Goal: Task Accomplishment & Management: Manage account settings

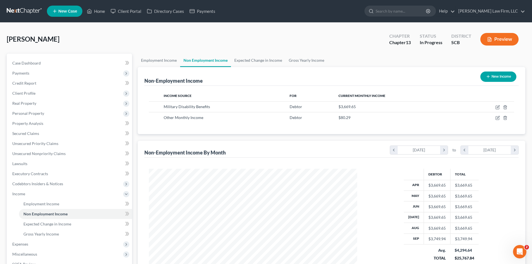
scroll to position [104, 219]
click at [29, 113] on span "Personal Property" at bounding box center [28, 113] width 32 height 5
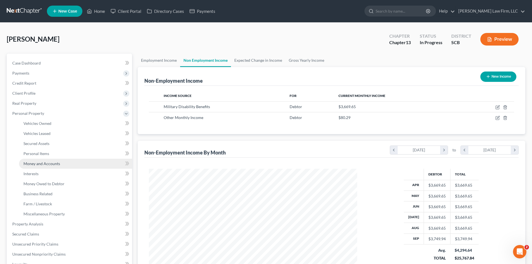
click at [44, 160] on link "Money and Accounts" at bounding box center [75, 163] width 113 height 10
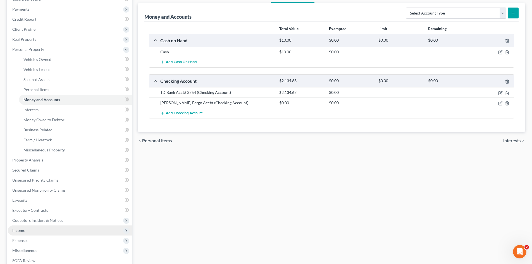
scroll to position [84, 0]
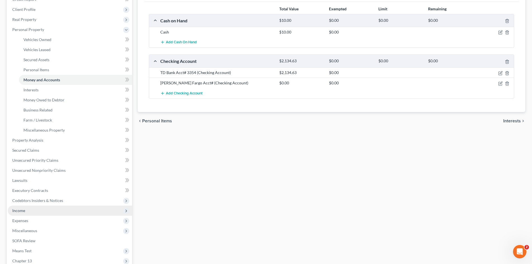
click at [23, 213] on span "Income" at bounding box center [70, 210] width 124 height 10
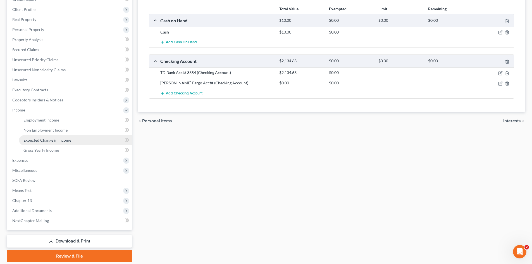
click at [43, 140] on span "Expected Change in Income" at bounding box center [47, 140] width 48 height 5
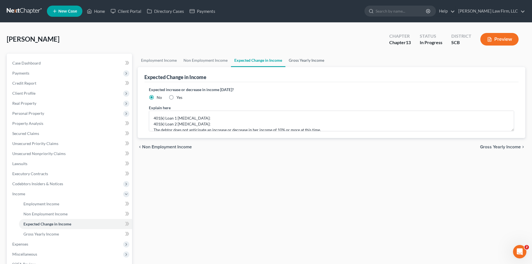
click at [308, 59] on link "Gross Yearly Income" at bounding box center [306, 60] width 42 height 13
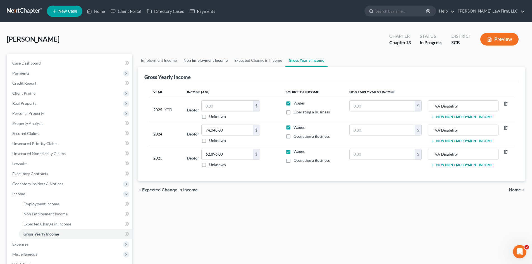
click at [195, 57] on link "Non Employment Income" at bounding box center [205, 60] width 51 height 13
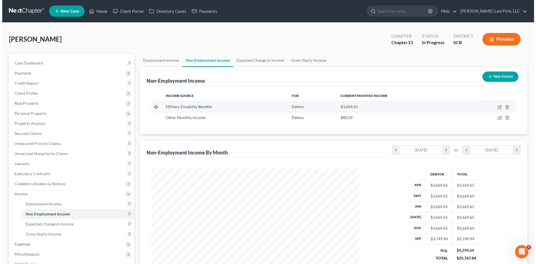
scroll to position [104, 219]
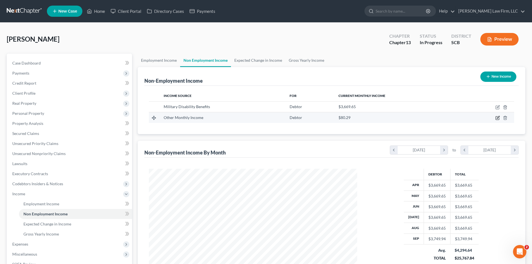
click at [498, 118] on icon "button" at bounding box center [497, 117] width 3 height 3
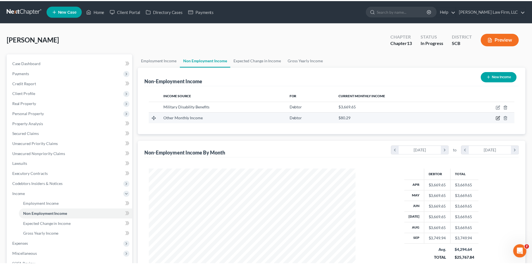
scroll to position [105, 221]
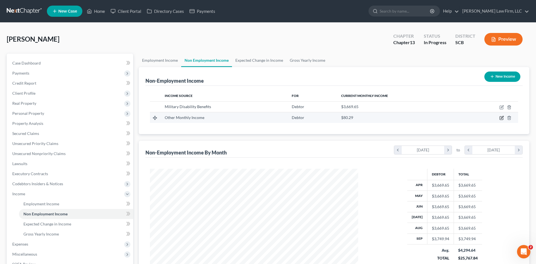
select select "13"
select select "0"
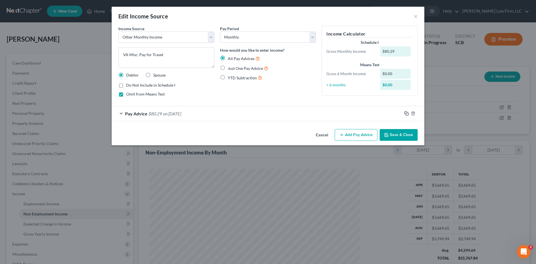
click at [405, 115] on icon "button" at bounding box center [406, 113] width 4 height 4
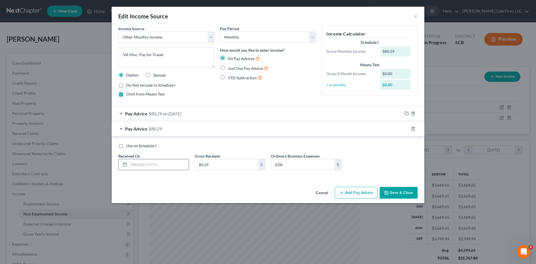
click at [170, 161] on input "text" at bounding box center [159, 164] width 60 height 11
type input "7/30/2025"
type input "77.42"
click at [407, 130] on icon "button" at bounding box center [406, 128] width 4 height 4
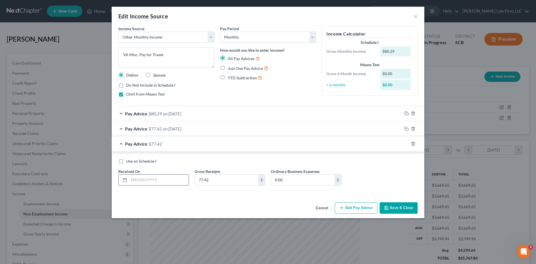
click at [167, 182] on input "text" at bounding box center [159, 179] width 60 height 11
type input "06/30/2025"
type input "42.92"
click at [406, 144] on icon "button" at bounding box center [406, 143] width 4 height 4
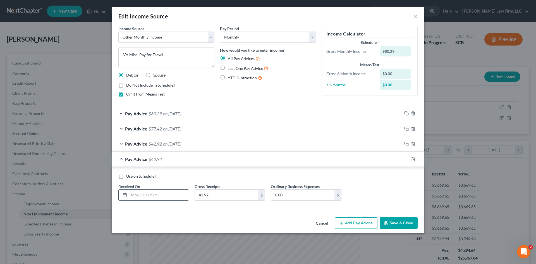
click at [165, 195] on input "text" at bounding box center [159, 194] width 60 height 11
type input "5/31/2025"
click at [222, 194] on input "42.92" at bounding box center [226, 194] width 63 height 11
type input "40.13"
click at [400, 220] on button "Save & Close" at bounding box center [398, 223] width 38 height 12
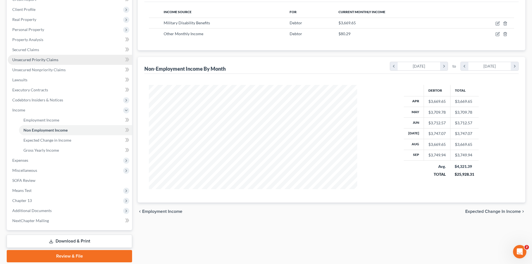
scroll to position [0, 0]
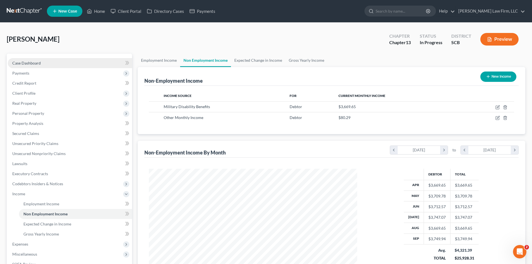
click at [25, 60] on link "Case Dashboard" at bounding box center [70, 63] width 124 height 10
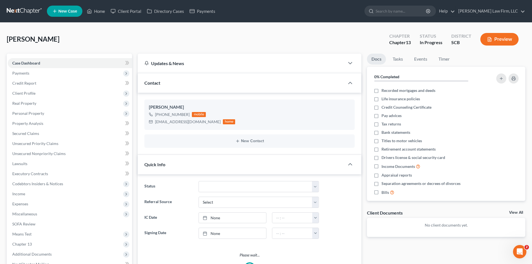
select select "0"
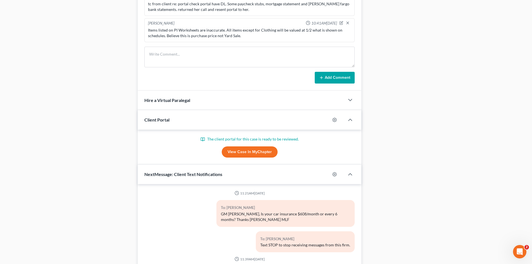
scroll to position [79, 0]
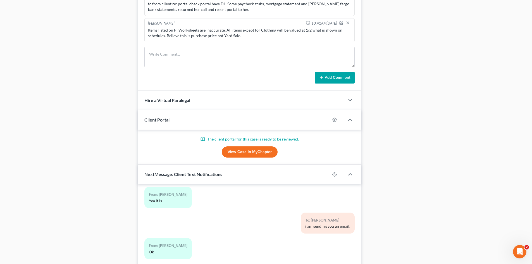
click at [250, 154] on link "View Case in MyChapter" at bounding box center [250, 151] width 56 height 11
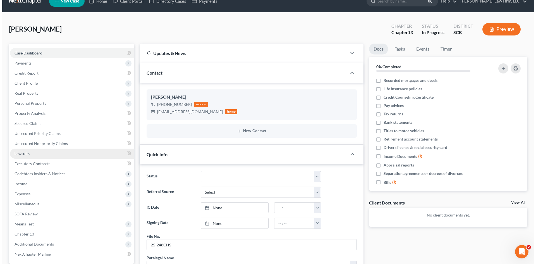
scroll to position [0, 0]
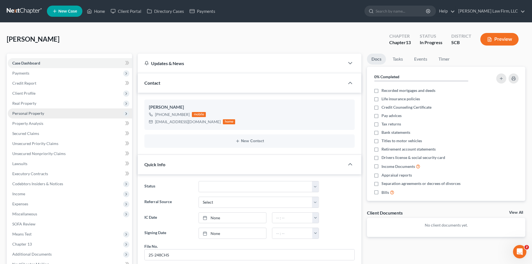
click at [28, 114] on span "Personal Property" at bounding box center [28, 113] width 32 height 5
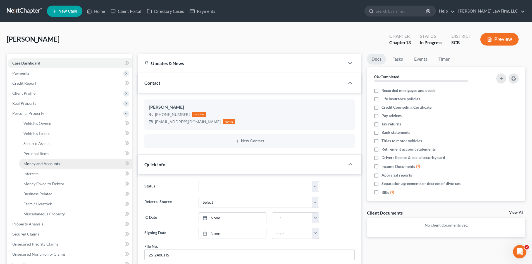
click at [44, 162] on span "Money and Accounts" at bounding box center [41, 163] width 37 height 5
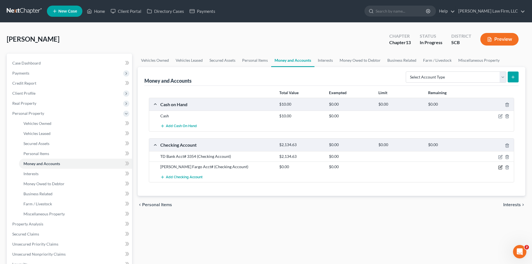
click at [499, 166] on icon "button" at bounding box center [500, 167] width 4 height 4
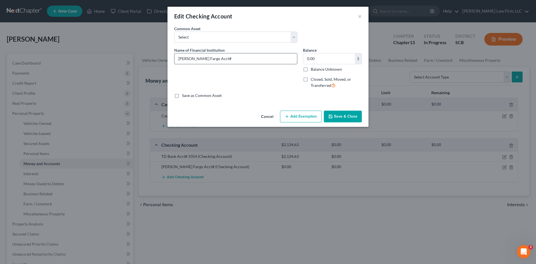
click at [254, 61] on input "Wells Fargo Acct#" at bounding box center [235, 58] width 122 height 11
type input "Wells Fargo Acct#"
click at [342, 61] on input "0.00" at bounding box center [329, 58] width 52 height 11
type input "0.19"
click at [274, 58] on input "Wells Fargo Acct#" at bounding box center [235, 58] width 122 height 11
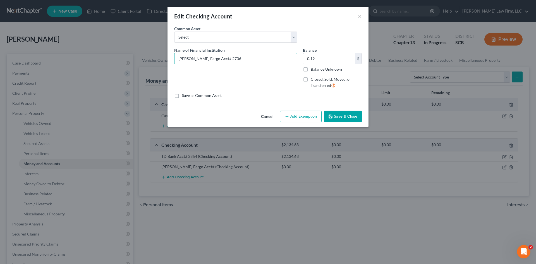
type input "Wells Fargo Acct# 2706"
click at [331, 119] on button "Save & Close" at bounding box center [343, 116] width 38 height 12
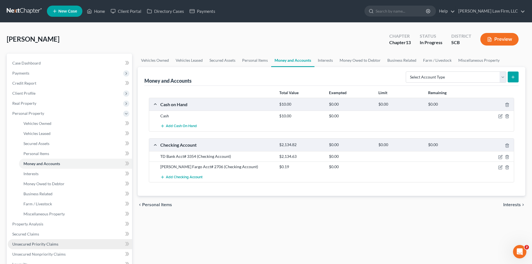
click at [27, 242] on span "Unsecured Priority Claims" at bounding box center [35, 243] width 46 height 5
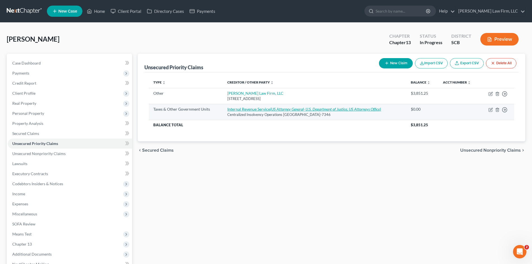
click at [294, 109] on icon "(US Attorney General- U.S. Department of Justice, US Attorneys Office)" at bounding box center [325, 109] width 111 height 5
select select "0"
select select "39"
select select "0"
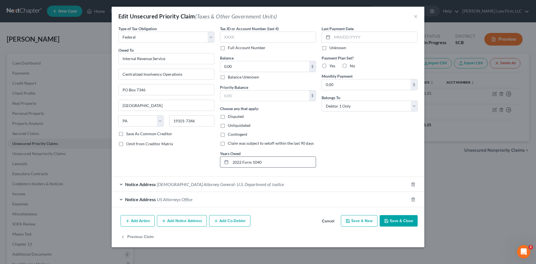
click at [263, 164] on input "2022 Form 1040" at bounding box center [272, 162] width 85 height 11
click at [287, 164] on input "2022 Form 1040;" at bounding box center [272, 162] width 85 height 11
type input "2022 Form 1040; 2024 Form 1040"
click at [256, 69] on input "0.00" at bounding box center [264, 66] width 89 height 11
paste input "388"
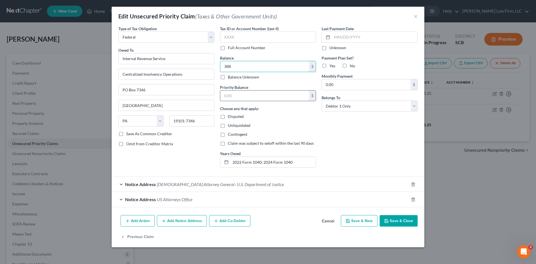
type input "388"
click at [236, 100] on input "text" at bounding box center [264, 95] width 89 height 11
paste input "388"
type input "388"
click at [403, 224] on button "Save & Close" at bounding box center [398, 221] width 38 height 12
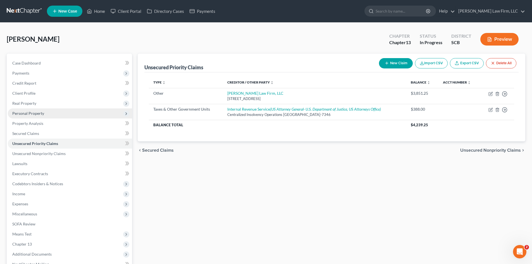
click at [25, 113] on span "Personal Property" at bounding box center [28, 113] width 32 height 5
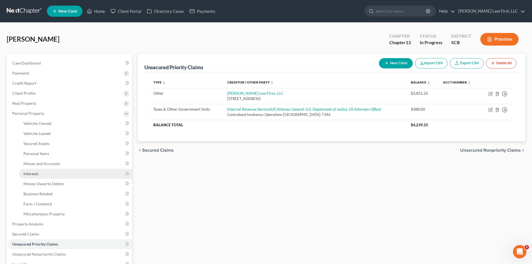
click at [29, 174] on span "Interests" at bounding box center [30, 173] width 15 height 5
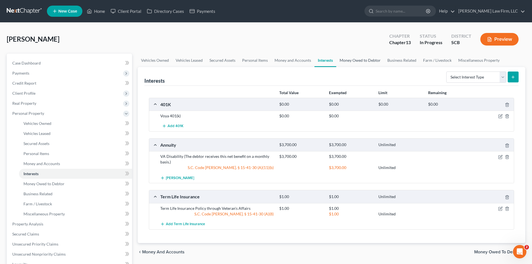
click at [356, 61] on link "Money Owed to Debtor" at bounding box center [360, 60] width 48 height 13
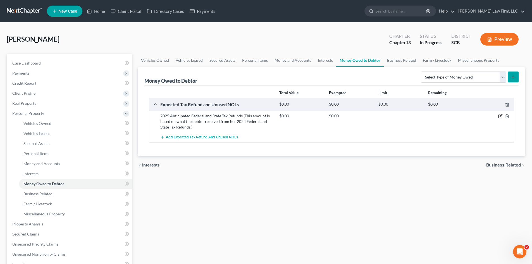
click at [501, 117] on icon "button" at bounding box center [500, 116] width 4 height 4
select select "0"
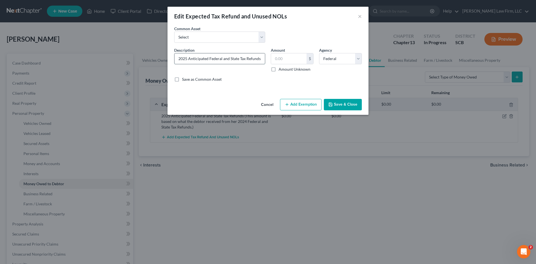
drag, startPoint x: 208, startPoint y: 59, endPoint x: 229, endPoint y: 61, distance: 21.0
click at [229, 61] on input "2025 Anticipated Federal and State Tax Refunds (This amount is based on what th…" at bounding box center [219, 58] width 90 height 11
click at [240, 57] on input "2025 Anticipated State Tax Refunds (This amount is based on what the debtor rec…" at bounding box center [219, 58] width 90 height 11
type input "2025 Anticipated State Tax Refund (This amount is based on what the debtor rece…"
click at [287, 62] on input "text" at bounding box center [288, 58] width 35 height 11
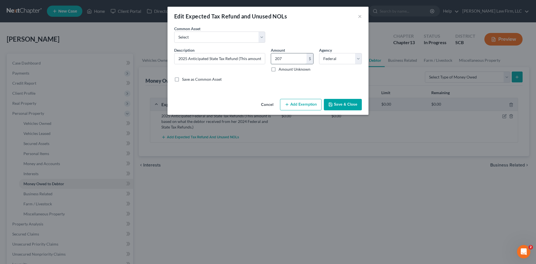
type input "207"
click at [335, 62] on select "Select Federal State Local" at bounding box center [340, 58] width 43 height 11
select select "1"
click at [319, 53] on select "Select Federal State Local" at bounding box center [340, 58] width 43 height 11
click at [242, 59] on input "2025 Anticipated State Tax Refund (This amount is based on what the debtor rece…" at bounding box center [219, 58] width 90 height 11
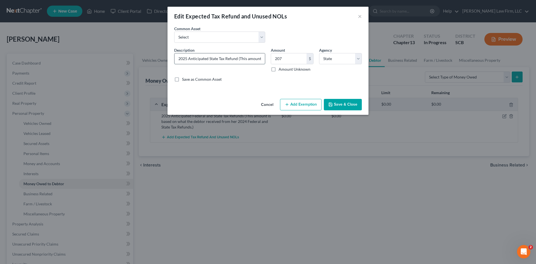
click at [244, 60] on input "2025 Anticipated State Tax Refund (This amount is based on what the debtor rece…" at bounding box center [219, 58] width 90 height 11
type input "2025 Anticipated State Tax Refund (This amount is based on what the debtor rece…"
click at [357, 106] on button "Save & Close" at bounding box center [343, 105] width 38 height 12
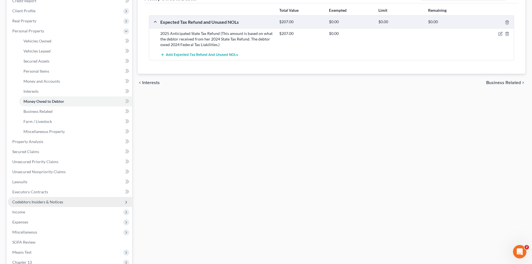
scroll to position [84, 0]
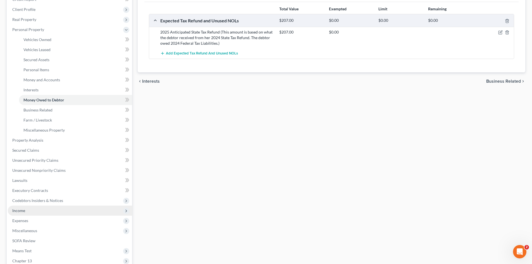
click at [18, 211] on span "Income" at bounding box center [18, 210] width 13 height 5
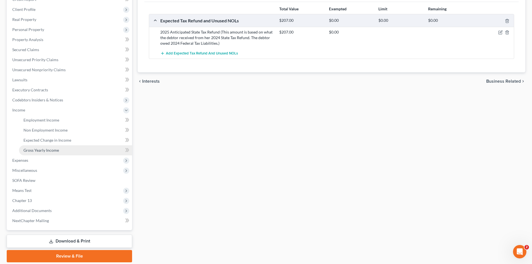
click at [39, 153] on link "Gross Yearly Income" at bounding box center [75, 150] width 113 height 10
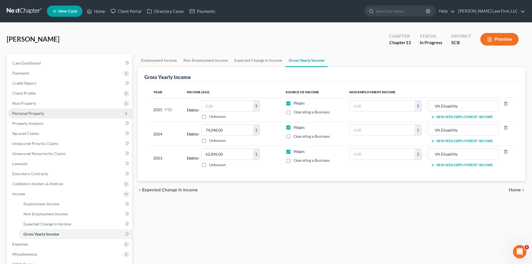
click at [19, 115] on span "Personal Property" at bounding box center [28, 113] width 32 height 5
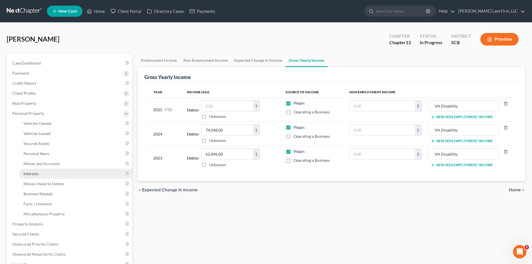
click at [38, 171] on span "Interests" at bounding box center [30, 173] width 15 height 5
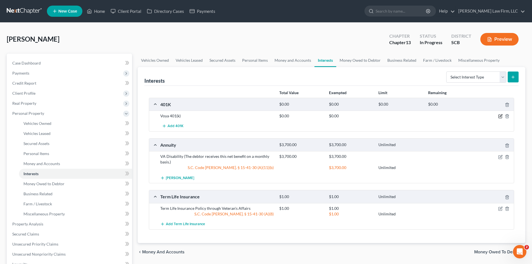
click at [498, 117] on icon "button" at bounding box center [500, 116] width 4 height 4
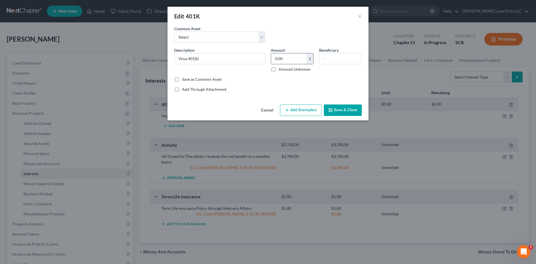
click at [304, 61] on input "0.00" at bounding box center [288, 58] width 35 height 11
type input "3,629.81"
click at [314, 108] on button "Add Exemption" at bounding box center [301, 110] width 42 height 12
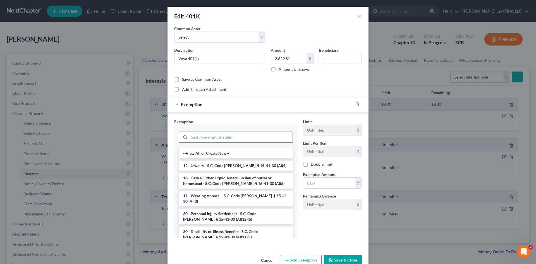
click at [203, 136] on input "search" at bounding box center [240, 137] width 103 height 11
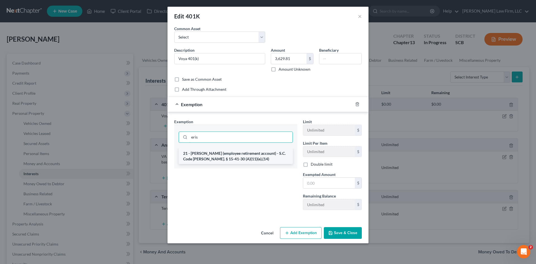
type input "eris"
click at [221, 157] on li "21 - ERISA (employee retirement account) - S.C. Code Ann. § 15-41-30 (A)(11)(e)…" at bounding box center [236, 156] width 114 height 16
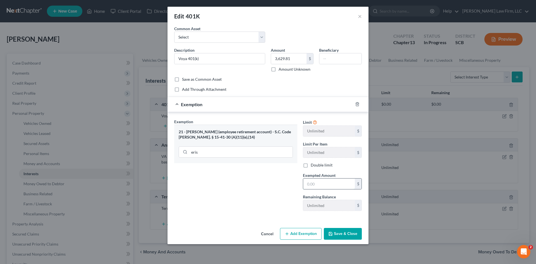
click at [321, 184] on input "text" at bounding box center [329, 183] width 52 height 11
type input "3,629.81"
click at [338, 230] on button "Save & Close" at bounding box center [343, 234] width 38 height 12
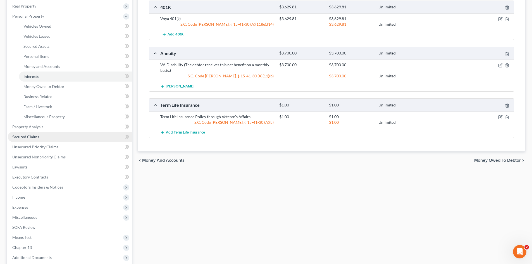
scroll to position [112, 0]
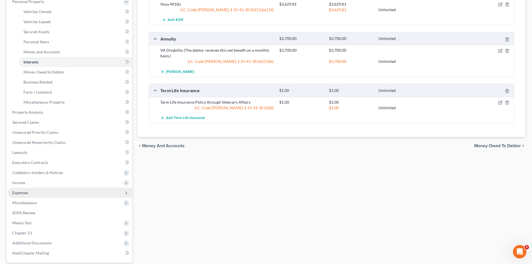
click at [32, 194] on span "Expenses" at bounding box center [70, 193] width 124 height 10
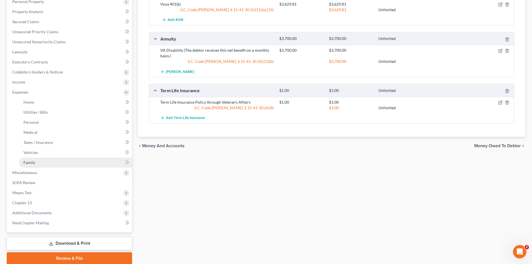
click at [39, 164] on link "Family" at bounding box center [75, 162] width 113 height 10
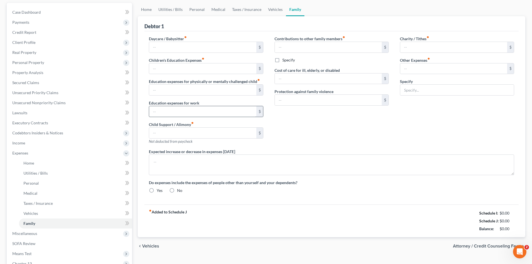
type input "0.00"
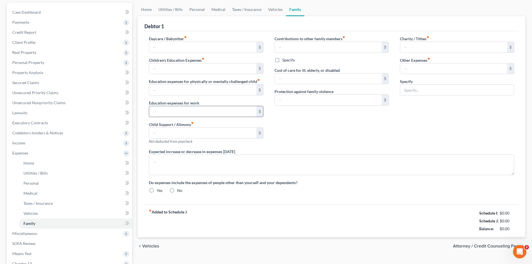
type input "0.00"
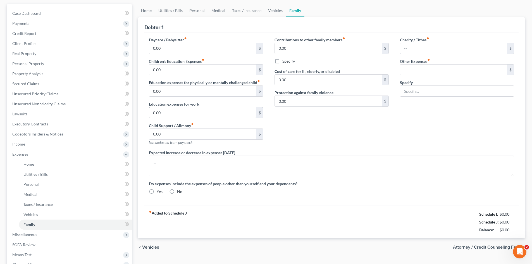
type textarea "The debtor does not anticipate an increase or decrease in her expenditures of 1…"
radio input "true"
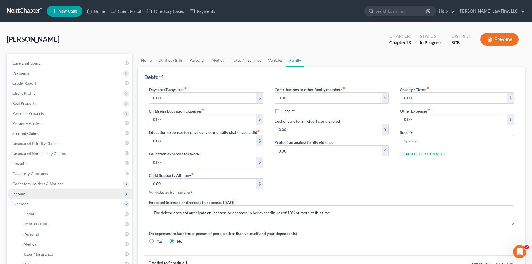
click at [26, 192] on span "Income" at bounding box center [70, 194] width 124 height 10
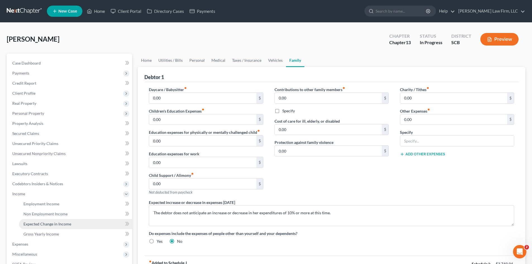
click at [33, 223] on span "Expected Change in Income" at bounding box center [47, 223] width 48 height 5
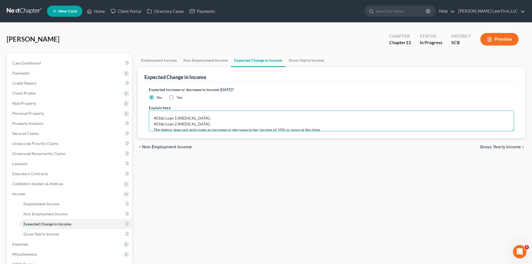
click at [201, 122] on textarea "401(k) Loan 1 Bal: 401(k) Loan 2 Bal: The debtor does not anticipate an increas…" at bounding box center [331, 120] width 365 height 21
click at [198, 117] on textarea "401(k) Loan 1 Bal: 401(k) Loan 2 Bal: The debtor does not anticipate an increas…" at bounding box center [331, 120] width 365 height 21
click at [247, 116] on textarea "401(k) Loan 1 Bal: $588.83 PIF 6/19/2026 401(k) Loan 2 Bal: $901.33 PIF 8/25/20…" at bounding box center [331, 120] width 365 height 21
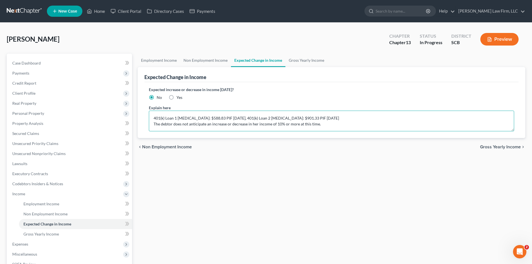
click at [301, 119] on textarea "401(k) Loan 1 Bal: $588.83 PIF 6/19/2026, 401(k) Loan 2 Bal: $901.33 PIF 8/25/2…" at bounding box center [331, 120] width 365 height 21
click at [357, 119] on textarea "401(k) Loan 1 Bal: $588.83 PIF 6/19/2026, 401(k) Loan 2 Bal: $901.33 PIF 8/25/2…" at bounding box center [331, 120] width 365 height 21
click at [477, 119] on textarea "401(k) Loan 1 Bal: $588.83 PIF 6/19/2026, 401(k) Loan 2 Bal: $901.33 PIF 8/25/2…" at bounding box center [331, 120] width 365 height 21
type textarea "401(k) Loan 1 Bal: $588.83 PIF 6/19/2026, 401(k) Loan 2 Bal: $901.33 PIF 8/25/2…"
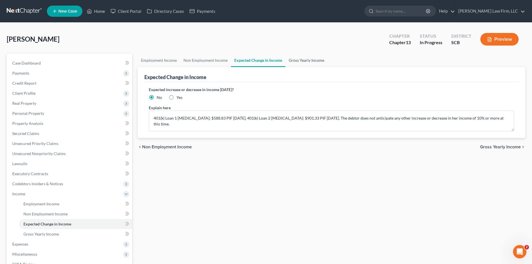
click at [307, 61] on link "Gross Yearly Income" at bounding box center [306, 60] width 42 height 13
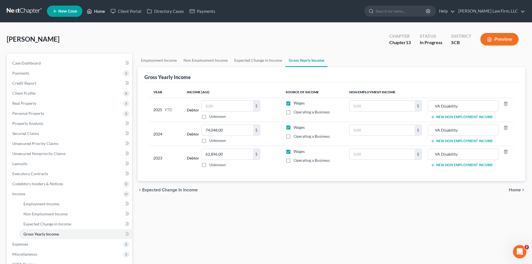
drag, startPoint x: 99, startPoint y: 13, endPoint x: 106, endPoint y: 13, distance: 7.8
click at [99, 13] on link "Home" at bounding box center [96, 11] width 24 height 10
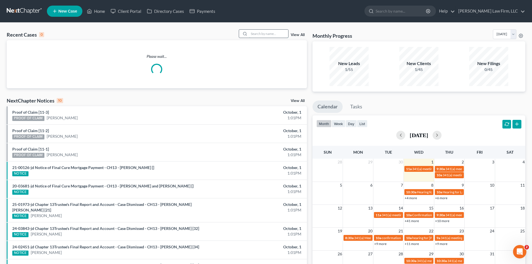
click at [268, 36] on input "search" at bounding box center [268, 34] width 39 height 8
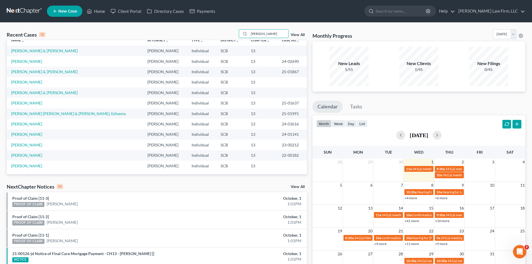
scroll to position [7, 0]
type input "maria"
click at [25, 124] on link "Williams, Maria" at bounding box center [26, 122] width 31 height 5
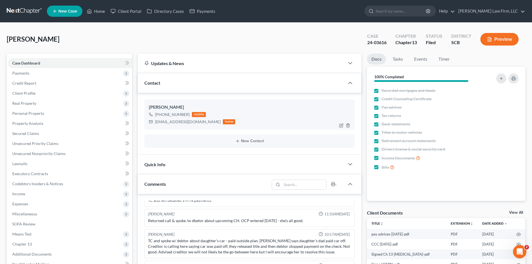
scroll to position [28, 0]
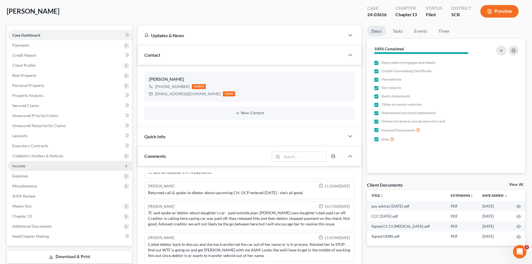
click at [19, 164] on span "Income" at bounding box center [18, 165] width 13 height 5
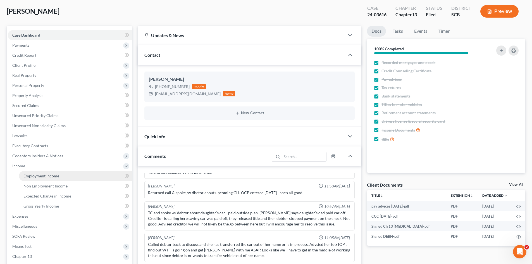
click at [29, 176] on span "Employment Income" at bounding box center [41, 175] width 36 height 5
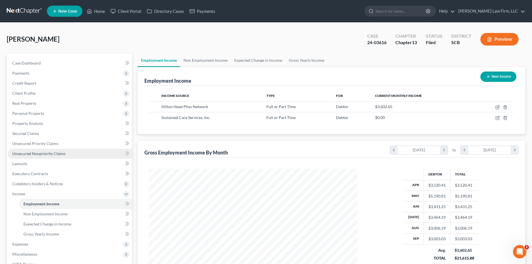
scroll to position [104, 219]
click at [199, 61] on link "Non Employment Income" at bounding box center [205, 60] width 51 height 13
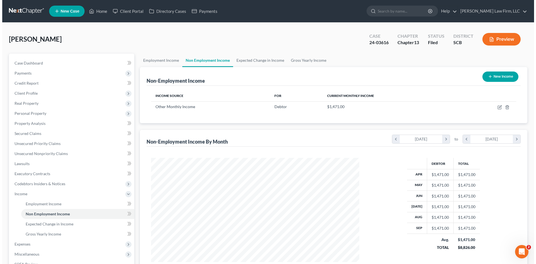
scroll to position [104, 219]
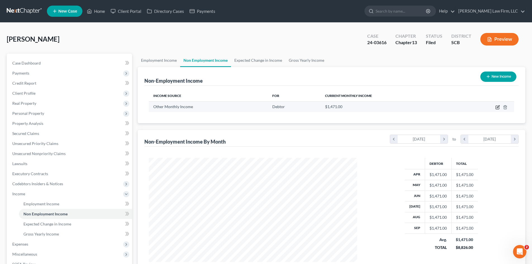
click at [498, 107] on icon "button" at bounding box center [497, 107] width 4 height 4
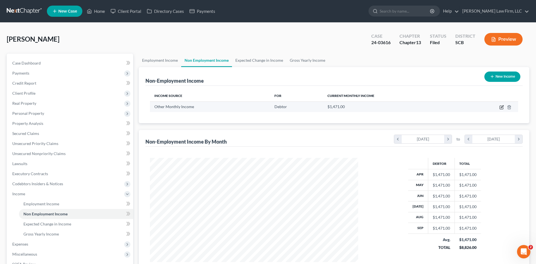
select select "13"
select select "0"
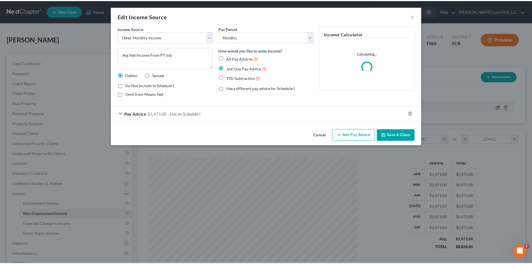
scroll to position [105, 221]
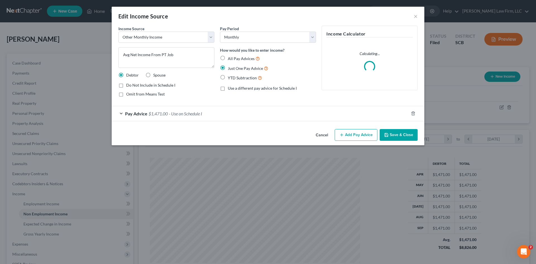
click at [325, 133] on button "Cancel" at bounding box center [321, 134] width 21 height 11
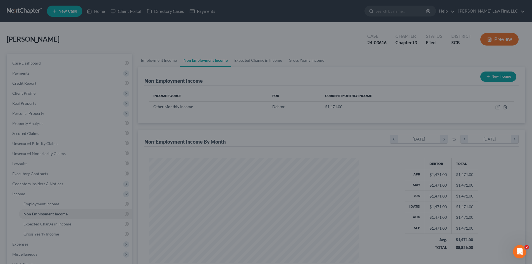
scroll to position [278935, 278820]
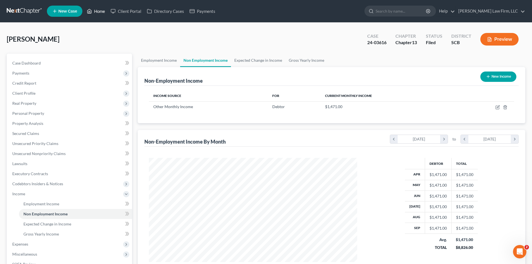
click at [103, 15] on link "Home" at bounding box center [96, 11] width 24 height 10
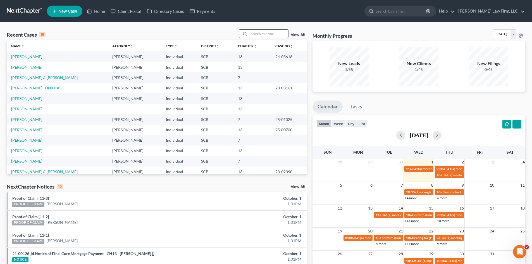
click at [256, 33] on input "search" at bounding box center [268, 34] width 39 height 8
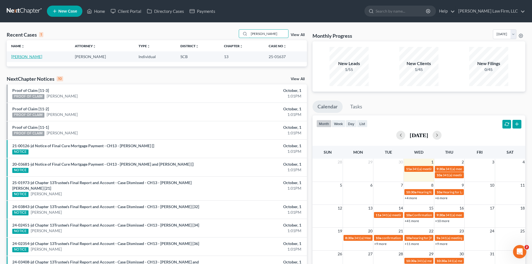
type input "garcia"
click at [24, 58] on link "Garcia, Maria" at bounding box center [26, 56] width 31 height 5
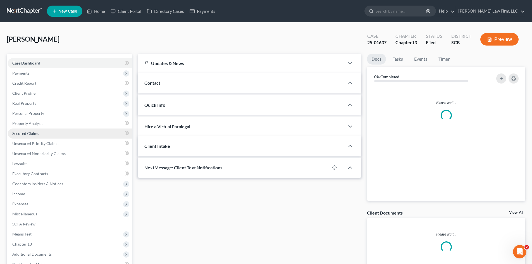
select select "0"
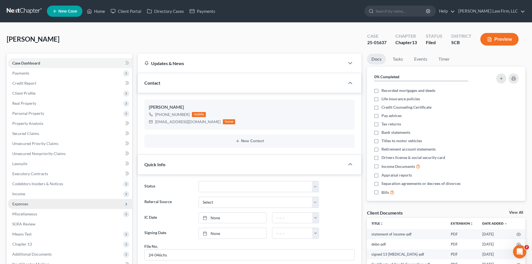
scroll to position [452, 0]
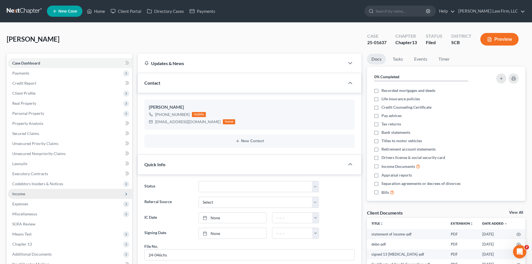
click at [15, 195] on span "Income" at bounding box center [18, 193] width 13 height 5
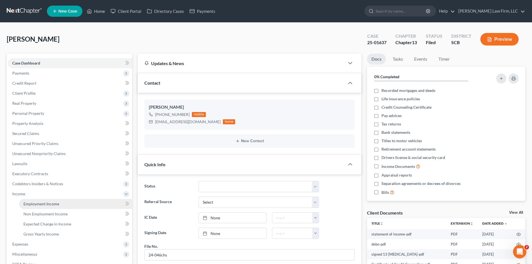
click at [27, 203] on span "Employment Income" at bounding box center [41, 203] width 36 height 5
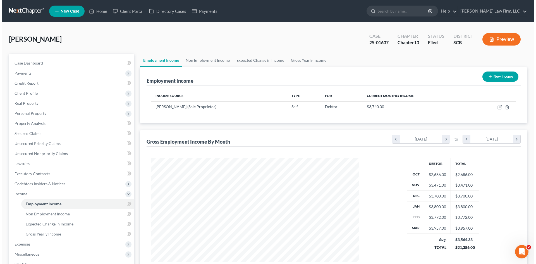
scroll to position [104, 219]
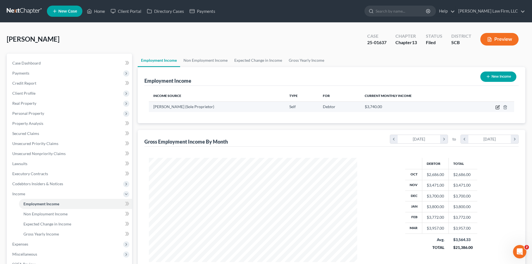
click at [496, 107] on icon "button" at bounding box center [497, 107] width 4 height 4
select select "1"
select select "42"
select select "0"
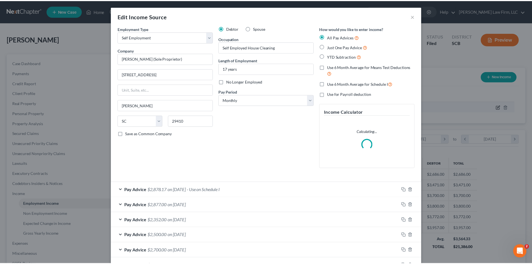
scroll to position [105, 221]
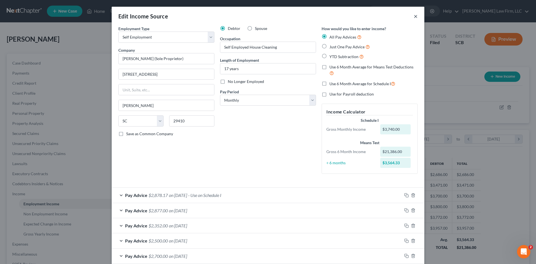
click at [414, 17] on button "×" at bounding box center [416, 16] width 4 height 7
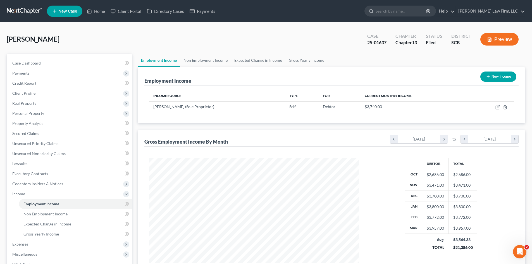
scroll to position [278935, 278820]
click at [203, 58] on link "Non Employment Income" at bounding box center [205, 60] width 51 height 13
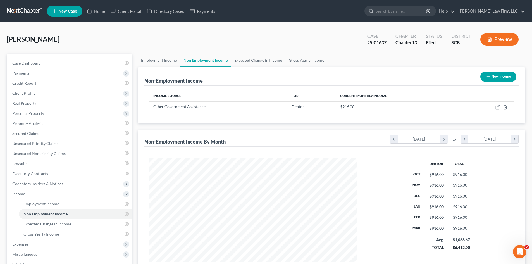
scroll to position [104, 219]
click at [30, 63] on span "Case Dashboard" at bounding box center [26, 63] width 28 height 5
select select "0"
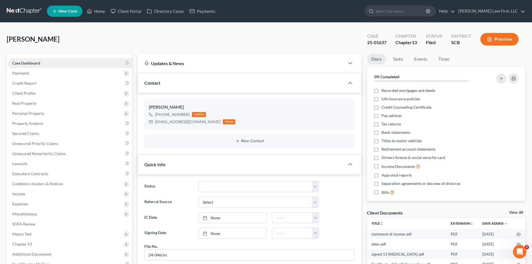
scroll to position [452, 0]
drag, startPoint x: 97, startPoint y: 11, endPoint x: 107, endPoint y: 1, distance: 15.2
click at [97, 11] on link "Home" at bounding box center [96, 11] width 24 height 10
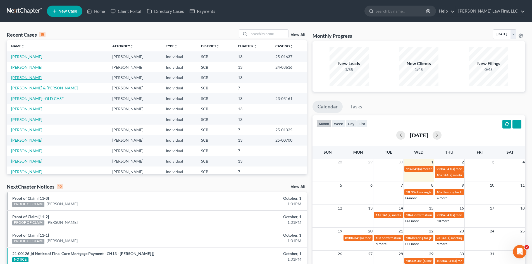
click at [23, 77] on link "Allen, Ashley" at bounding box center [26, 77] width 31 height 5
select select "3"
select select "0"
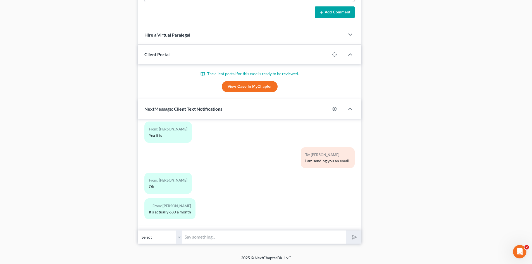
scroll to position [394, 0]
click at [193, 242] on input "text" at bounding box center [264, 236] width 164 height 14
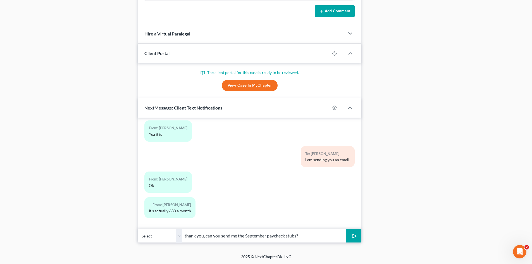
type input "thank you, can you send me the September paycheck stubs?"
click at [346, 229] on button "submit" at bounding box center [353, 235] width 15 height 13
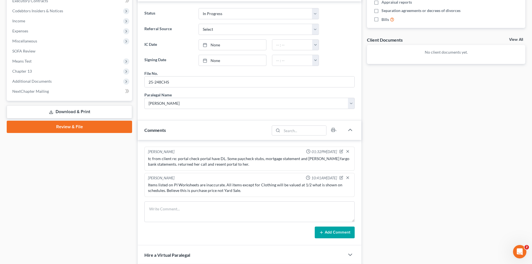
scroll to position [170, 0]
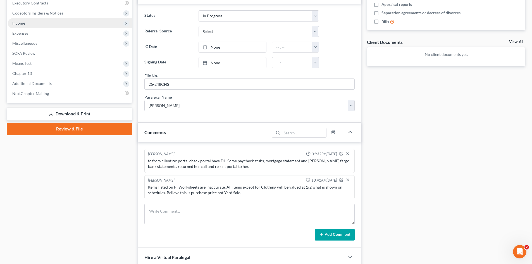
drag, startPoint x: 22, startPoint y: 20, endPoint x: 33, endPoint y: 26, distance: 13.1
click at [22, 20] on span "Income" at bounding box center [70, 23] width 124 height 10
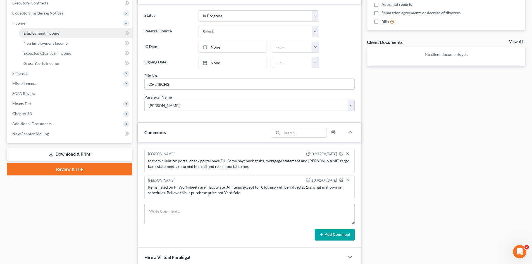
click at [47, 33] on span "Employment Income" at bounding box center [41, 33] width 36 height 5
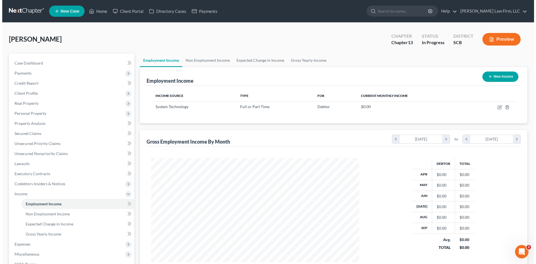
scroll to position [104, 219]
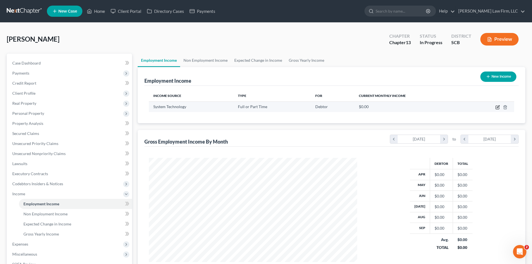
click at [496, 108] on icon "button" at bounding box center [497, 107] width 4 height 4
select select "0"
select select "2"
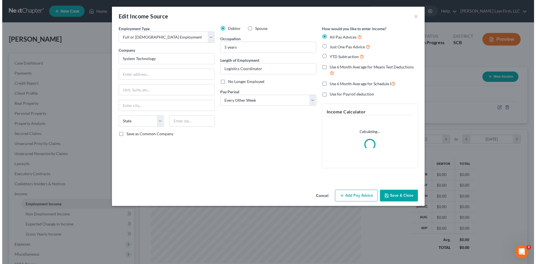
scroll to position [105, 221]
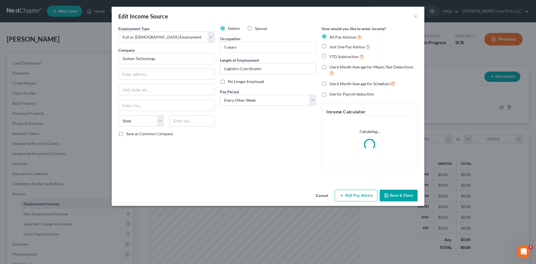
click at [353, 192] on button "Add Pay Advice" at bounding box center [356, 195] width 43 height 12
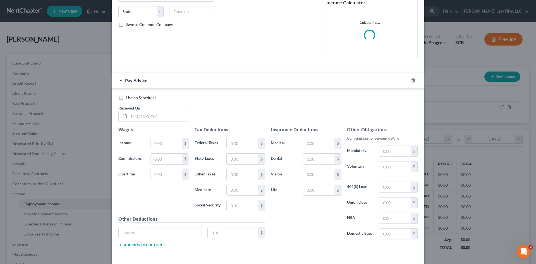
scroll to position [112, 0]
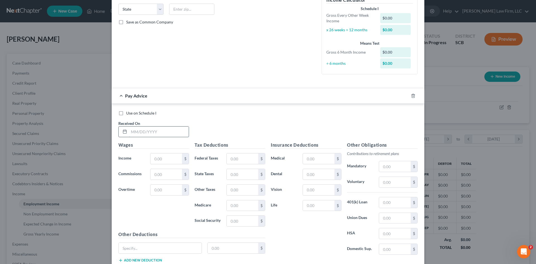
click at [155, 132] on input "text" at bounding box center [159, 131] width 60 height 11
type input "8/22/25"
type input "2,577.92"
type input "221.92"
type input "100.45"
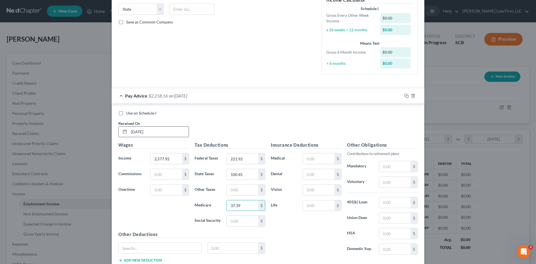
type input "37.39"
type input "159.88"
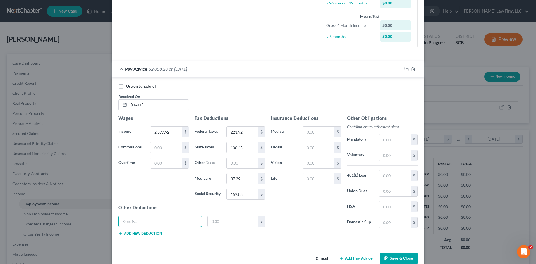
scroll to position [140, 0]
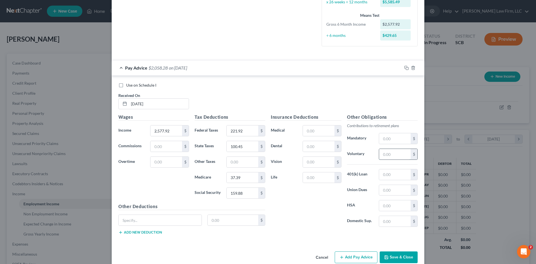
click at [389, 154] on input "text" at bounding box center [395, 154] width 32 height 11
type input "103.12"
click at [399, 176] on input "text" at bounding box center [395, 174] width 32 height 11
paste input "51.6"
type input "51.6"
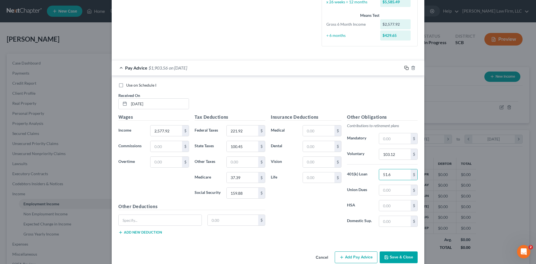
click at [405, 68] on icon "button" at bounding box center [406, 68] width 4 height 4
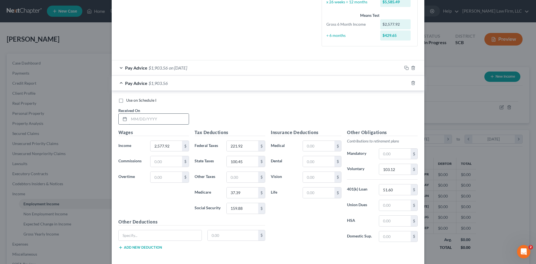
click at [162, 121] on input "text" at bounding box center [159, 119] width 60 height 11
type input "8/8/25"
click at [404, 83] on icon "button" at bounding box center [406, 83] width 4 height 4
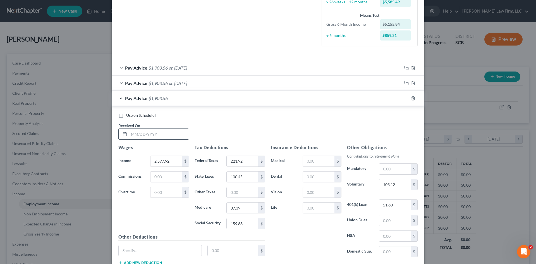
click at [165, 134] on input "text" at bounding box center [159, 134] width 60 height 11
type input "7/25/25"
type input "4,301.58"
type input "585.96"
type input "200.98"
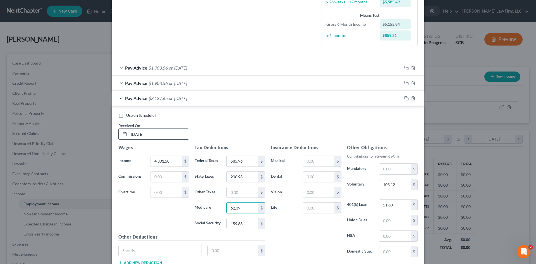
type input "62.39"
type input "266.75"
click at [402, 185] on input "103.12" at bounding box center [395, 184] width 32 height 11
type input "172.06"
click at [406, 98] on rect "button" at bounding box center [407, 99] width 3 height 3
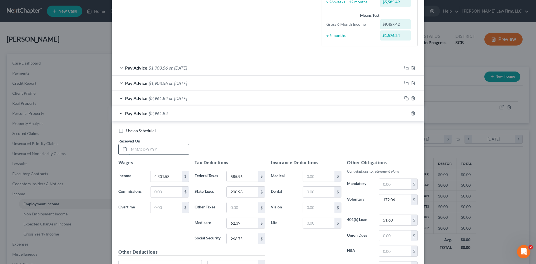
click at [131, 148] on input "text" at bounding box center [159, 149] width 60 height 11
type input "7/11/25"
type input "2,713.60"
type input "250.58"
type input "107.72"
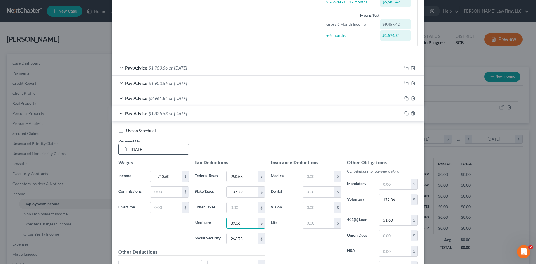
type input "39.36"
type input "168.30"
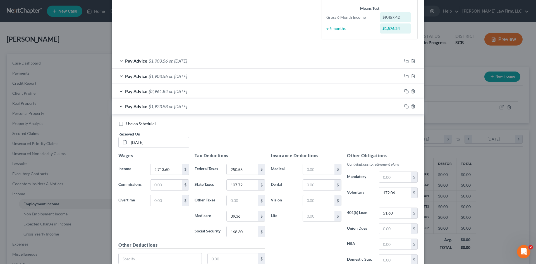
click at [376, 195] on div "172.06 $" at bounding box center [398, 192] width 44 height 11
click at [383, 192] on input "172.06" at bounding box center [395, 192] width 32 height 11
type input "108.54"
click at [404, 105] on icon "button" at bounding box center [406, 106] width 4 height 4
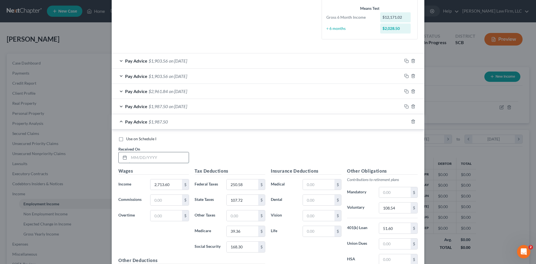
click at [178, 155] on input "text" at bounding box center [159, 157] width 60 height 11
type input "6/27/2025"
click at [389, 227] on input "51.60" at bounding box center [395, 228] width 32 height 11
type input "32.02"
click at [249, 248] on input "168.30" at bounding box center [243, 246] width 32 height 11
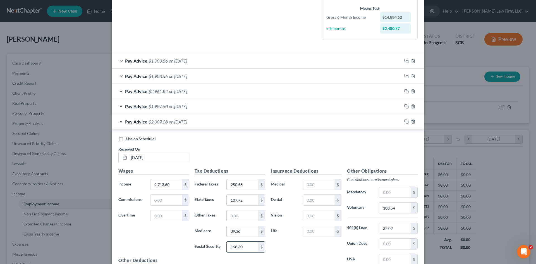
click at [251, 247] on input "168.30" at bounding box center [243, 246] width 32 height 11
click at [251, 246] on input "168.30" at bounding box center [243, 246] width 32 height 11
click at [249, 245] on input "168.30" at bounding box center [243, 246] width 32 height 11
type input "168.29"
drag, startPoint x: 403, startPoint y: 105, endPoint x: 385, endPoint y: 104, distance: 18.2
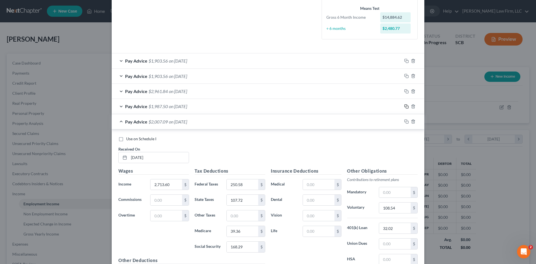
click at [404, 105] on icon "button" at bounding box center [406, 106] width 4 height 4
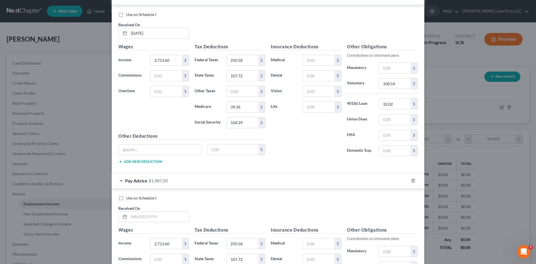
scroll to position [314, 0]
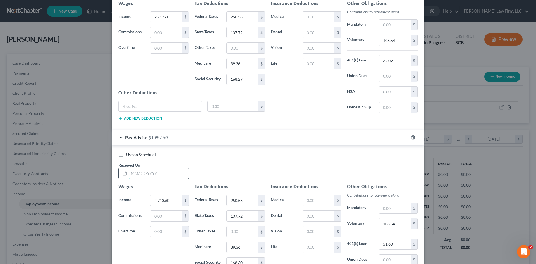
click at [141, 174] on input "text" at bounding box center [159, 173] width 60 height 11
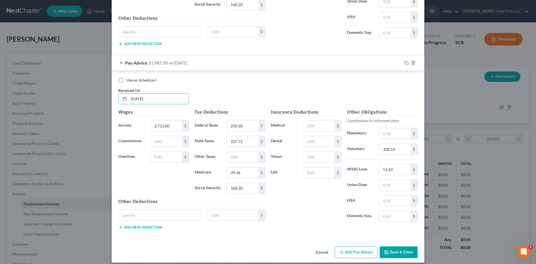
scroll to position [394, 0]
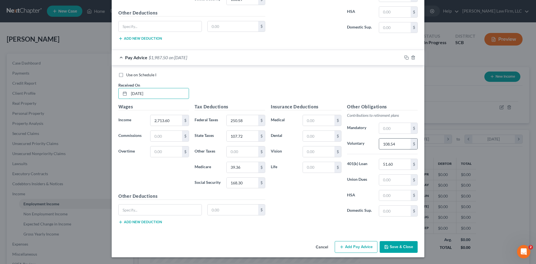
type input "6/13/2025"
click at [389, 143] on input "108.54" at bounding box center [395, 143] width 32 height 11
type input "32.02"
click at [392, 165] on input "51.60" at bounding box center [395, 164] width 32 height 11
type input "32.02"
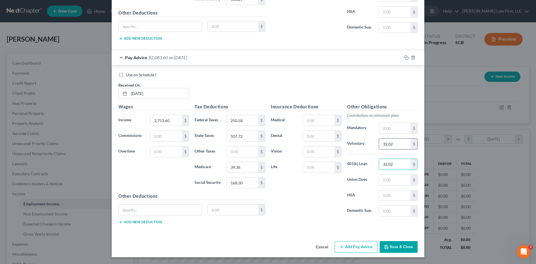
click at [402, 144] on input "32.02" at bounding box center [395, 143] width 32 height 11
type input "108.54"
drag, startPoint x: 405, startPoint y: 58, endPoint x: 390, endPoint y: 67, distance: 17.6
click at [405, 58] on icon "button" at bounding box center [406, 57] width 4 height 4
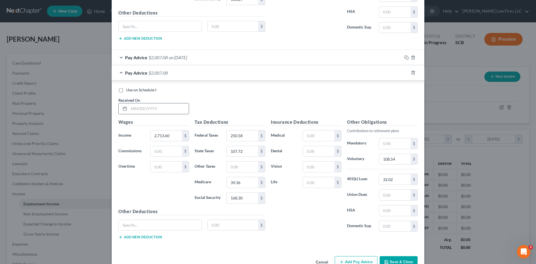
click at [162, 110] on input "text" at bounding box center [159, 108] width 60 height 11
type input "5/30/25"
click at [404, 71] on icon "button" at bounding box center [406, 72] width 4 height 4
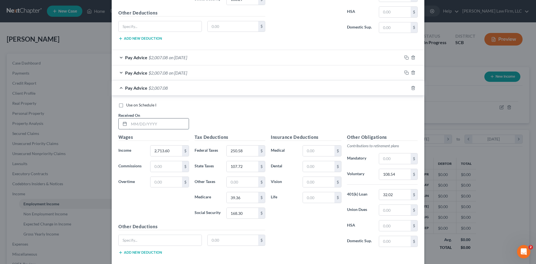
click at [160, 121] on input "text" at bounding box center [159, 123] width 60 height 11
type input "5/16/25"
drag, startPoint x: 402, startPoint y: 87, endPoint x: 227, endPoint y: 115, distance: 177.8
click at [404, 87] on icon "button" at bounding box center [405, 87] width 3 height 3
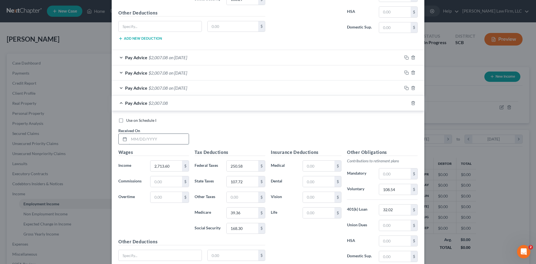
click at [159, 136] on input "text" at bounding box center [159, 139] width 60 height 11
type input "5/2/25"
click at [174, 165] on input "2,713.60" at bounding box center [166, 165] width 32 height 11
type input "2,577.92"
type input "221.92"
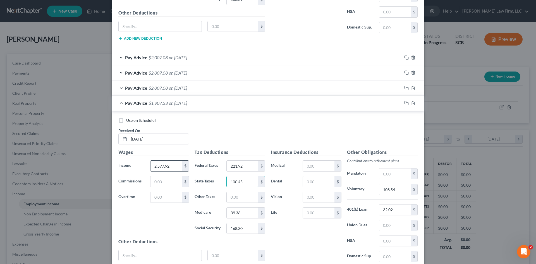
type input "100.45"
type input "37.39"
type input "159.88"
click at [406, 193] on input "108.54" at bounding box center [395, 189] width 32 height 11
type input "103.12"
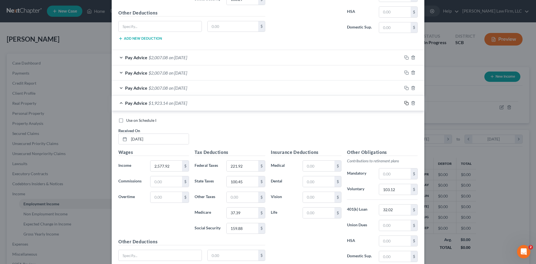
click at [404, 103] on icon "button" at bounding box center [406, 103] width 4 height 4
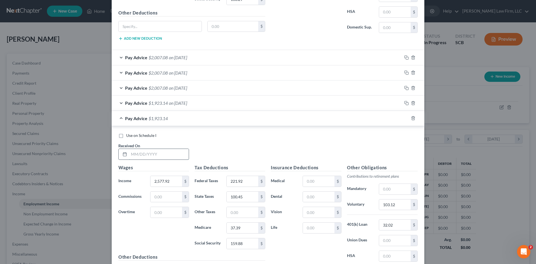
drag, startPoint x: 156, startPoint y: 155, endPoint x: 160, endPoint y: 159, distance: 5.5
click at [156, 155] on input "text" at bounding box center [159, 154] width 60 height 11
type input "4/18/25"
type input "4,174.42"
type input "559.10"
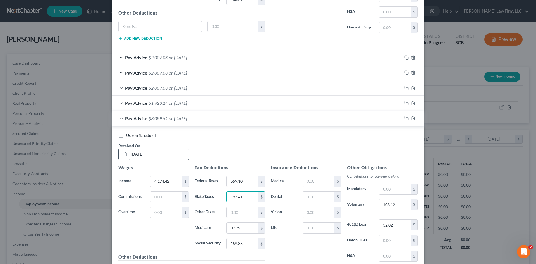
type input "193.41"
type input "60.54"
type input "258.87"
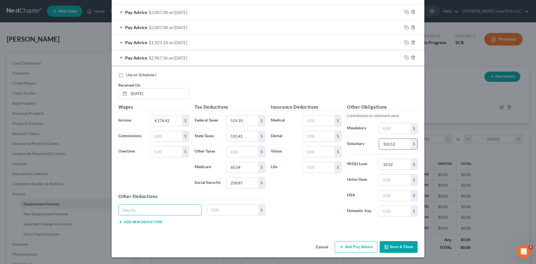
click at [405, 143] on input "103.12" at bounding box center [395, 144] width 32 height 11
type input "166.98"
click at [404, 58] on icon "button" at bounding box center [406, 57] width 4 height 4
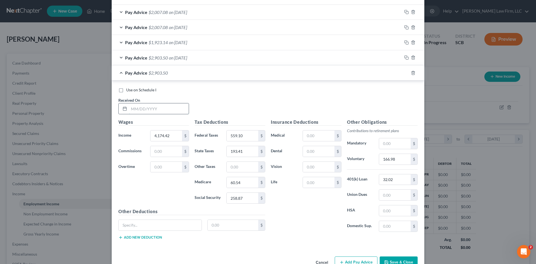
click at [157, 112] on input "text" at bounding box center [159, 108] width 60 height 11
type input "4/4/25"
type input "2,069.12"
type input "159.96"
type input "73.19"
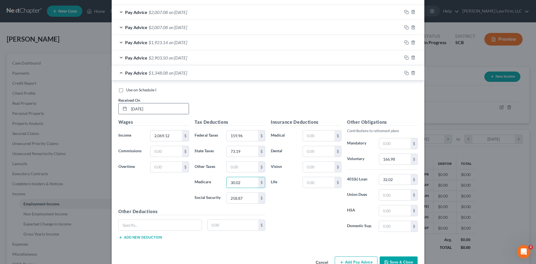
type input "30.02"
type input "128.34"
click at [404, 160] on input "166.98" at bounding box center [395, 159] width 32 height 11
type input "82.76"
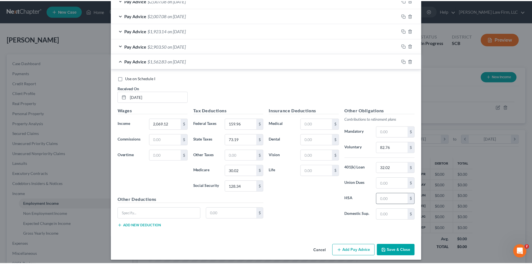
scroll to position [469, 0]
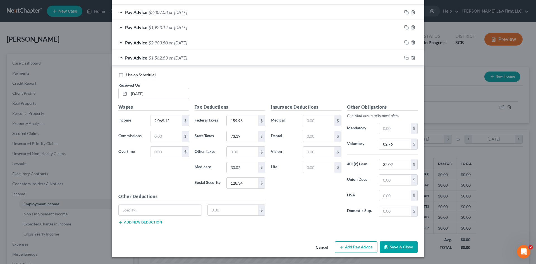
click at [405, 250] on button "Save & Close" at bounding box center [398, 247] width 38 height 12
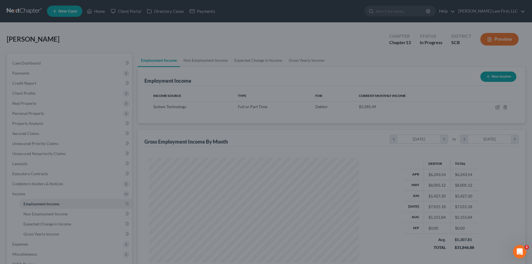
scroll to position [278935, 278820]
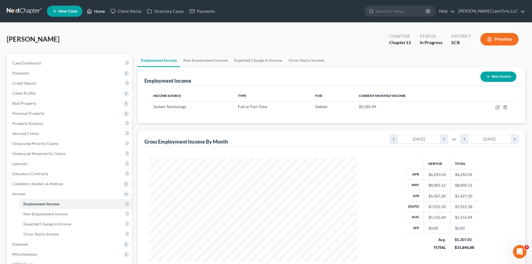
click at [95, 13] on link "Home" at bounding box center [96, 11] width 24 height 10
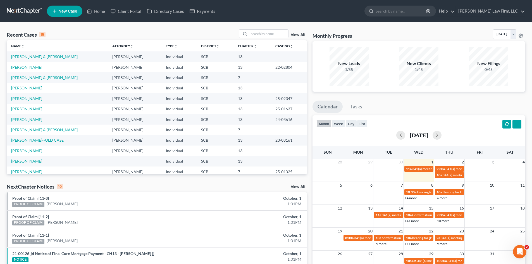
click at [25, 87] on link "Allen, Ashley" at bounding box center [26, 87] width 31 height 5
select select "3"
select select "0"
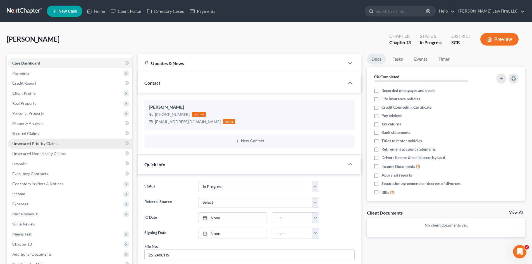
scroll to position [114, 0]
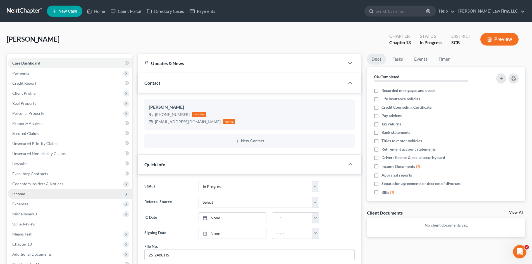
click at [21, 196] on span "Income" at bounding box center [70, 194] width 124 height 10
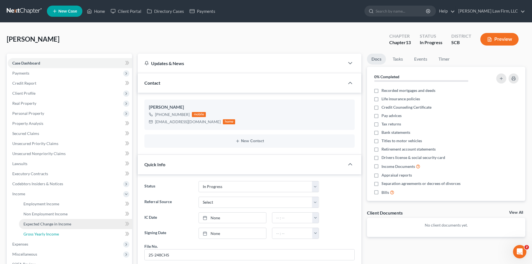
drag, startPoint x: 37, startPoint y: 232, endPoint x: 59, endPoint y: 225, distance: 23.5
click at [38, 232] on span "Gross Yearly Income" at bounding box center [40, 233] width 35 height 5
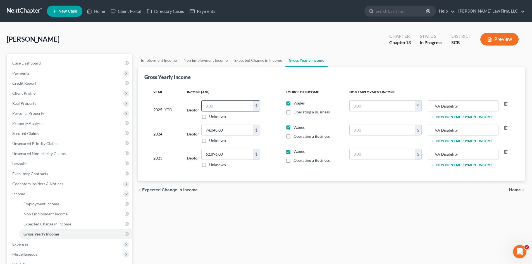
click at [235, 108] on input "text" at bounding box center [226, 105] width 51 height 11
drag, startPoint x: 230, startPoint y: 105, endPoint x: 288, endPoint y: 106, distance: 57.2
click at [230, 105] on input "text" at bounding box center [226, 105] width 51 height 11
drag, startPoint x: 232, startPoint y: 107, endPoint x: 232, endPoint y: 102, distance: 4.8
click at [232, 107] on input "text" at bounding box center [226, 105] width 51 height 11
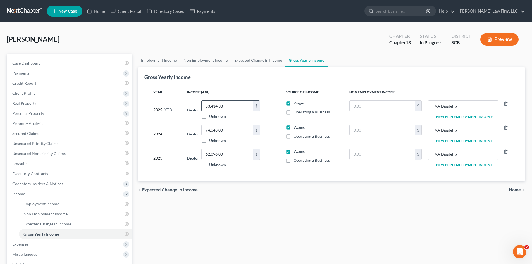
type input "53,414.33"
click at [263, 62] on link "Expected Change in Income" at bounding box center [258, 60] width 54 height 13
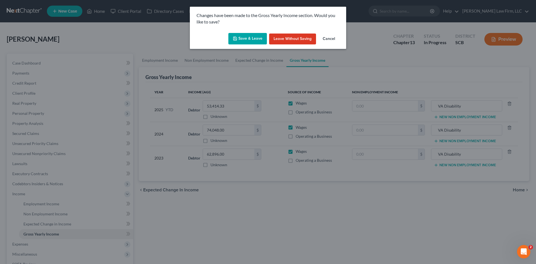
click at [245, 41] on button "Save & Leave" at bounding box center [247, 39] width 39 height 12
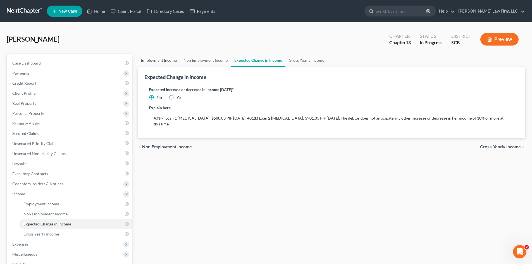
click at [155, 59] on link "Employment Income" at bounding box center [159, 60] width 42 height 13
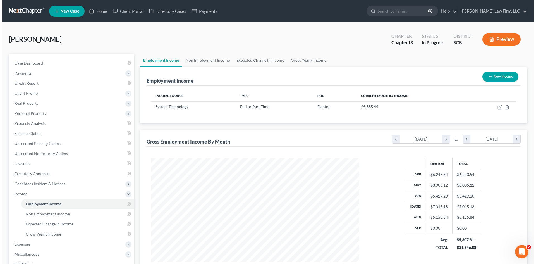
scroll to position [104, 219]
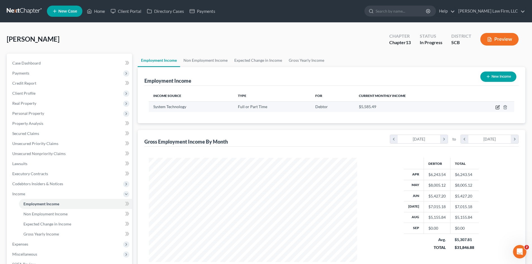
click at [498, 107] on icon "button" at bounding box center [497, 106] width 3 height 3
select select "0"
select select "2"
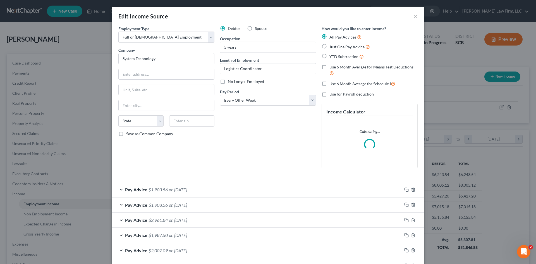
scroll to position [105, 221]
click at [406, 191] on rect "button" at bounding box center [407, 190] width 3 height 3
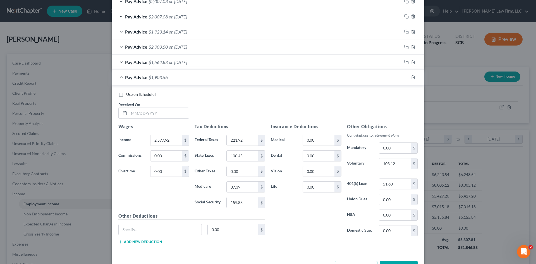
scroll to position [299, 0]
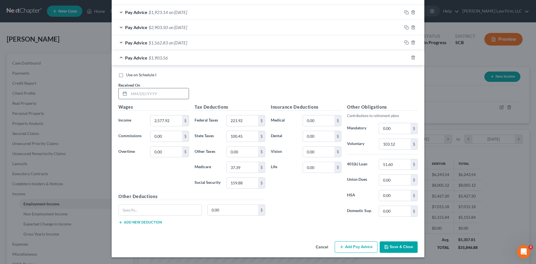
click at [156, 95] on input "text" at bounding box center [159, 93] width 60 height 11
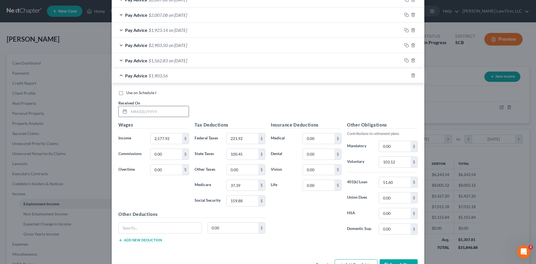
scroll to position [316, 0]
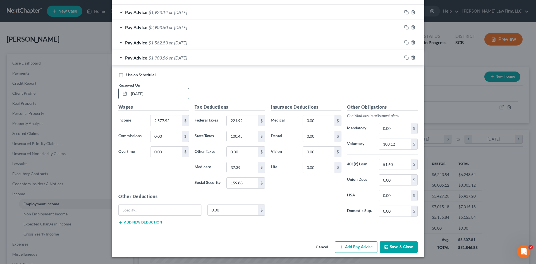
type input "9/19/2025"
type input "1,933.44"
type input "144.32"
type input "65.92"
type input "28.04"
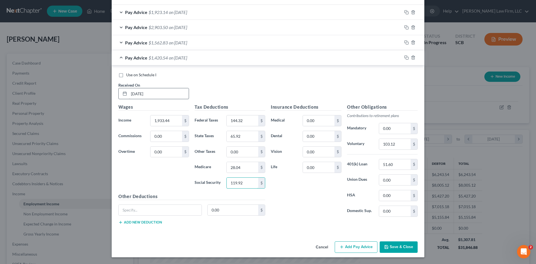
type input "119.92"
click at [410, 142] on div "$" at bounding box center [413, 144] width 7 height 11
click at [404, 144] on input "103.12" at bounding box center [395, 144] width 32 height 11
type input "77.34"
click at [406, 59] on rect "button" at bounding box center [407, 58] width 3 height 3
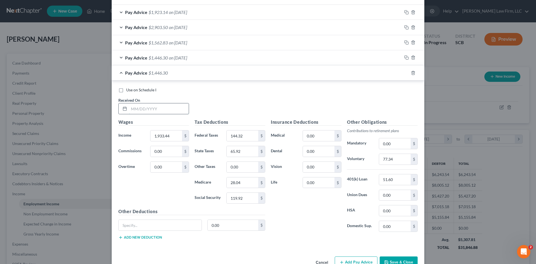
click at [137, 113] on input "text" at bounding box center [159, 108] width 60 height 11
type input "9/5/2025"
click at [175, 140] on input "1,933.44" at bounding box center [166, 135] width 32 height 11
type input "2,577.92"
click at [237, 134] on input "144.32" at bounding box center [243, 135] width 32 height 11
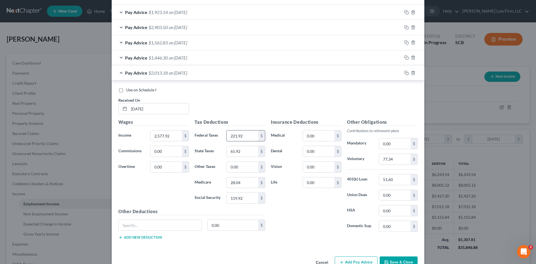
type input "221.92"
type input "100.45"
type input "37.40"
type input "159.89"
click at [402, 161] on input "77.34" at bounding box center [395, 159] width 32 height 11
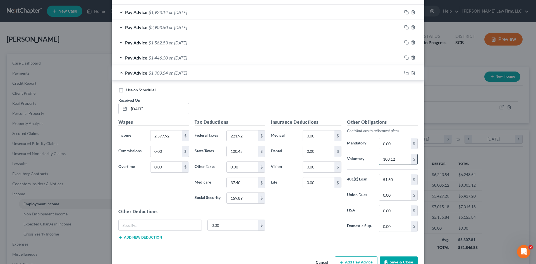
type input "103.12"
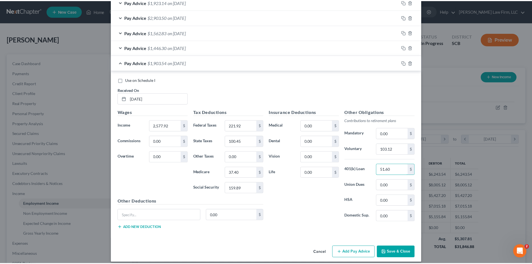
scroll to position [332, 0]
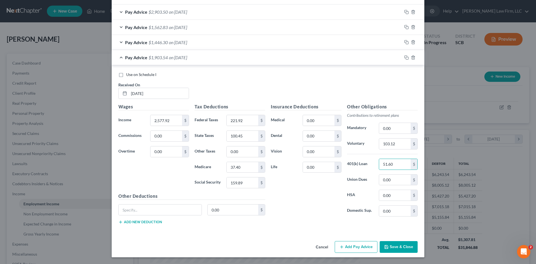
click at [399, 247] on button "Save & Close" at bounding box center [398, 247] width 38 height 12
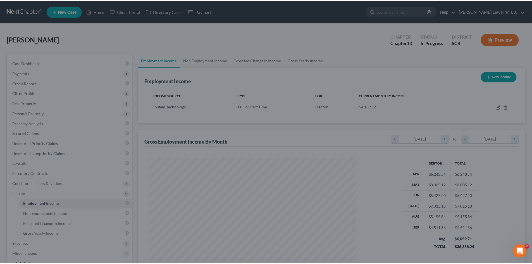
scroll to position [278935, 278820]
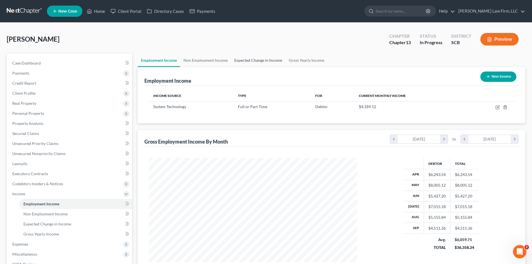
click at [257, 62] on link "Expected Change in Income" at bounding box center [258, 60] width 54 height 13
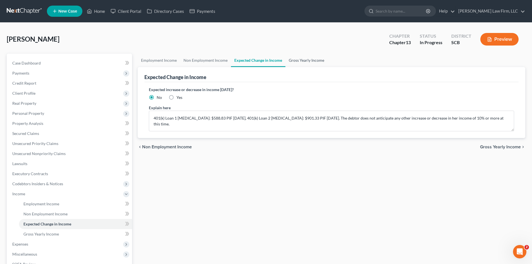
click at [319, 58] on link "Gross Yearly Income" at bounding box center [306, 60] width 42 height 13
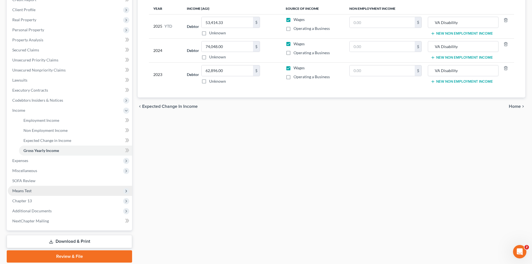
scroll to position [84, 0]
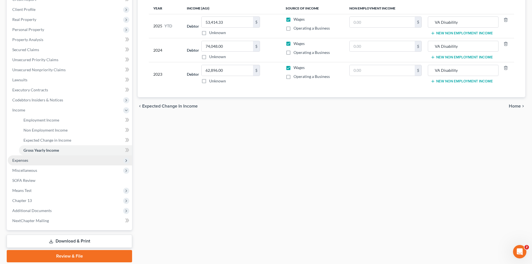
click at [19, 162] on span "Expenses" at bounding box center [20, 160] width 16 height 5
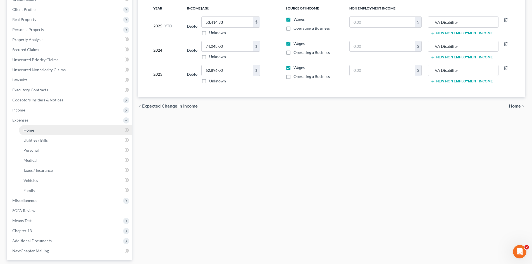
click at [32, 131] on span "Home" at bounding box center [28, 130] width 11 height 5
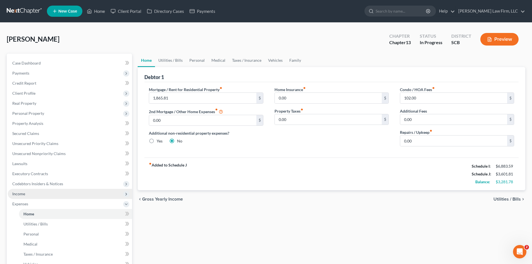
click at [24, 192] on span "Income" at bounding box center [18, 193] width 13 height 5
drag, startPoint x: 35, startPoint y: 201, endPoint x: 59, endPoint y: 193, distance: 25.2
click at [35, 201] on span "Employment Income" at bounding box center [41, 203] width 36 height 5
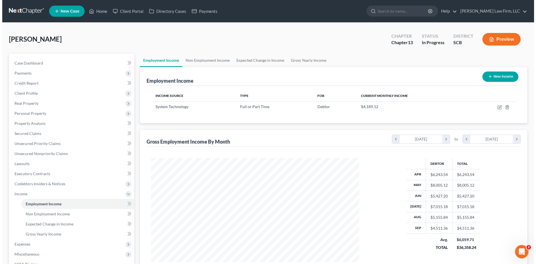
scroll to position [104, 219]
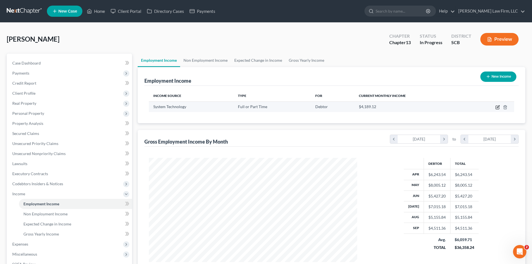
click at [497, 109] on icon "button" at bounding box center [496, 107] width 3 height 3
select select "0"
select select "2"
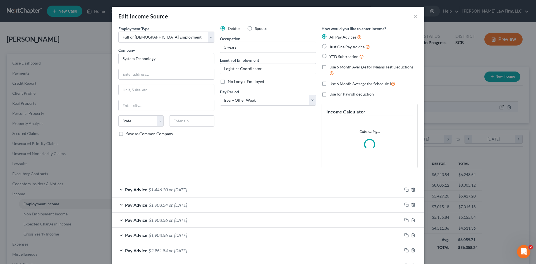
scroll to position [105, 221]
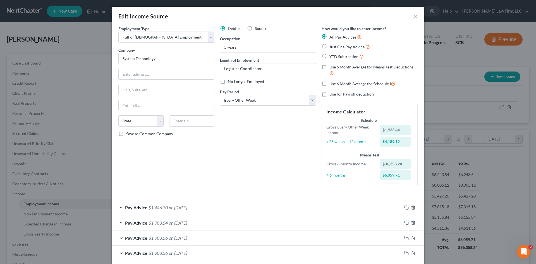
click at [329, 84] on label "Use 6 Month Average for Schedule I" at bounding box center [362, 83] width 66 height 6
click at [331, 84] on input "Use 6 Month Average for Schedule I" at bounding box center [333, 82] width 4 height 4
checkbox input "true"
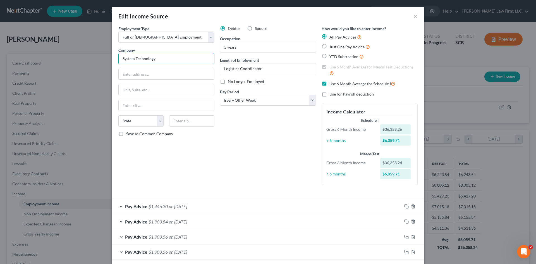
click at [169, 63] on input "System Technology" at bounding box center [166, 58] width 96 height 11
type input "System Technology Form Limited"
type input "150 Riverside Parkway"
type input "Suite 309"
type input "22406"
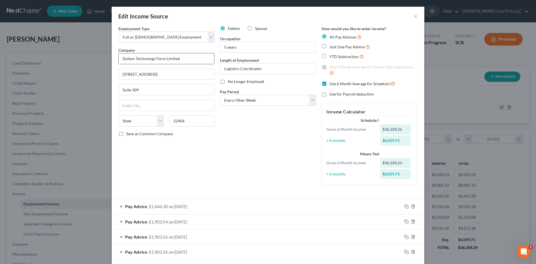
type input "Fredericksburg"
select select "48"
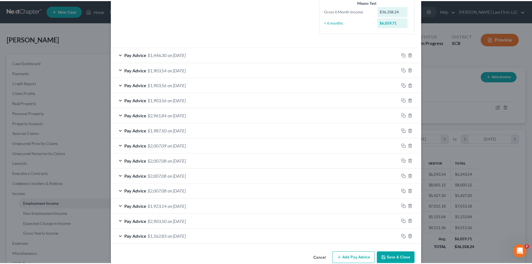
scroll to position [163, 0]
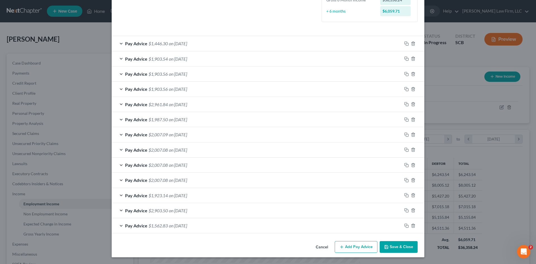
click at [401, 249] on button "Save & Close" at bounding box center [398, 247] width 38 height 12
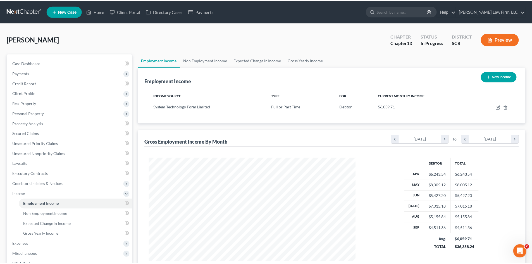
scroll to position [278935, 278820]
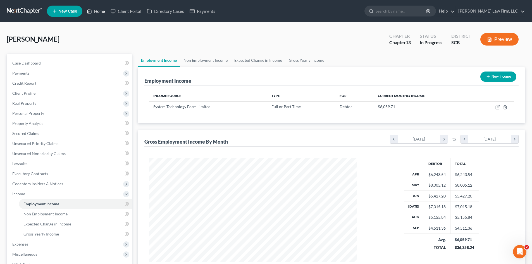
click at [98, 13] on link "Home" at bounding box center [96, 11] width 24 height 10
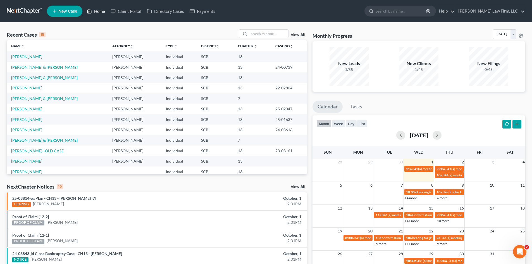
click at [101, 12] on link "Home" at bounding box center [96, 11] width 24 height 10
click at [29, 59] on link "Allen, Ashley" at bounding box center [26, 56] width 31 height 5
select select "3"
select select "0"
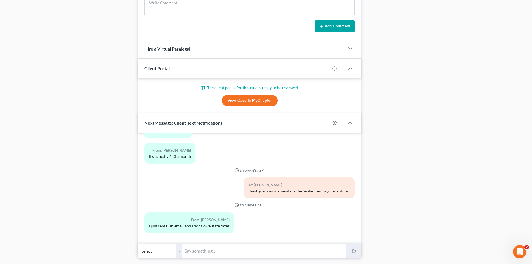
scroll to position [394, 0]
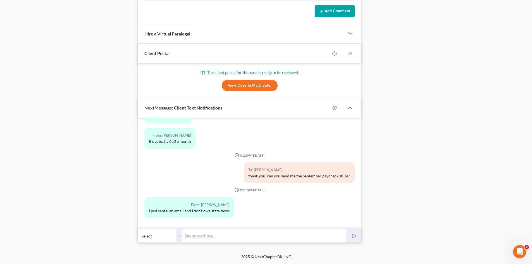
drag, startPoint x: 254, startPoint y: 236, endPoint x: 255, endPoint y: 233, distance: 3.3
click at [254, 237] on input "text" at bounding box center [264, 236] width 164 height 14
type input "Please check your email. i just responded."
click at [346, 229] on button "submit" at bounding box center [353, 235] width 15 height 13
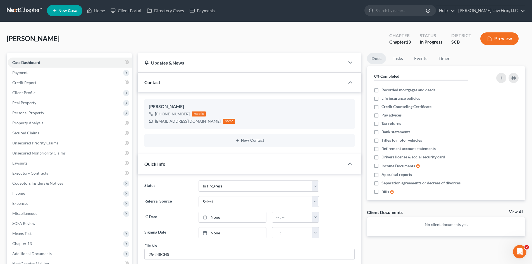
scroll to position [0, 0]
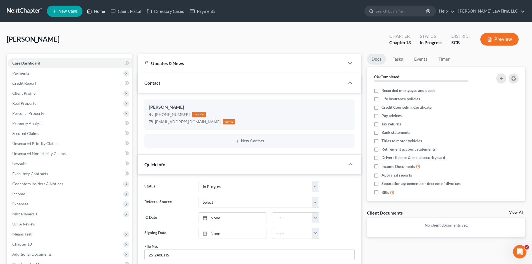
drag, startPoint x: 100, startPoint y: 14, endPoint x: 4, endPoint y: 38, distance: 98.1
click at [100, 14] on link "Home" at bounding box center [96, 11] width 24 height 10
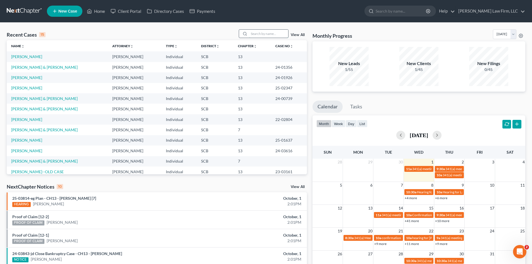
click at [257, 32] on input "search" at bounding box center [268, 34] width 39 height 8
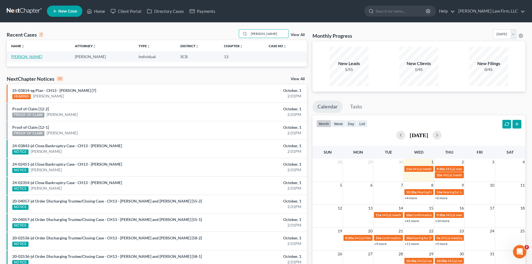
type input "clemente"
click at [36, 57] on link "Ruiz-Clemente, Veronica" at bounding box center [26, 56] width 31 height 5
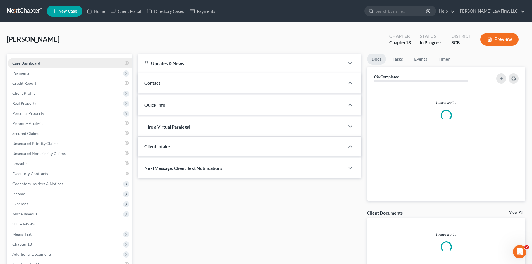
select select "0"
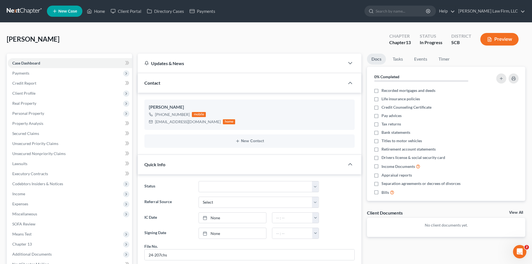
scroll to position [592, 0]
click at [26, 73] on span "Payments" at bounding box center [20, 73] width 17 height 5
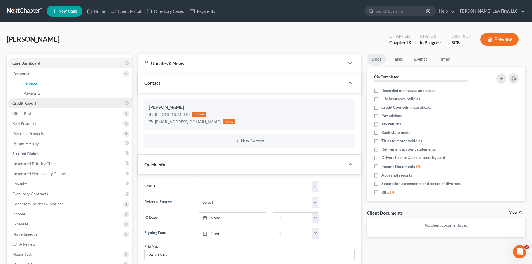
click at [35, 84] on span "Invoices" at bounding box center [30, 83] width 14 height 5
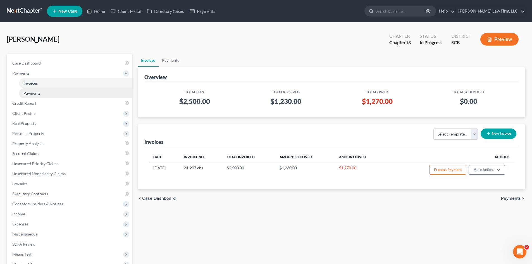
click at [38, 94] on span "Payments" at bounding box center [31, 93] width 17 height 5
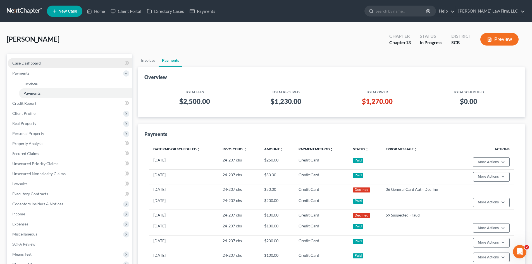
click at [21, 64] on span "Case Dashboard" at bounding box center [26, 63] width 28 height 5
select select "0"
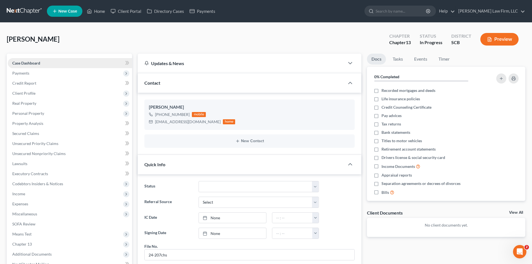
scroll to position [592, 0]
drag, startPoint x: 97, startPoint y: 8, endPoint x: 293, endPoint y: 244, distance: 305.9
click at [97, 9] on link "Home" at bounding box center [96, 11] width 24 height 10
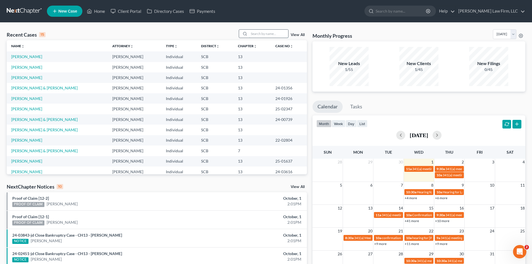
click at [250, 33] on input "search" at bounding box center [268, 34] width 39 height 8
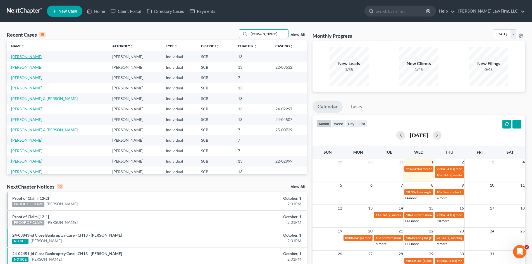
type input "greene"
click at [27, 58] on link "Greene, Stephen" at bounding box center [26, 56] width 31 height 5
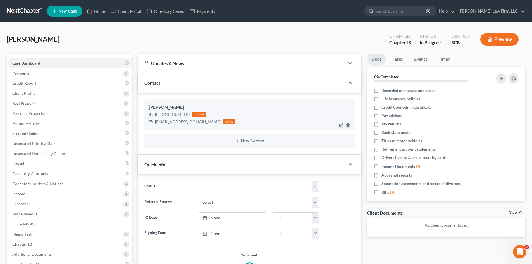
select select "0"
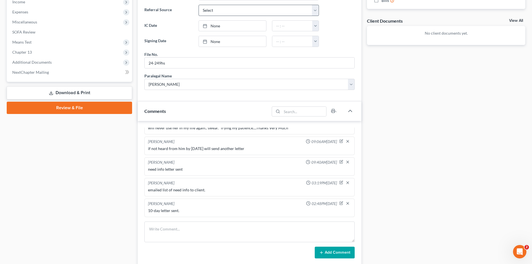
scroll to position [223, 0]
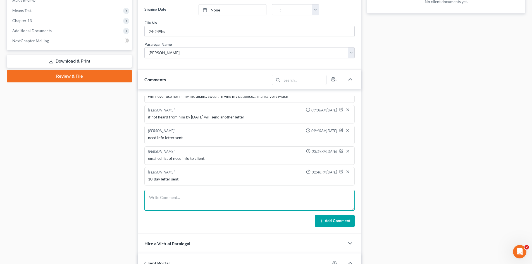
click at [205, 200] on textarea at bounding box center [249, 200] width 210 height 21
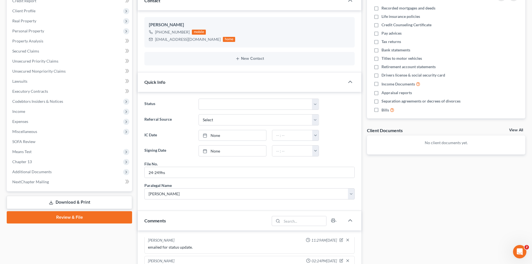
scroll to position [28, 0]
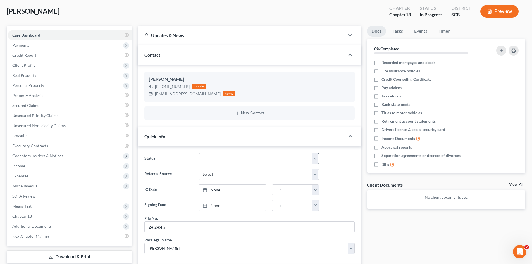
type textarea "wd letter sent 8.18.25"
drag, startPoint x: 241, startPoint y: 161, endPoint x: 240, endPoint y: 164, distance: 3.1
click at [241, 161] on select "Discharged Dismissed Filed In Progress Lead Lost Lead Ready to File To Review W…" at bounding box center [258, 158] width 120 height 11
select select "8"
click at [198, 153] on select "Discharged Dismissed Filed In Progress Lead Lost Lead Ready to File To Review W…" at bounding box center [258, 158] width 120 height 11
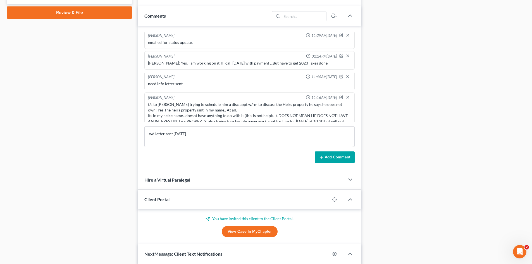
scroll to position [279, 0]
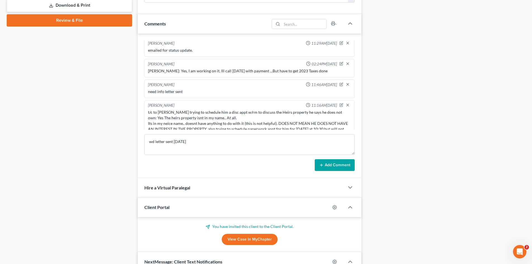
drag, startPoint x: 337, startPoint y: 163, endPoint x: 340, endPoint y: 156, distance: 7.4
click at [337, 163] on button "Add Comment" at bounding box center [334, 165] width 40 height 12
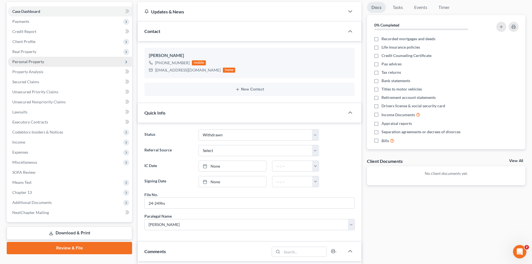
scroll to position [0, 0]
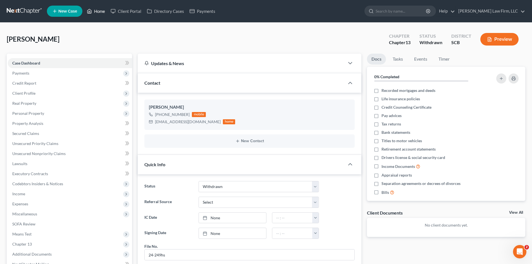
click at [96, 10] on link "Home" at bounding box center [96, 11] width 24 height 10
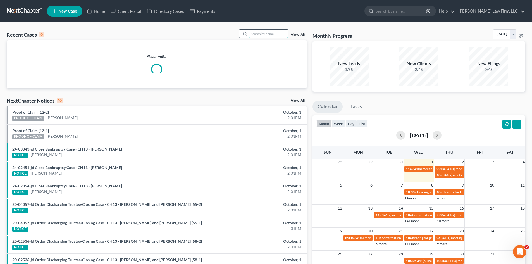
click at [279, 35] on input "search" at bounding box center [268, 34] width 39 height 8
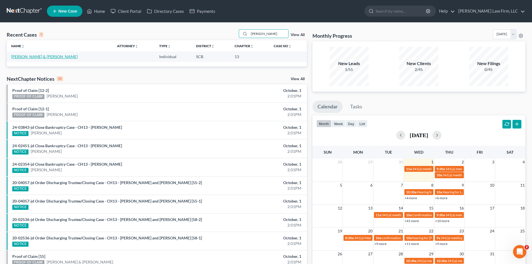
type input "hoover"
click at [20, 57] on link "Hoover, Demario & Alexsandra" at bounding box center [44, 56] width 66 height 5
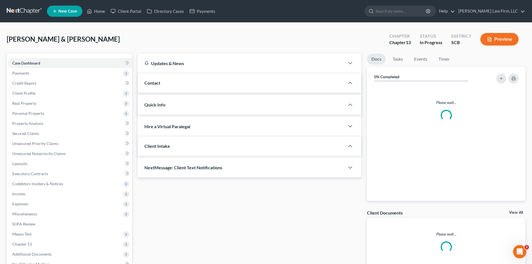
select select "0"
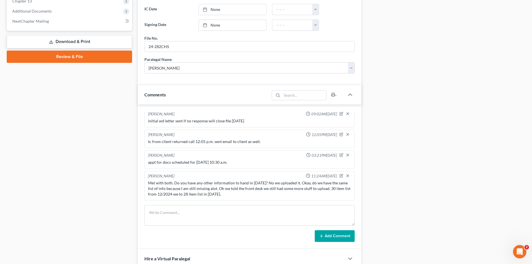
scroll to position [251, 0]
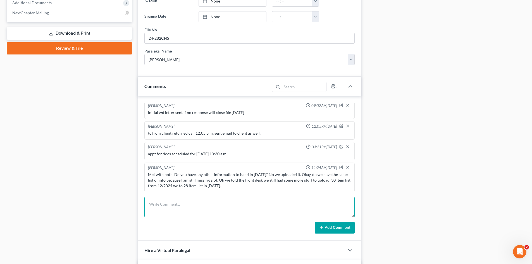
click at [240, 206] on textarea at bounding box center [249, 206] width 210 height 21
type textarea "10-day letter"
click at [327, 226] on button "Add Comment" at bounding box center [334, 228] width 40 height 12
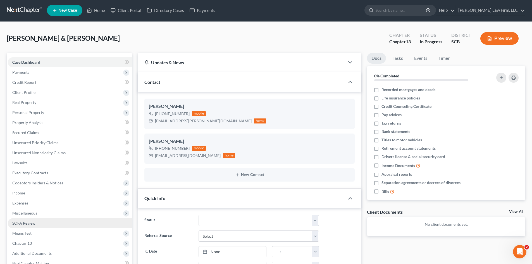
scroll to position [0, 0]
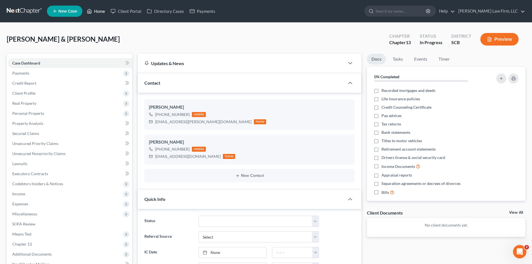
drag, startPoint x: 98, startPoint y: 12, endPoint x: 275, endPoint y: 48, distance: 180.6
click at [98, 12] on link "Home" at bounding box center [96, 11] width 24 height 10
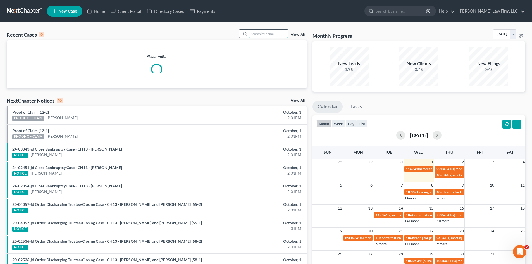
click at [269, 35] on input "search" at bounding box center [268, 34] width 39 height 8
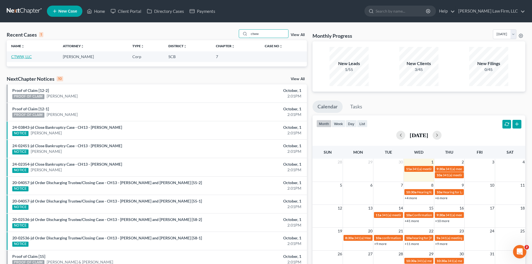
type input "ctww"
click at [31, 56] on link "CTWW, LLC" at bounding box center [21, 56] width 21 height 5
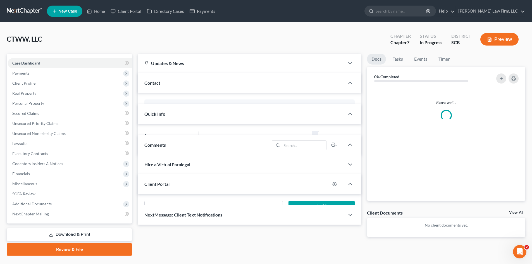
select select "0"
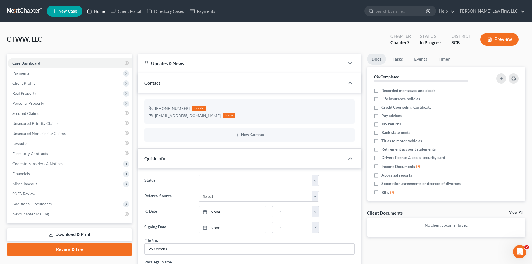
click at [100, 13] on link "Home" at bounding box center [96, 11] width 24 height 10
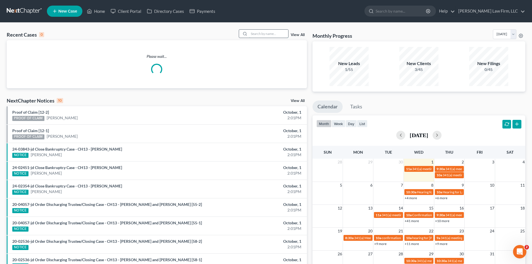
click at [256, 36] on input "search" at bounding box center [268, 34] width 39 height 8
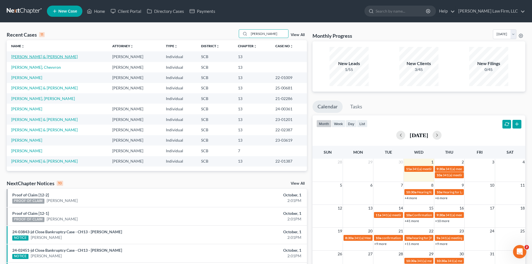
type input "richardson"
click at [35, 56] on link "Richardson, Michael & Taryn" at bounding box center [44, 56] width 66 height 5
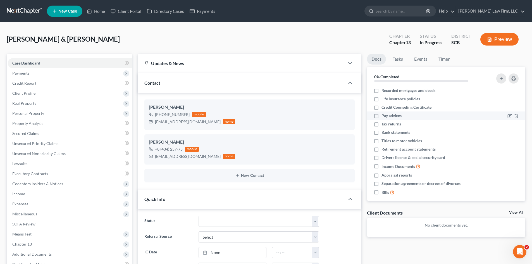
select select "0"
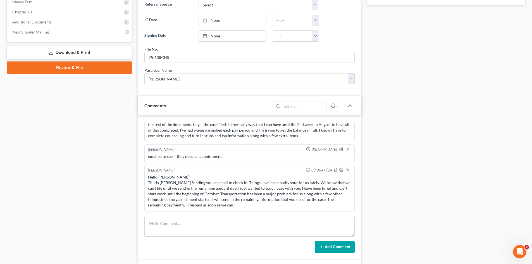
scroll to position [279, 0]
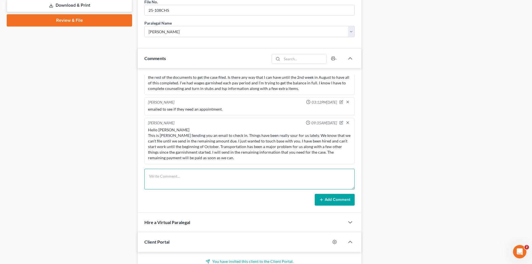
click at [220, 181] on textarea at bounding box center [249, 179] width 210 height 21
type textarea "10-day letter"
click at [330, 200] on button "Add Comment" at bounding box center [334, 200] width 40 height 12
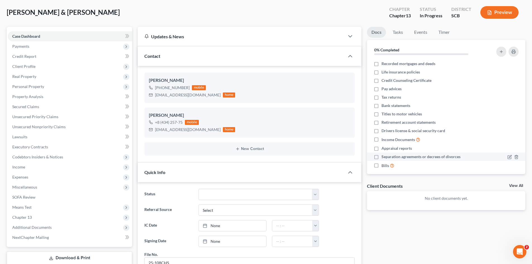
scroll to position [0, 0]
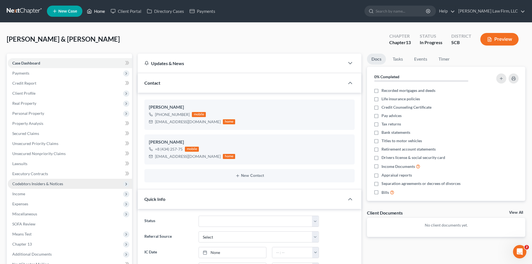
click at [102, 9] on link "Home" at bounding box center [96, 11] width 24 height 10
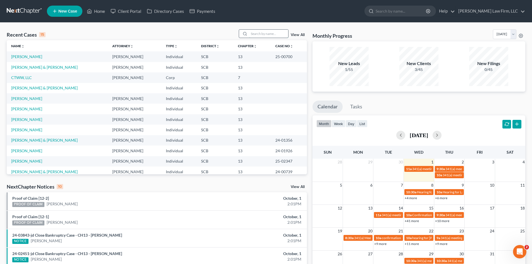
click at [251, 35] on input "search" at bounding box center [268, 34] width 39 height 8
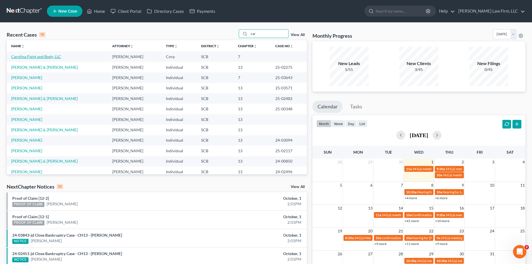
type input "car"
click at [30, 58] on link "Carolina Paint and Body, LLC" at bounding box center [36, 56] width 50 height 5
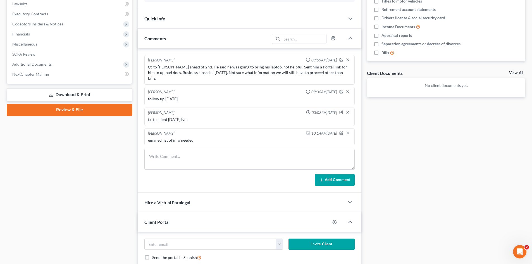
scroll to position [154, 0]
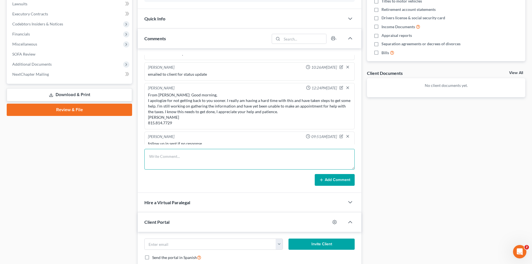
click at [198, 164] on textarea at bounding box center [249, 159] width 210 height 21
type textarea "hnhfy"
click at [329, 179] on button "Add Comment" at bounding box center [334, 180] width 40 height 12
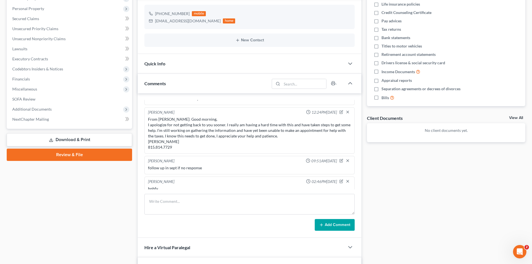
scroll to position [0, 0]
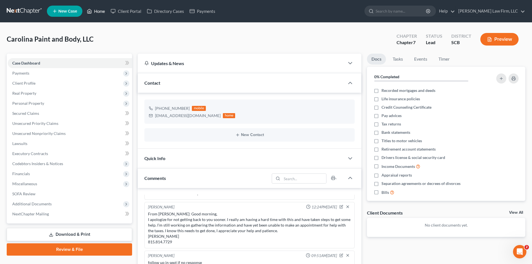
drag, startPoint x: 95, startPoint y: 12, endPoint x: 191, endPoint y: 71, distance: 111.9
click at [95, 12] on link "Home" at bounding box center [96, 11] width 24 height 10
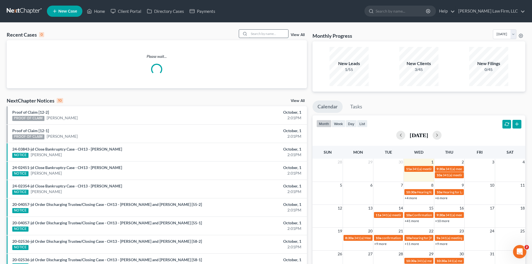
click at [266, 35] on input "search" at bounding box center [268, 34] width 39 height 8
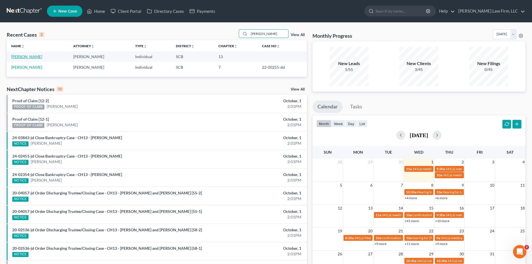
type input "claud"
click at [34, 59] on link "Claud, Stephen" at bounding box center [26, 56] width 31 height 5
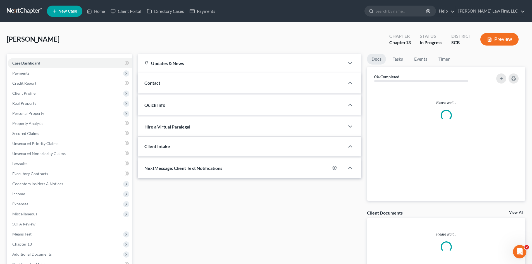
select select "0"
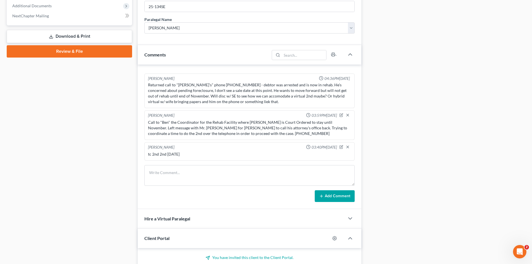
scroll to position [251, 0]
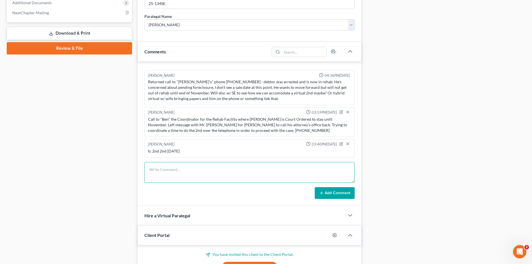
click at [217, 163] on textarea at bounding box center [249, 172] width 210 height 21
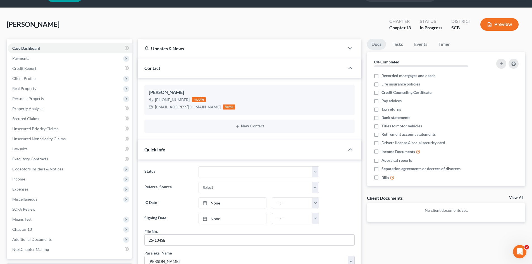
scroll to position [0, 0]
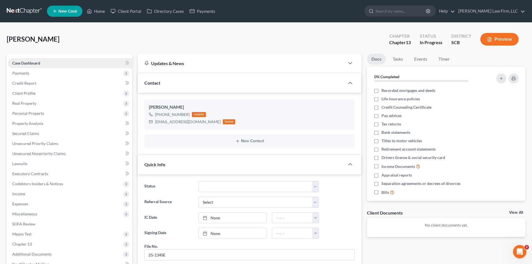
click at [31, 63] on span "Case Dashboard" at bounding box center [26, 63] width 28 height 5
click at [101, 10] on link "Home" at bounding box center [96, 11] width 24 height 10
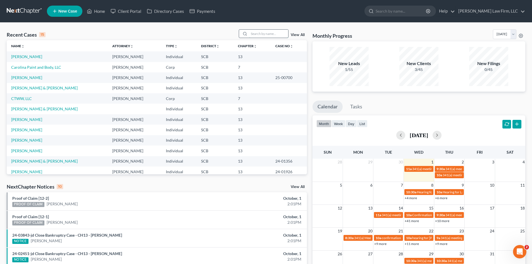
click at [273, 33] on input "search" at bounding box center [268, 34] width 39 height 8
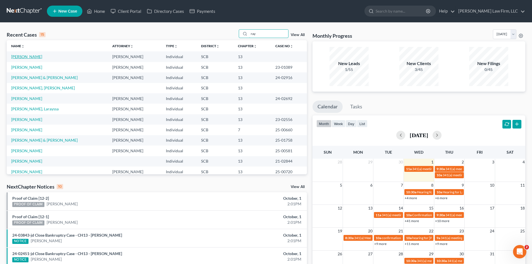
type input "ray"
click at [25, 57] on link "Ray, James" at bounding box center [26, 56] width 31 height 5
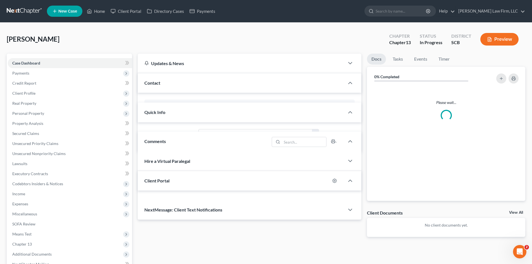
select select "0"
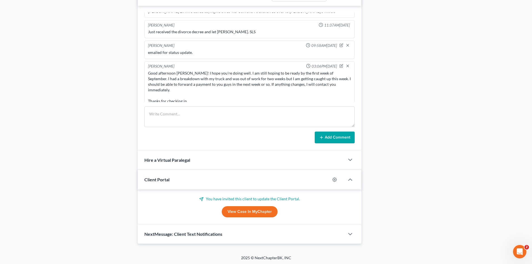
scroll to position [307, 0]
click at [230, 211] on link "View Case in MyChapter" at bounding box center [250, 211] width 56 height 11
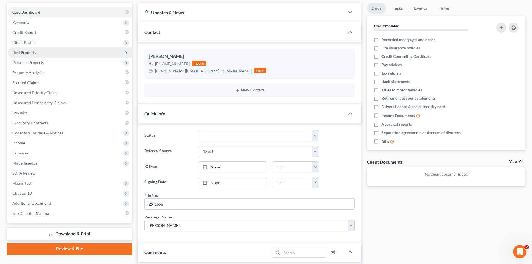
scroll to position [0, 0]
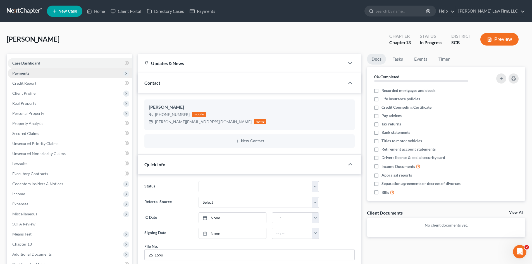
click at [20, 74] on span "Payments" at bounding box center [20, 73] width 17 height 5
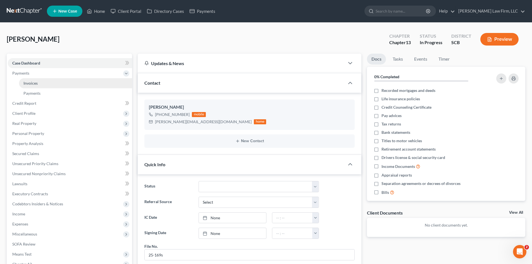
click at [22, 81] on link "Invoices" at bounding box center [75, 83] width 113 height 10
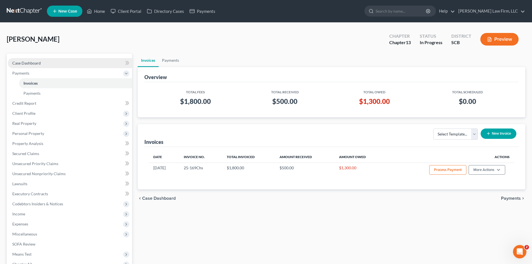
click at [37, 65] on span "Case Dashboard" at bounding box center [26, 63] width 28 height 5
select select "0"
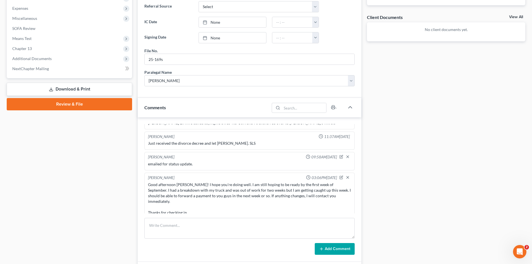
scroll to position [223, 0]
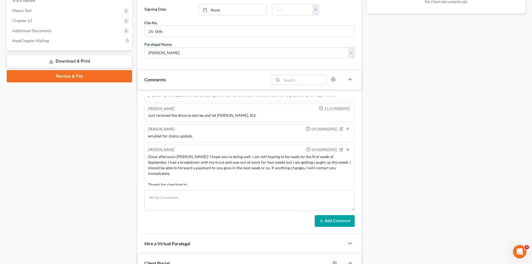
drag, startPoint x: 442, startPoint y: 224, endPoint x: 78, endPoint y: 140, distance: 373.2
click at [442, 224] on div "Docs Tasks Events Timer 0% Completed Nothing here yet! Recorded mortgages and d…" at bounding box center [446, 78] width 164 height 497
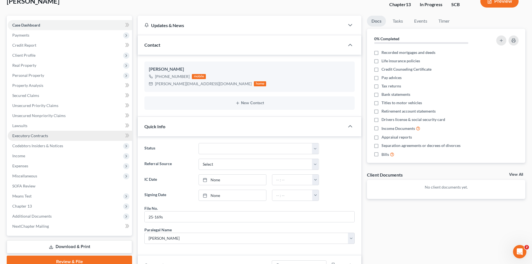
scroll to position [0, 0]
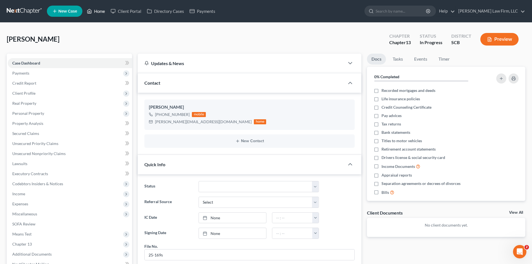
click at [97, 12] on link "Home" at bounding box center [96, 11] width 24 height 10
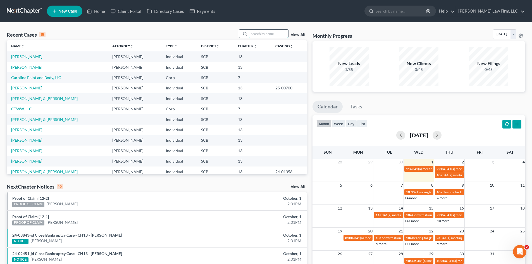
click at [263, 35] on input "search" at bounding box center [268, 34] width 39 height 8
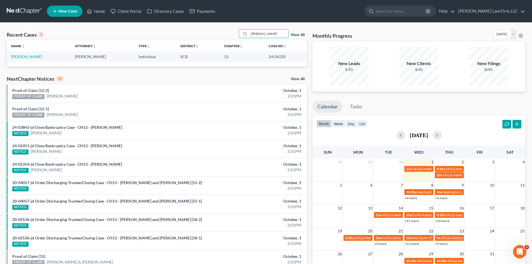
type input "daley"
click at [11, 57] on td "Daley, Rashid" at bounding box center [39, 56] width 64 height 10
click at [20, 56] on link "Daley, Rashid" at bounding box center [26, 56] width 31 height 5
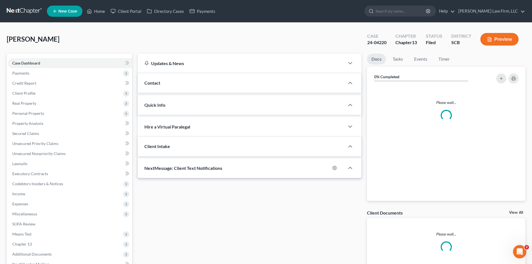
select select "0"
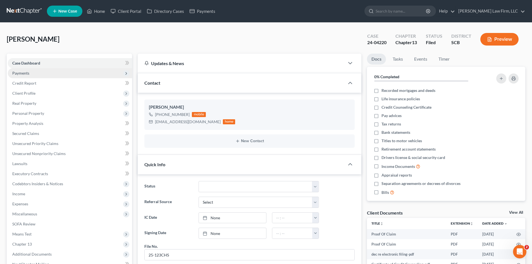
click at [30, 72] on span "Payments" at bounding box center [70, 73] width 124 height 10
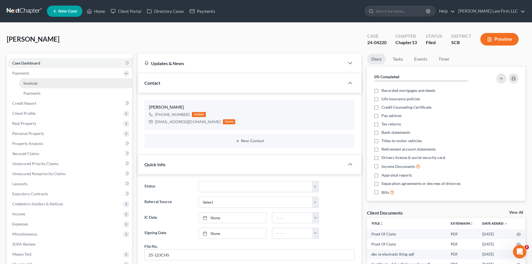
click at [32, 80] on link "Invoices" at bounding box center [75, 83] width 113 height 10
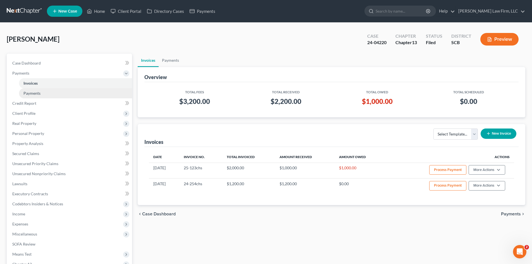
click at [35, 95] on span "Payments" at bounding box center [31, 93] width 17 height 5
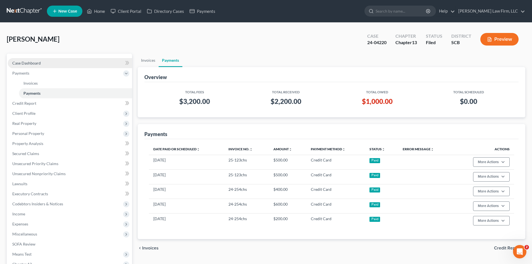
click at [37, 61] on span "Case Dashboard" at bounding box center [26, 63] width 28 height 5
select select "0"
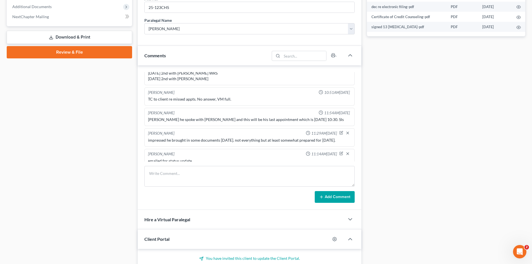
scroll to position [279, 0]
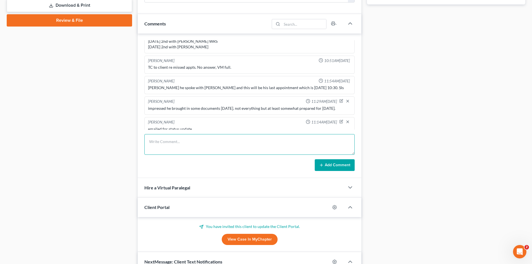
click at [195, 143] on textarea at bounding box center [249, 144] width 210 height 21
type textarea "made payment in september"
click at [340, 162] on button "Add Comment" at bounding box center [334, 165] width 40 height 12
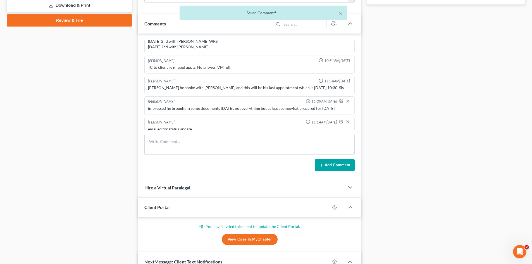
scroll to position [382, 0]
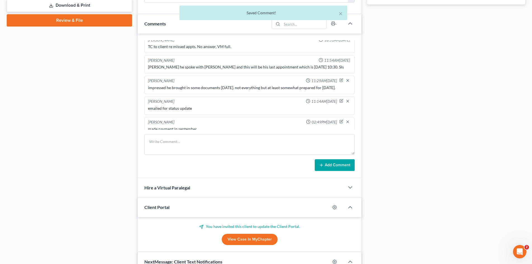
click at [239, 237] on link "View Case in MyChapter" at bounding box center [250, 239] width 56 height 11
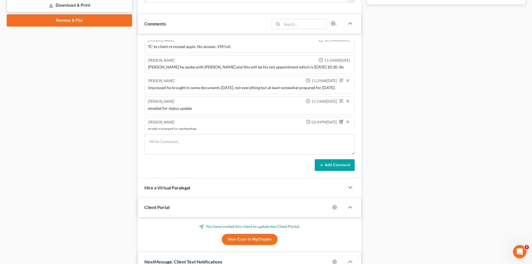
click at [339, 119] on icon "button" at bounding box center [341, 121] width 4 height 4
click at [252, 128] on textarea "made payment in september" at bounding box center [249, 136] width 203 height 21
type textarea "made payment in september need info letter sent"
click at [345, 119] on icon "button" at bounding box center [347, 121] width 4 height 4
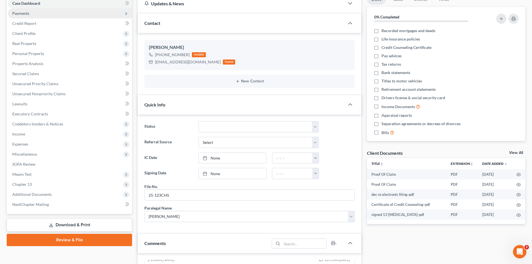
scroll to position [0, 0]
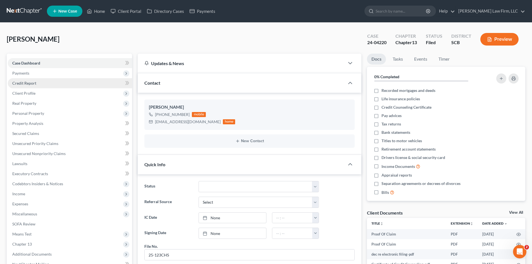
drag, startPoint x: 21, startPoint y: 71, endPoint x: 26, endPoint y: 79, distance: 9.3
click at [21, 71] on span "Payments" at bounding box center [20, 73] width 17 height 5
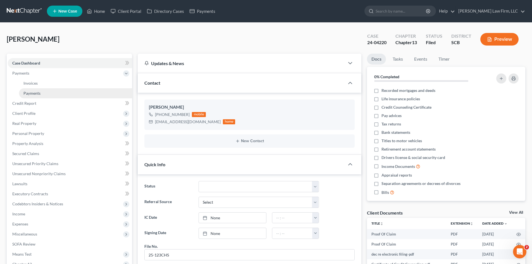
click at [28, 91] on span "Payments" at bounding box center [31, 93] width 17 height 5
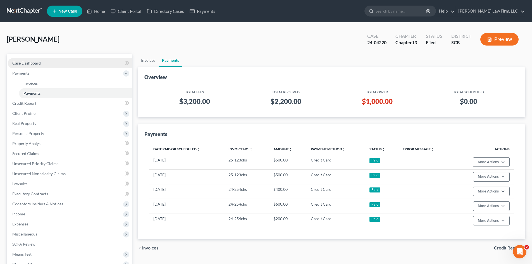
drag, startPoint x: 26, startPoint y: 61, endPoint x: 32, endPoint y: 62, distance: 6.5
click at [26, 61] on span "Case Dashboard" at bounding box center [26, 63] width 28 height 5
select select "0"
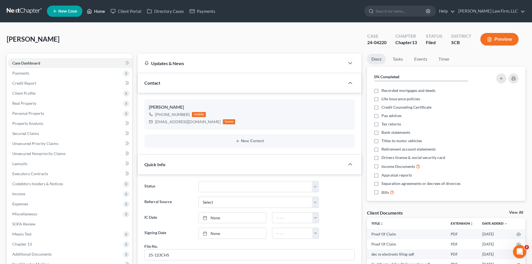
click at [100, 13] on link "Home" at bounding box center [96, 11] width 24 height 10
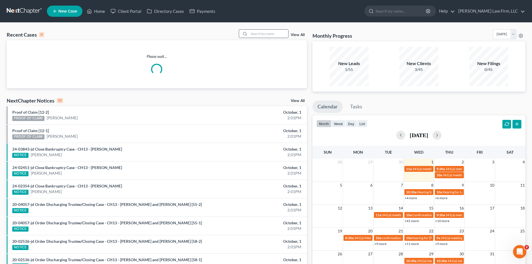
click at [274, 33] on input "search" at bounding box center [268, 34] width 39 height 8
drag, startPoint x: 260, startPoint y: 36, endPoint x: 224, endPoint y: 37, distance: 36.3
click at [222, 38] on div "Recent Cases 0 brea View All" at bounding box center [157, 34] width 300 height 11
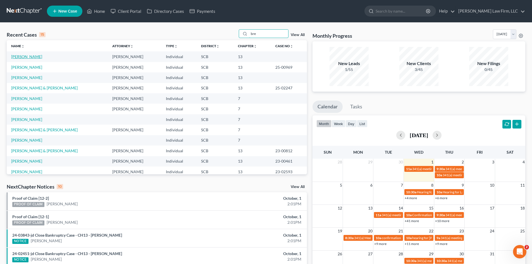
type input "bre"
click at [30, 58] on link "Breuer, Rosalinda" at bounding box center [26, 56] width 31 height 5
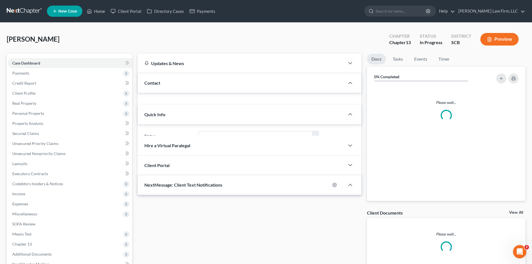
select select "0"
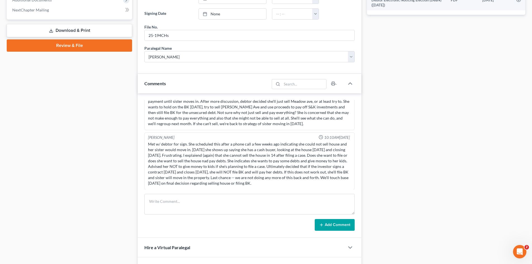
scroll to position [279, 0]
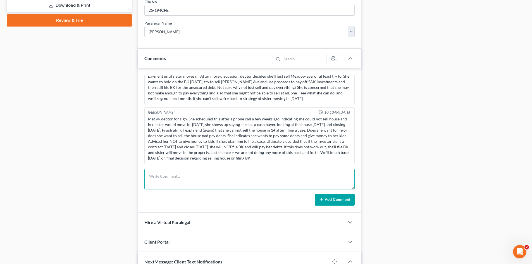
click at [212, 178] on textarea at bounding box center [249, 179] width 210 height 21
drag, startPoint x: 147, startPoint y: 176, endPoint x: 229, endPoint y: 178, distance: 81.5
click at [224, 182] on textarea "E TC with client on monday 9" at bounding box center [249, 179] width 210 height 21
click at [256, 176] on textarea "No update as of Monday 9/29/2025. will send contact me to disuss letter." at bounding box center [249, 179] width 210 height 21
type textarea "No update as of Monday 9/29/2025. will send contact me to discuss letter."
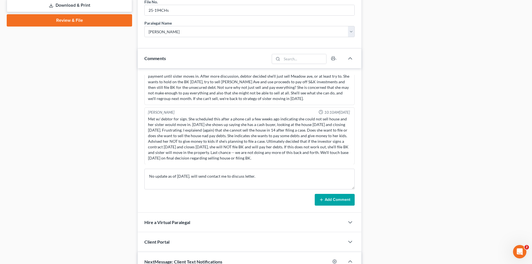
click at [347, 198] on button "Add Comment" at bounding box center [334, 200] width 40 height 12
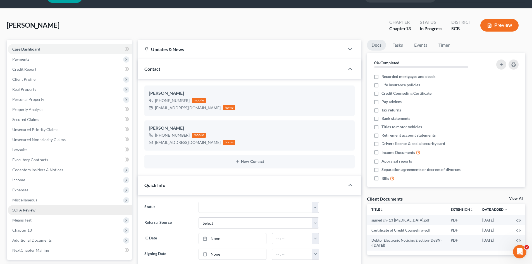
scroll to position [0, 0]
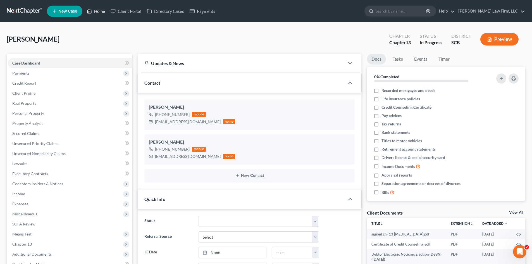
click at [95, 12] on link "Home" at bounding box center [96, 11] width 24 height 10
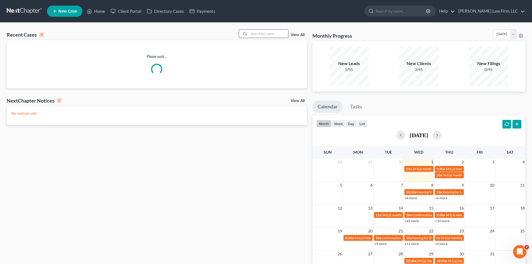
click at [271, 33] on input "search" at bounding box center [268, 34] width 39 height 8
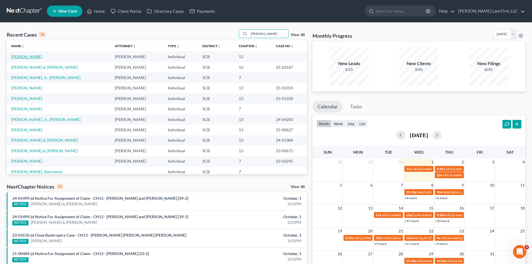
type input "allen"
click at [27, 58] on link "Allen, Ashley" at bounding box center [26, 56] width 31 height 5
select select "0"
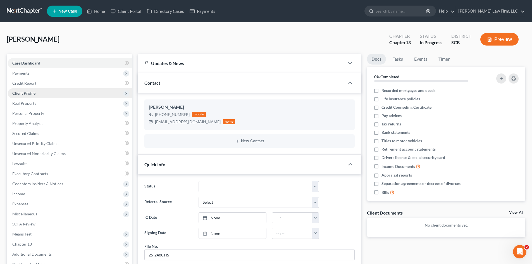
scroll to position [214, 0]
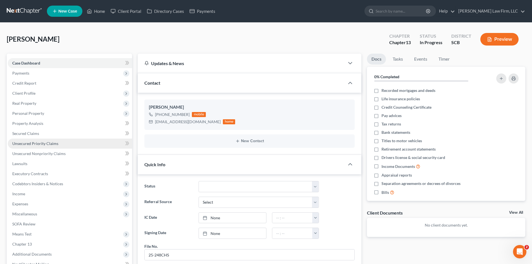
click at [29, 141] on span "Unsecured Priority Claims" at bounding box center [35, 143] width 46 height 5
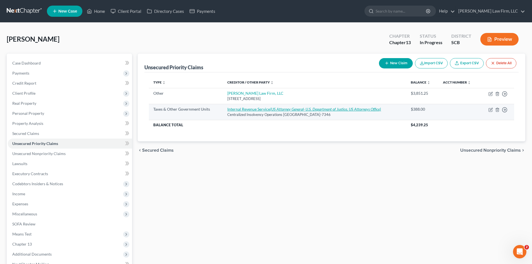
click at [333, 109] on icon "(US Attorney General- U.S. Department of Justice, US Attorneys Office)" at bounding box center [325, 109] width 111 height 5
select select "0"
select select "39"
select select "0"
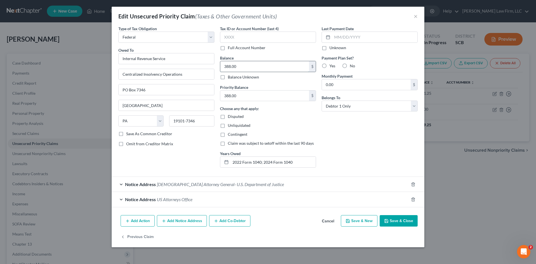
click at [235, 66] on input "388.00" at bounding box center [264, 66] width 89 height 11
paste input "1365.67"
type input "1,365.67"
click at [241, 99] on input "388.00" at bounding box center [264, 95] width 89 height 11
paste input "1365.67"
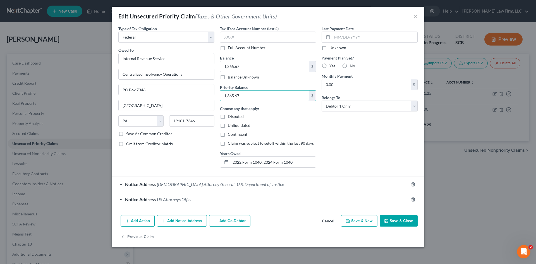
type input "1,365.67"
click at [399, 223] on button "Save & Close" at bounding box center [398, 221] width 38 height 12
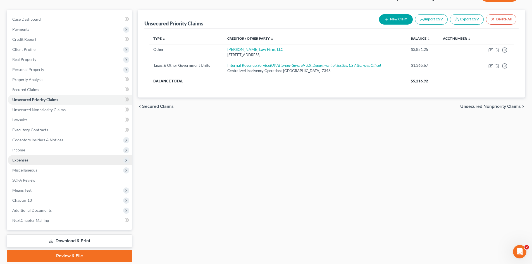
scroll to position [56, 0]
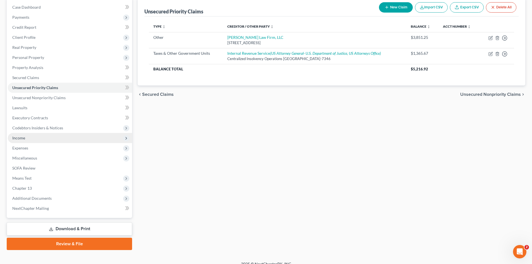
click at [19, 138] on span "Income" at bounding box center [18, 137] width 13 height 5
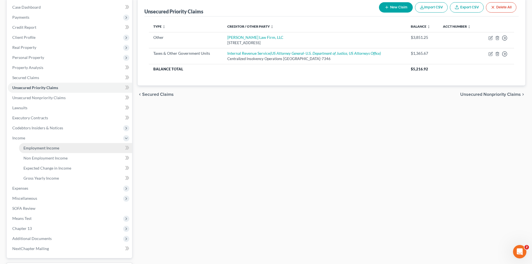
click at [26, 148] on span "Employment Income" at bounding box center [41, 147] width 36 height 5
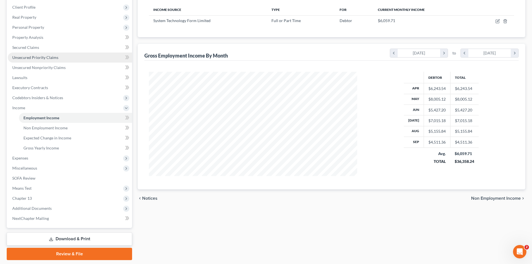
scroll to position [103, 0]
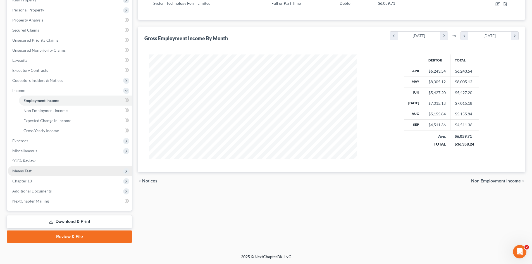
click at [23, 172] on span "Means Test" at bounding box center [21, 170] width 19 height 5
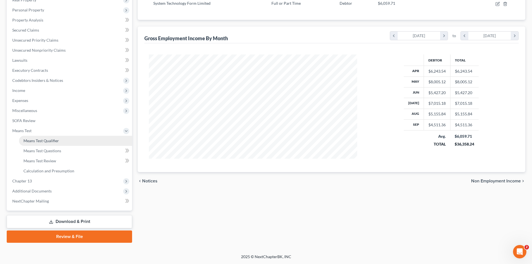
click at [25, 143] on link "Means Test Qualifier" at bounding box center [75, 141] width 113 height 10
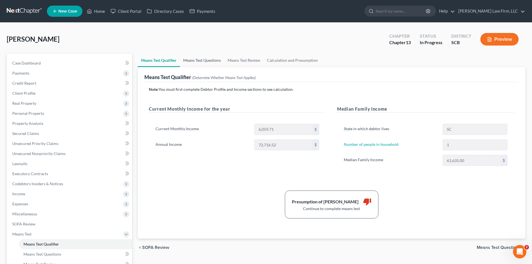
click at [208, 58] on link "Means Test Questions" at bounding box center [202, 60] width 44 height 13
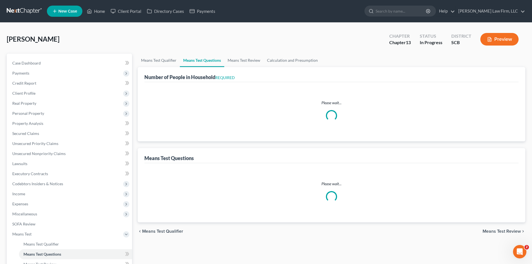
select select "0"
select select "60"
select select "1"
select select "60"
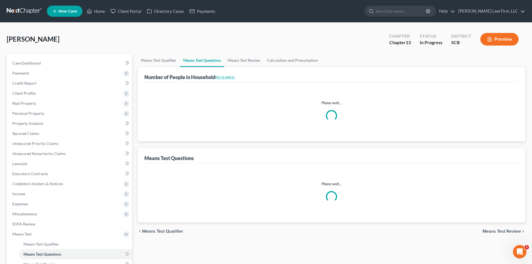
select select "60"
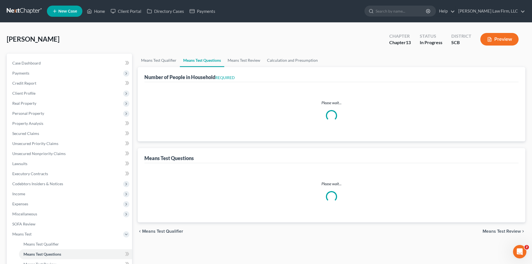
select select "60"
select select "0"
select select "60"
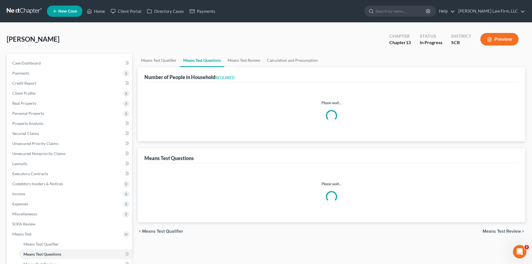
select select "1"
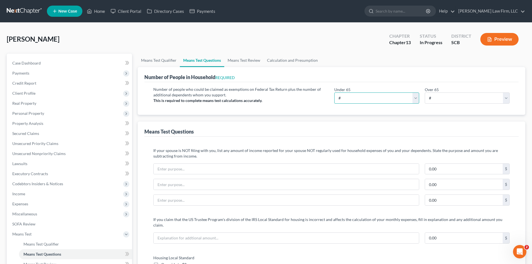
click at [402, 98] on select "# 0 1 2 3 4 5 6 7 8 9 10" at bounding box center [376, 97] width 85 height 11
click at [334, 92] on select "# 0 1 2 3 4 5 6 7 8 9 10" at bounding box center [376, 97] width 85 height 11
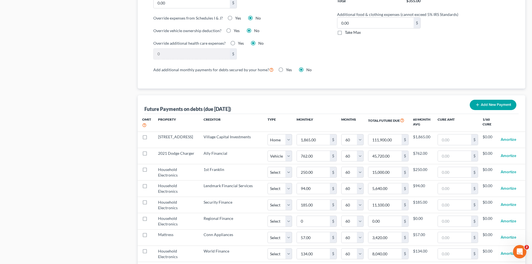
scroll to position [474, 0]
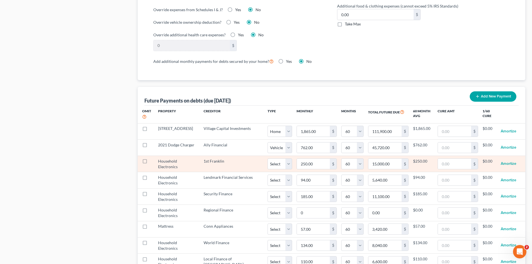
click at [150, 162] on label at bounding box center [150, 162] width 0 height 0
click at [152, 158] on input "checkbox" at bounding box center [154, 160] width 4 height 4
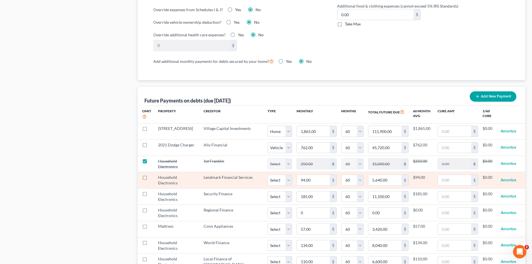
click at [150, 179] on label at bounding box center [150, 179] width 0 height 0
click at [152, 174] on input "checkbox" at bounding box center [154, 176] width 4 height 4
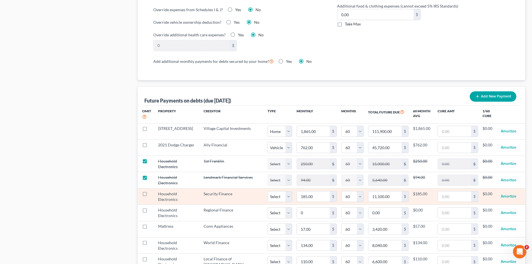
click at [150, 195] on label at bounding box center [150, 195] width 0 height 0
click at [152, 191] on input "checkbox" at bounding box center [154, 193] width 4 height 4
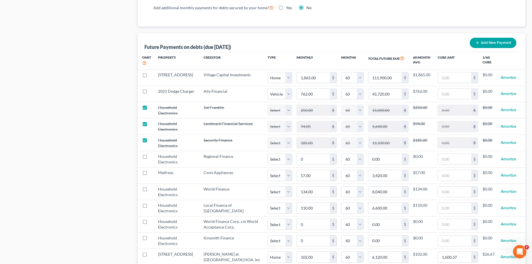
scroll to position [530, 0]
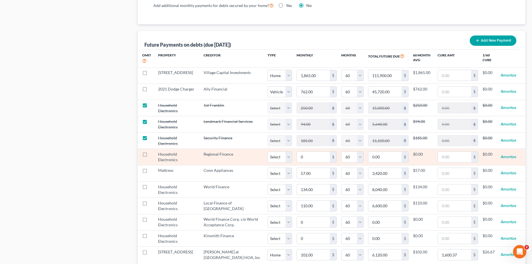
click at [150, 155] on label at bounding box center [150, 155] width 0 height 0
click at [152, 151] on input "checkbox" at bounding box center [154, 153] width 4 height 4
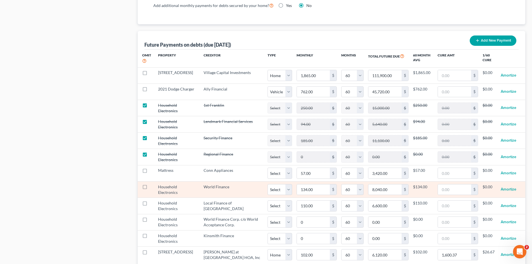
click at [150, 188] on label at bounding box center [150, 188] width 0 height 0
click at [152, 184] on input "checkbox" at bounding box center [154, 186] width 4 height 4
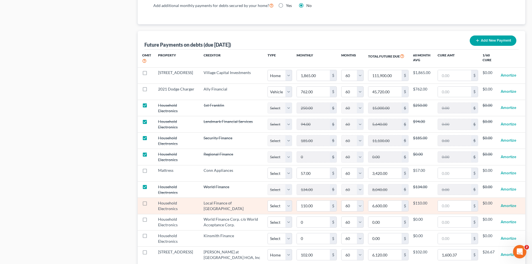
click at [150, 204] on label at bounding box center [150, 204] width 0 height 0
click at [152, 200] on input "checkbox" at bounding box center [154, 202] width 4 height 4
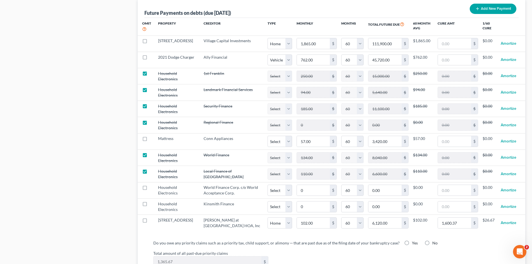
scroll to position [586, 0]
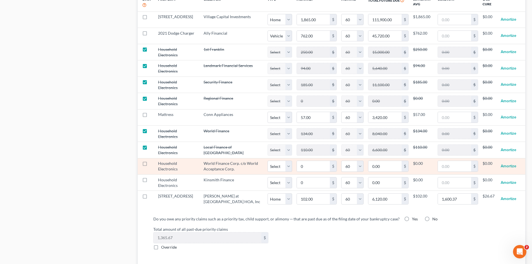
click at [150, 165] on label at bounding box center [150, 165] width 0 height 0
click at [152, 160] on input "checkbox" at bounding box center [154, 162] width 4 height 4
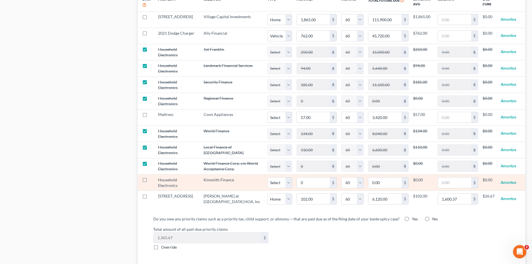
click at [150, 181] on label at bounding box center [150, 181] width 0 height 0
click at [152, 177] on input "checkbox" at bounding box center [154, 179] width 4 height 4
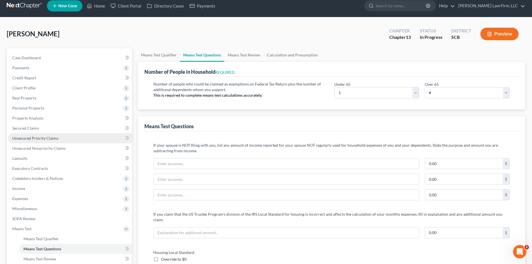
scroll to position [0, 0]
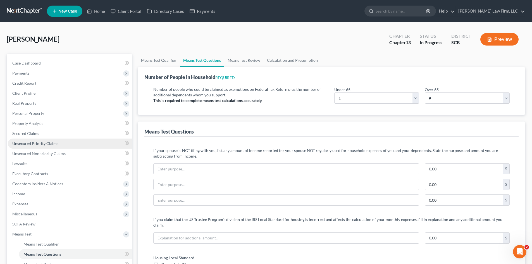
drag, startPoint x: 34, startPoint y: 141, endPoint x: 110, endPoint y: 147, distance: 76.9
click at [34, 141] on span "Unsecured Priority Claims" at bounding box center [35, 143] width 46 height 5
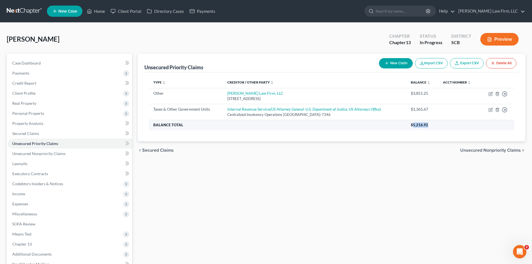
drag, startPoint x: 426, startPoint y: 124, endPoint x: 413, endPoint y: 126, distance: 13.8
click at [413, 126] on th "$5,216.92" at bounding box center [460, 125] width 108 height 10
copy span "5,216.92"
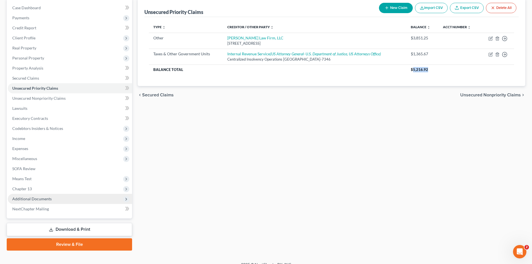
scroll to position [56, 0]
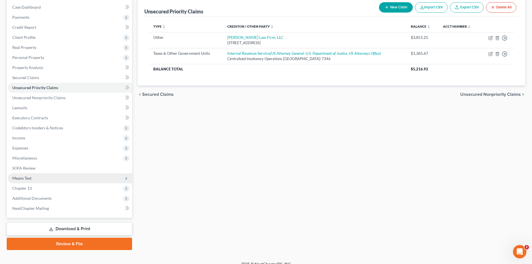
click at [23, 176] on span "Means Test" at bounding box center [21, 178] width 19 height 5
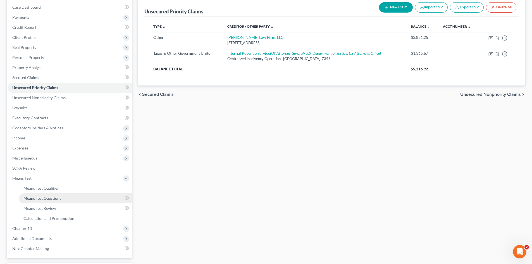
click at [42, 196] on span "Means Test Questions" at bounding box center [42, 198] width 38 height 5
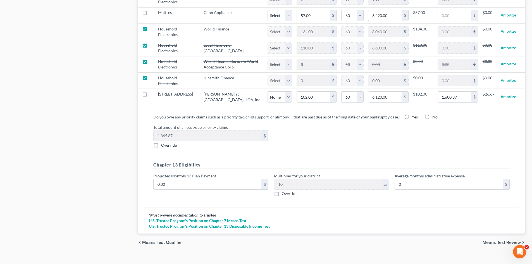
scroll to position [691, 0]
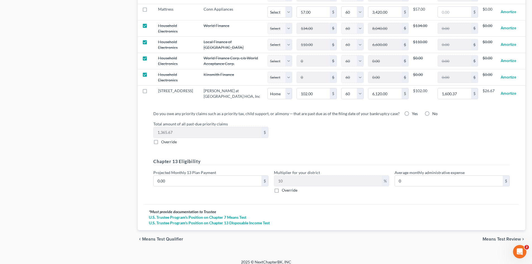
click at [161, 139] on label "Override" at bounding box center [169, 142] width 16 height 6
click at [163, 139] on input "Override" at bounding box center [165, 141] width 4 height 4
click at [179, 130] on input "0.00" at bounding box center [207, 132] width 108 height 11
paste input "5,216.92"
click at [412, 111] on label "Yes" at bounding box center [415, 114] width 6 height 6
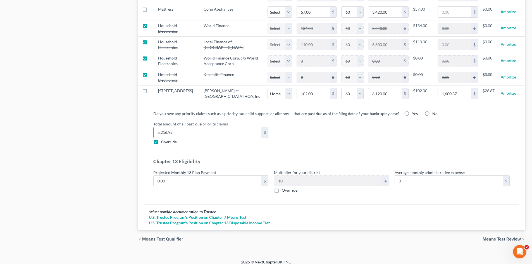
click at [414, 111] on input "Yes" at bounding box center [416, 113] width 4 height 4
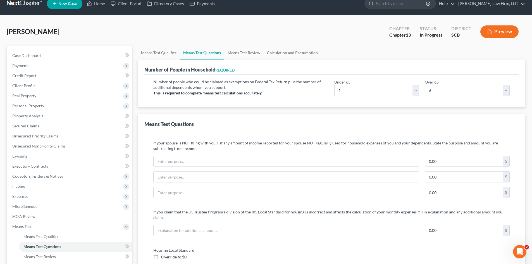
scroll to position [0, 0]
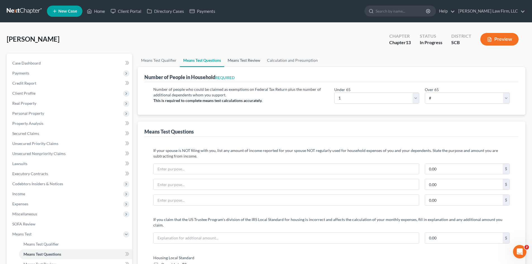
click at [240, 64] on link "Means Test Review" at bounding box center [243, 60] width 39 height 13
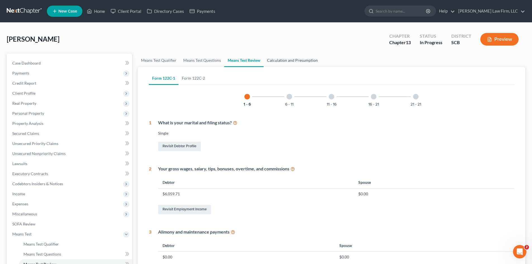
click at [298, 62] on link "Calculation and Presumption" at bounding box center [291, 60] width 57 height 13
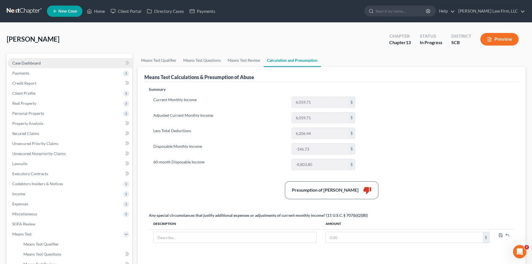
click at [33, 64] on span "Case Dashboard" at bounding box center [26, 63] width 28 height 5
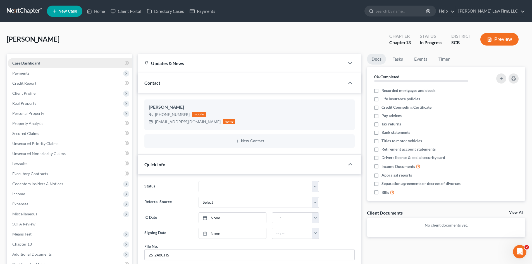
scroll to position [214, 0]
click at [26, 202] on span "Expenses" at bounding box center [20, 203] width 16 height 5
click at [27, 211] on span "Home" at bounding box center [28, 213] width 11 height 5
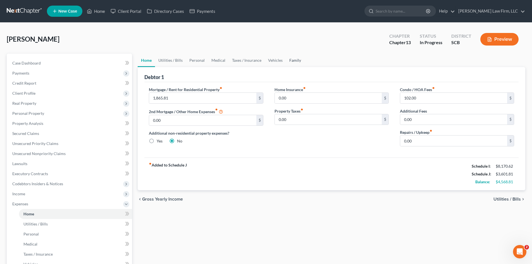
click at [294, 64] on link "Family" at bounding box center [295, 60] width 18 height 13
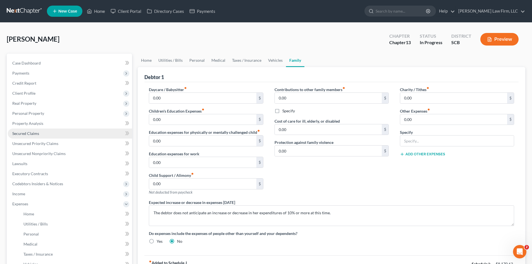
click at [38, 135] on span "Secured Claims" at bounding box center [25, 133] width 27 height 5
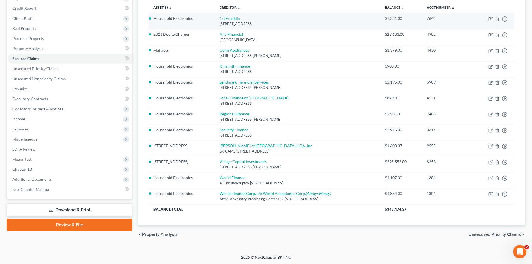
scroll to position [75, 0]
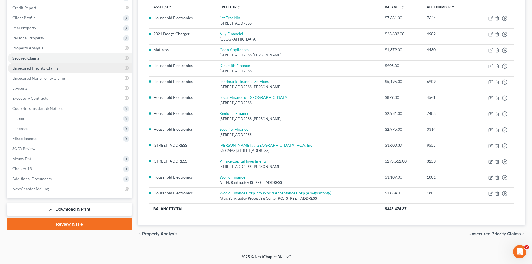
click at [43, 66] on span "Unsecured Priority Claims" at bounding box center [35, 68] width 46 height 5
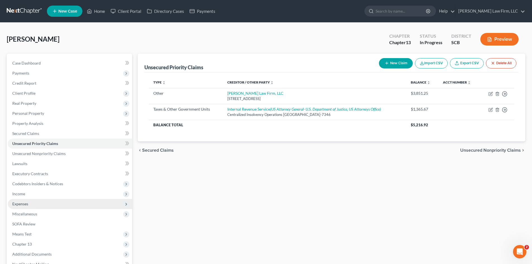
click at [23, 203] on span "Expenses" at bounding box center [20, 203] width 16 height 5
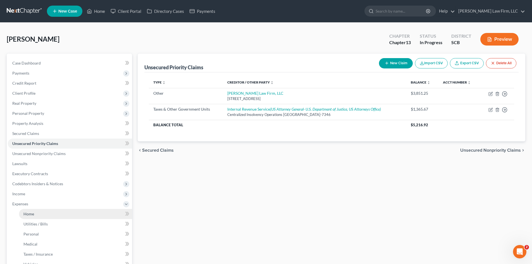
click at [32, 213] on span "Home" at bounding box center [28, 213] width 11 height 5
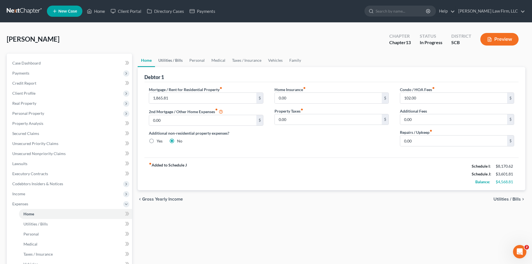
click at [177, 63] on link "Utilities / Bills" at bounding box center [170, 60] width 31 height 13
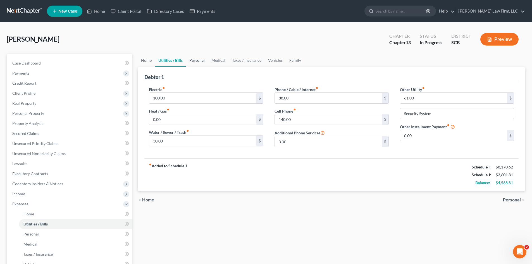
click at [199, 61] on link "Personal" at bounding box center [197, 60] width 22 height 13
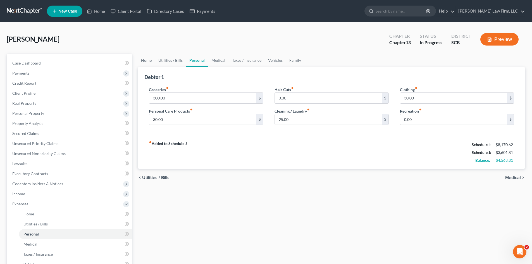
click at [495, 39] on button "Preview" at bounding box center [499, 39] width 38 height 13
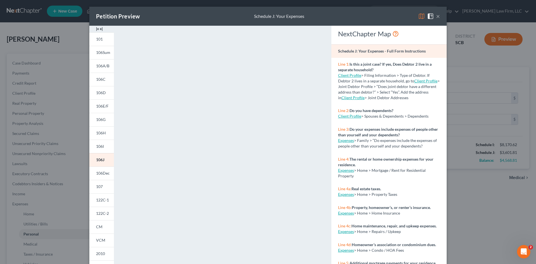
click at [437, 15] on button "×" at bounding box center [438, 16] width 4 height 7
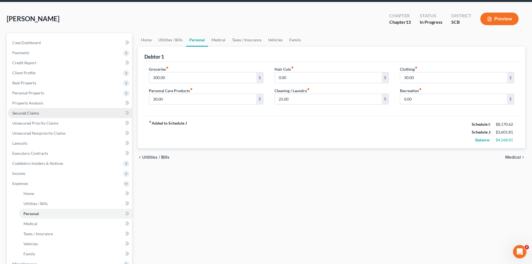
scroll to position [133, 0]
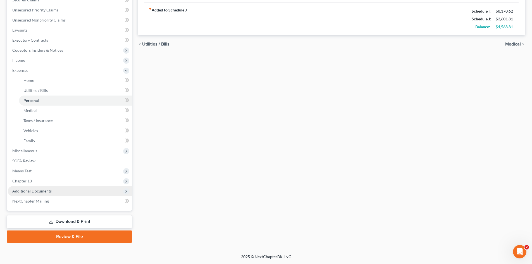
drag, startPoint x: 28, startPoint y: 190, endPoint x: 45, endPoint y: 192, distance: 16.3
click at [28, 190] on span "Additional Documents" at bounding box center [31, 190] width 39 height 5
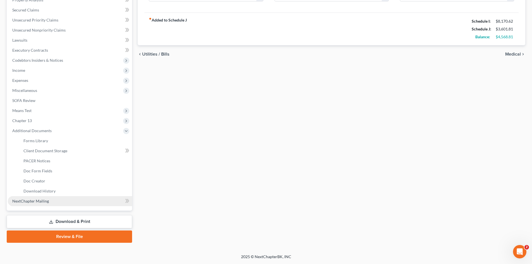
scroll to position [123, 0]
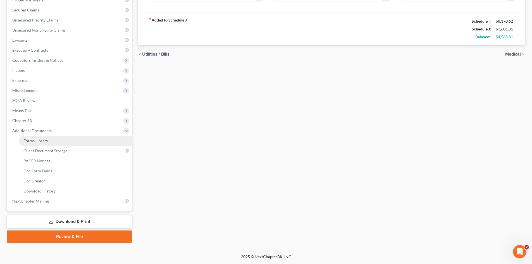
drag, startPoint x: 37, startPoint y: 142, endPoint x: 67, endPoint y: 138, distance: 30.8
click at [37, 142] on span "Forms Library" at bounding box center [35, 140] width 25 height 5
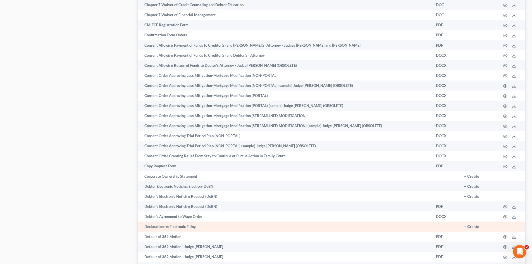
scroll to position [530, 0]
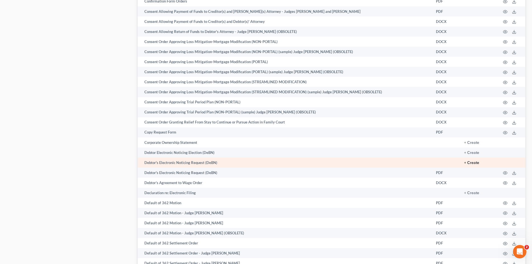
click at [477, 163] on button "+ Create" at bounding box center [471, 163] width 15 height 4
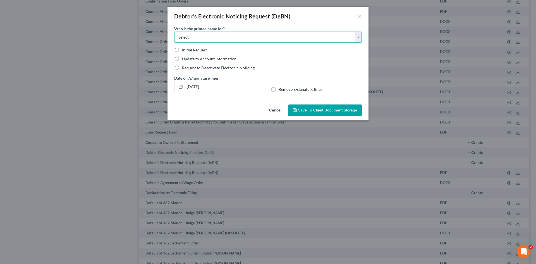
drag, startPoint x: 205, startPoint y: 39, endPoint x: 206, endPoint y: 42, distance: 4.1
click at [205, 39] on select "Select Debtor Attorney" at bounding box center [268, 37] width 188 height 11
click at [174, 32] on select "Select Debtor Attorney" at bounding box center [268, 37] width 188 height 11
click at [182, 51] on label "Initial Request" at bounding box center [194, 50] width 25 height 6
click at [184, 51] on input "Initial Request" at bounding box center [186, 49] width 4 height 4
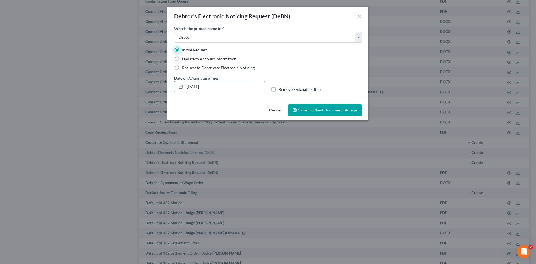
click at [219, 84] on input "10/01/2025" at bounding box center [225, 86] width 80 height 11
drag, startPoint x: 220, startPoint y: 86, endPoint x: 176, endPoint y: 89, distance: 43.6
click at [176, 89] on div "10/01/2025" at bounding box center [219, 86] width 91 height 11
drag, startPoint x: 277, startPoint y: 83, endPoint x: 308, endPoint y: 107, distance: 39.1
click at [277, 83] on div "Date on /s/ signature lines: Remove E-signature lines" at bounding box center [267, 85] width 193 height 21
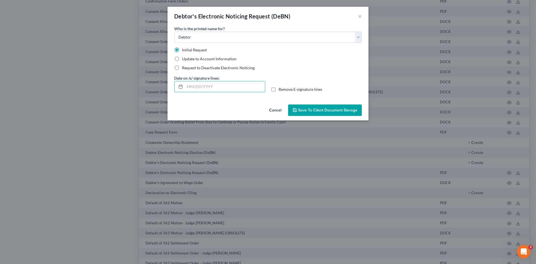
click at [278, 88] on label "Remove E-signature lines" at bounding box center [300, 90] width 44 height 6
click at [281, 88] on input "Remove E-signature lines" at bounding box center [283, 89] width 4 height 4
click at [313, 114] on button "Save to Client Document Storage" at bounding box center [325, 110] width 74 height 12
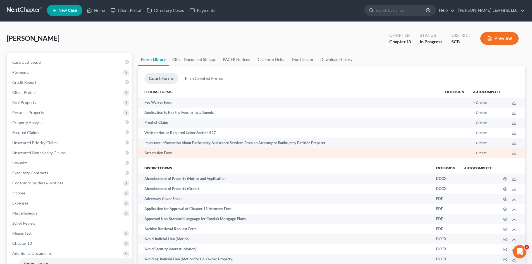
scroll to position [0, 0]
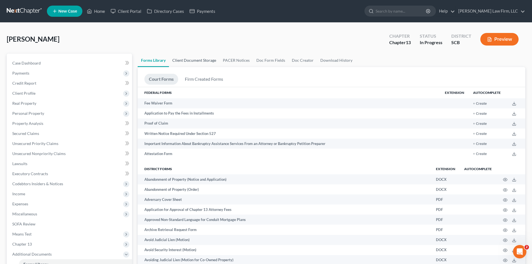
drag, startPoint x: 204, startPoint y: 64, endPoint x: 185, endPoint y: 65, distance: 19.0
click at [204, 64] on link "Client Document Storage" at bounding box center [194, 60] width 51 height 13
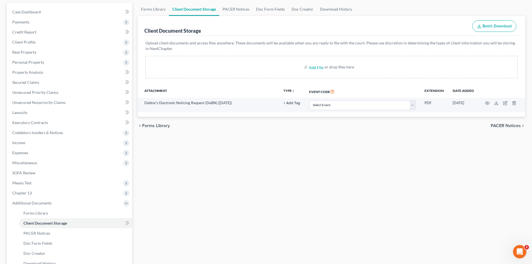
scroll to position [123, 0]
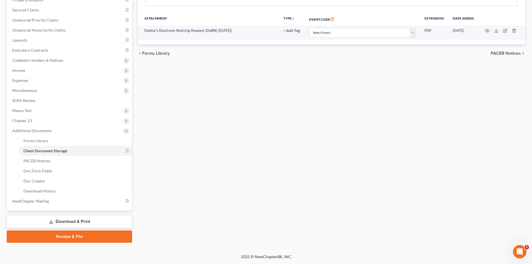
click at [65, 217] on link "Download & Print" at bounding box center [69, 221] width 125 height 13
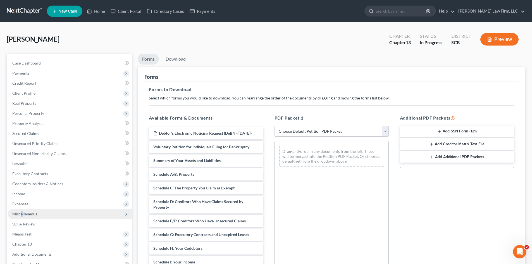
drag, startPoint x: 21, startPoint y: 213, endPoint x: 25, endPoint y: 214, distance: 3.8
click at [22, 213] on span "Miscellaneous" at bounding box center [24, 213] width 25 height 5
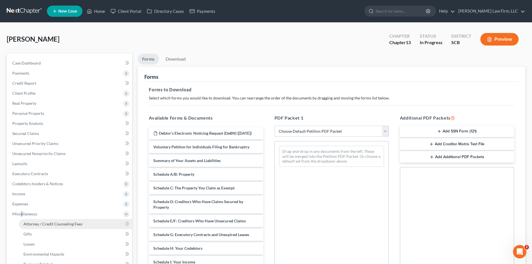
click at [34, 222] on span "Attorney / Credit Counseling Fees" at bounding box center [52, 223] width 59 height 5
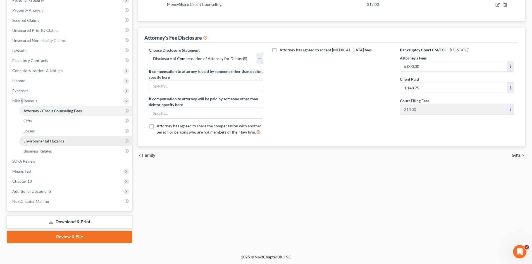
scroll to position [113, 0]
click at [48, 221] on link "Download & Print" at bounding box center [69, 221] width 125 height 13
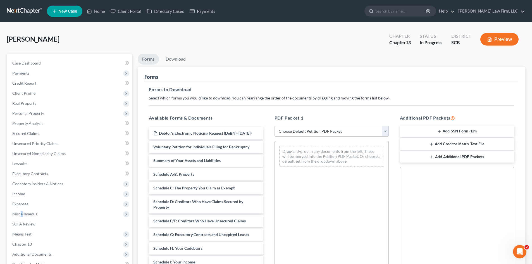
drag, startPoint x: 308, startPoint y: 127, endPoint x: 309, endPoint y: 131, distance: 3.9
click at [308, 127] on select "Choose Default Petition PDF Packet Complete Bankruptcy Petition (all forms and …" at bounding box center [331, 131] width 114 height 11
click at [274, 126] on select "Choose Default Petition PDF Packet Complete Bankruptcy Petition (all forms and …" at bounding box center [331, 131] width 114 height 11
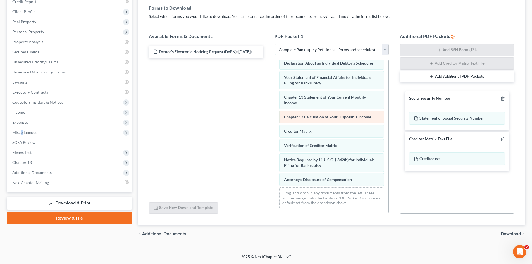
scroll to position [172, 0]
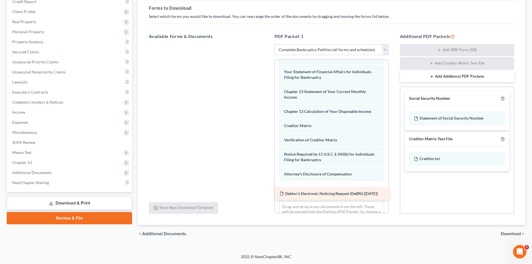
drag, startPoint x: 201, startPoint y: 52, endPoint x: 327, endPoint y: 194, distance: 189.9
click at [267, 44] on div "Debtor's Electronic Noticing Request (DeBN) (10/01/2025) Debtor's Electronic No…" at bounding box center [205, 44] width 123 height 0
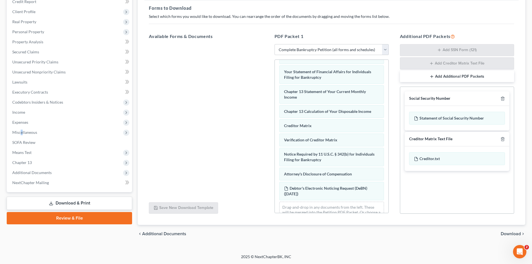
click at [509, 234] on span "Download" at bounding box center [510, 233] width 20 height 4
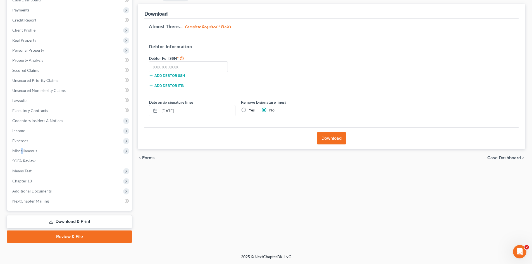
scroll to position [63, 0]
click at [203, 71] on input "text" at bounding box center [188, 66] width 79 height 11
drag, startPoint x: 197, startPoint y: 110, endPoint x: 159, endPoint y: 115, distance: 38.5
click at [161, 117] on div "Date on /s/ signature lines 10/01/2025 Remove E-signature lines? Yes No" at bounding box center [238, 109] width 184 height 21
click at [249, 111] on label "Yes" at bounding box center [252, 110] width 6 height 6
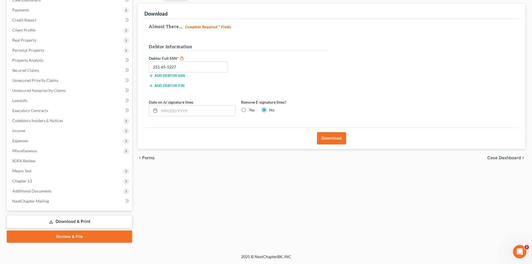
click at [251, 111] on input "Yes" at bounding box center [253, 109] width 4 height 4
click at [327, 135] on button "Download" at bounding box center [331, 138] width 29 height 12
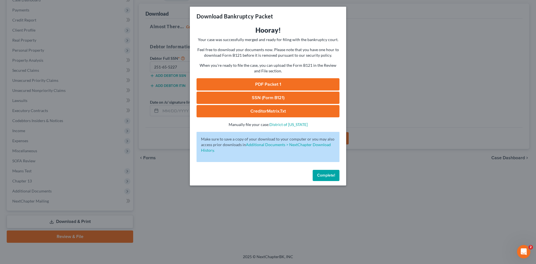
click at [255, 84] on link "PDF Packet 1" at bounding box center [267, 84] width 143 height 12
click at [265, 96] on link "SSN (Form B121)" at bounding box center [267, 98] width 143 height 12
click at [332, 176] on span "Complete!" at bounding box center [326, 175] width 18 height 5
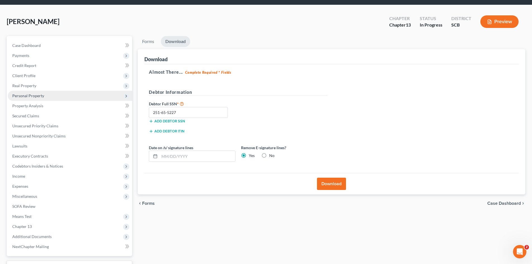
scroll to position [0, 0]
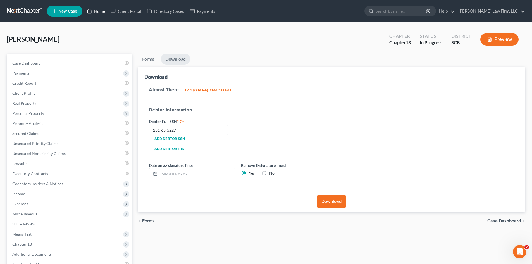
drag, startPoint x: 99, startPoint y: 12, endPoint x: 105, endPoint y: 14, distance: 5.9
click at [99, 12] on link "Home" at bounding box center [96, 11] width 24 height 10
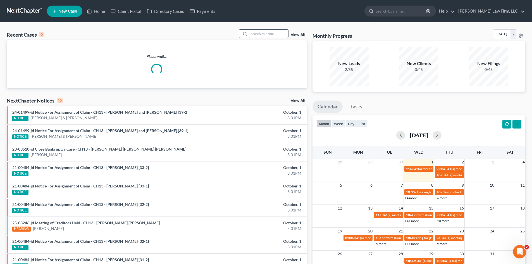
click at [254, 35] on input "search" at bounding box center [268, 34] width 39 height 8
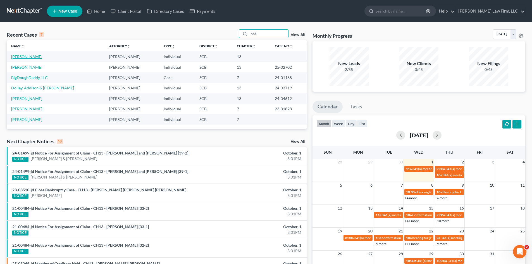
click at [25, 58] on link "Addison, Kiah" at bounding box center [26, 56] width 31 height 5
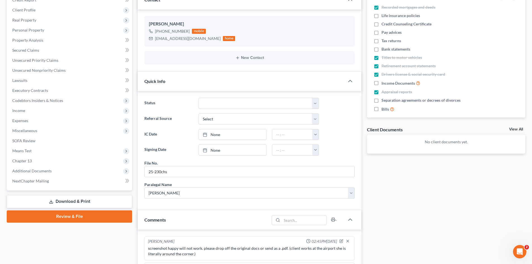
scroll to position [84, 0]
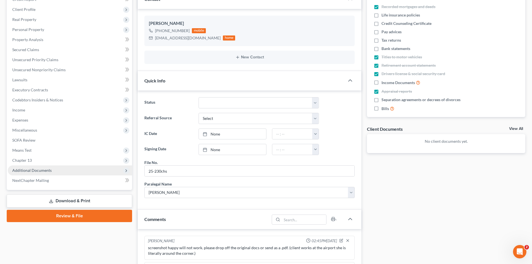
click at [35, 172] on span "Additional Documents" at bounding box center [31, 170] width 39 height 5
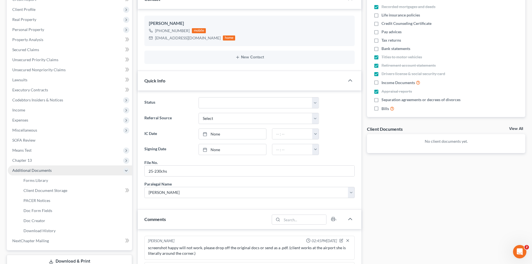
click at [36, 171] on span "Additional Documents" at bounding box center [31, 170] width 39 height 5
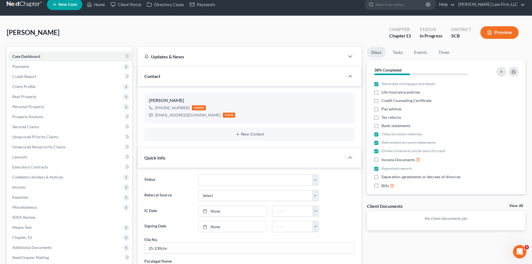
scroll to position [0, 0]
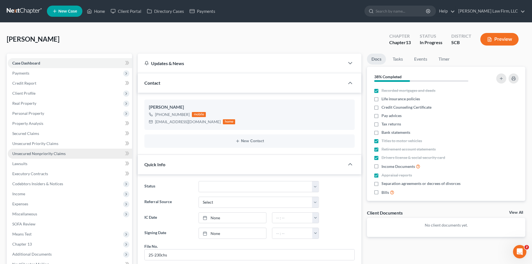
click at [33, 155] on span "Unsecured Nonpriority Claims" at bounding box center [38, 153] width 53 height 5
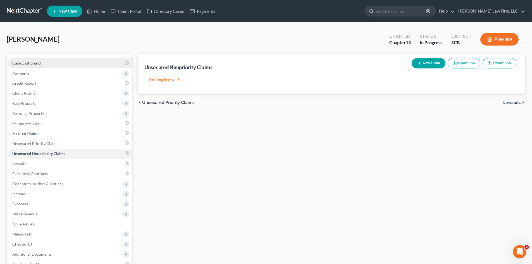
click at [38, 64] on span "Case Dashboard" at bounding box center [26, 63] width 28 height 5
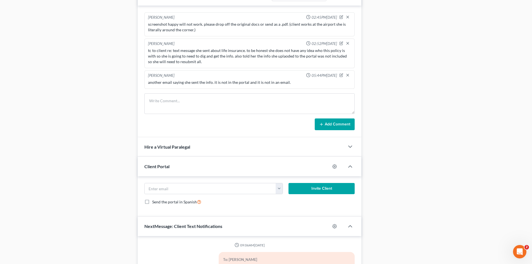
scroll to position [210, 0]
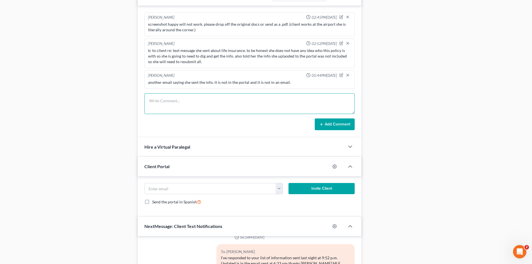
click at [191, 106] on textarea at bounding box center [249, 103] width 210 height 21
click at [343, 125] on button "Add Comment" at bounding box center [334, 124] width 40 height 12
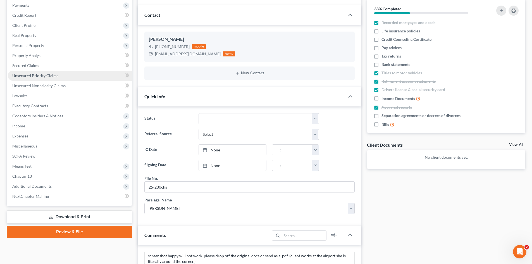
scroll to position [0, 0]
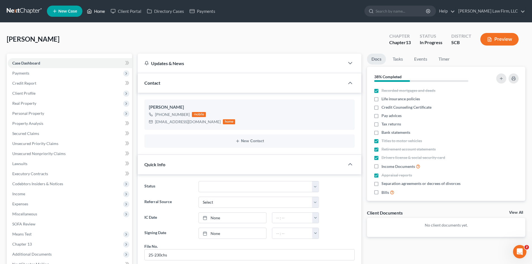
drag, startPoint x: 99, startPoint y: 14, endPoint x: 96, endPoint y: 18, distance: 4.6
click at [98, 14] on link "Home" at bounding box center [96, 11] width 24 height 10
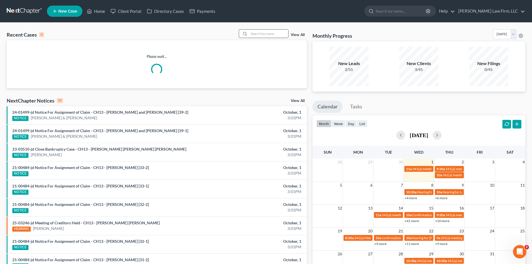
click at [269, 33] on input "search" at bounding box center [268, 34] width 39 height 8
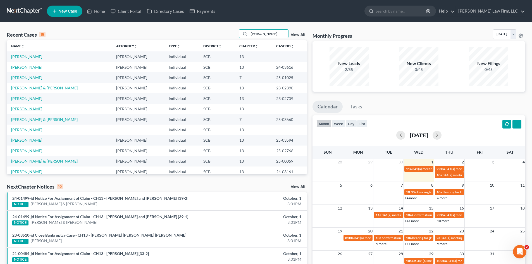
click at [29, 108] on link "Williams, Corry" at bounding box center [26, 108] width 31 height 5
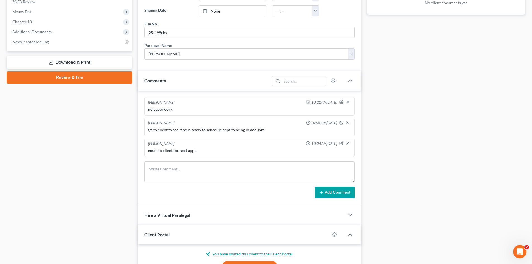
scroll to position [223, 0]
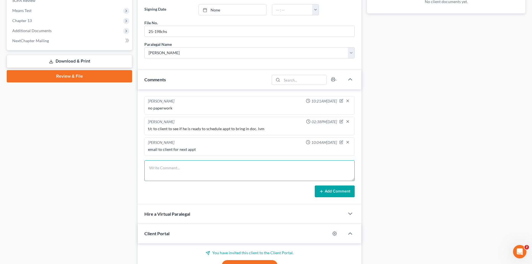
drag, startPoint x: 217, startPoint y: 169, endPoint x: 223, endPoint y: 172, distance: 6.9
click at [217, 169] on textarea at bounding box center [249, 170] width 210 height 21
click at [335, 189] on button "Add Comment" at bounding box center [334, 191] width 40 height 12
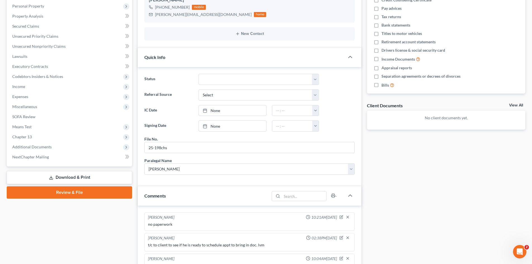
scroll to position [0, 0]
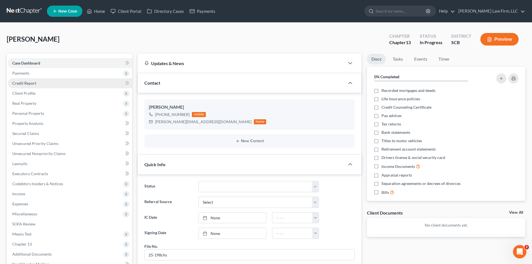
drag, startPoint x: 28, startPoint y: 74, endPoint x: 28, endPoint y: 79, distance: 5.0
click at [28, 74] on span "Payments" at bounding box center [20, 73] width 17 height 5
click at [28, 79] on link "Invoices" at bounding box center [75, 83] width 113 height 10
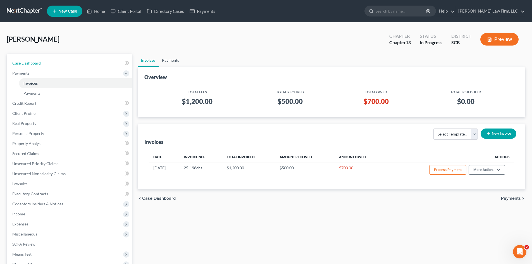
drag, startPoint x: 23, startPoint y: 60, endPoint x: 175, endPoint y: 60, distance: 152.1
click at [23, 61] on span "Case Dashboard" at bounding box center [26, 63] width 28 height 5
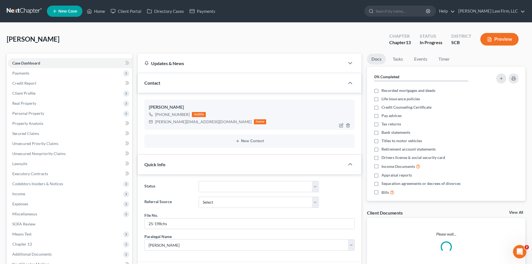
click at [24, 64] on span "Case Dashboard" at bounding box center [26, 63] width 28 height 5
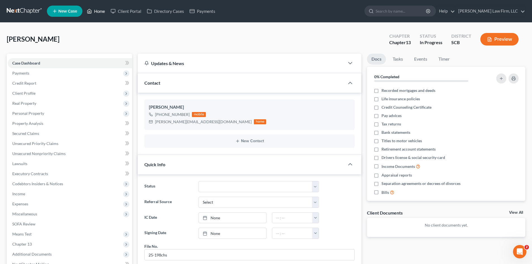
click at [98, 11] on link "Home" at bounding box center [96, 11] width 24 height 10
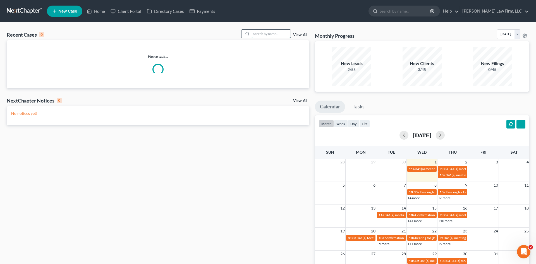
click at [263, 35] on input "search" at bounding box center [270, 34] width 39 height 8
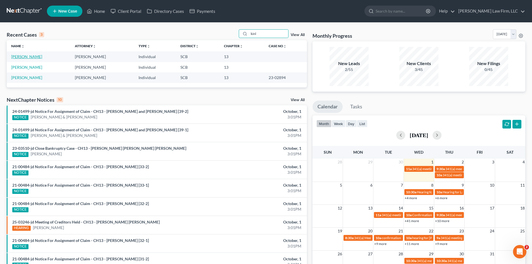
click at [25, 58] on link "Kinloch, Derrick" at bounding box center [26, 56] width 31 height 5
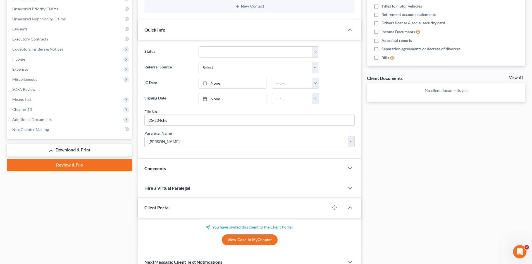
scroll to position [164, 0]
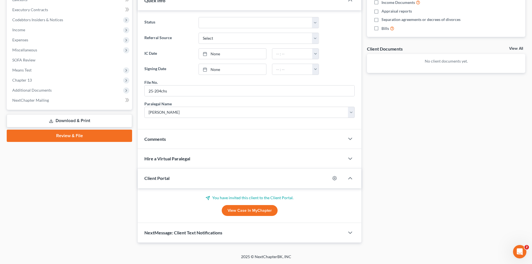
click at [194, 142] on div "Comments" at bounding box center [241, 138] width 207 height 19
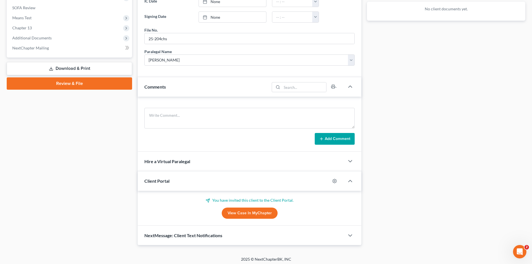
scroll to position [218, 0]
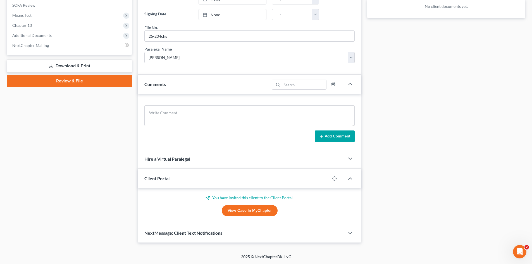
click at [239, 208] on link "View Case in MyChapter" at bounding box center [250, 210] width 56 height 11
click at [187, 118] on textarea at bounding box center [249, 115] width 210 height 21
click at [324, 134] on button "Add Comment" at bounding box center [334, 136] width 40 height 12
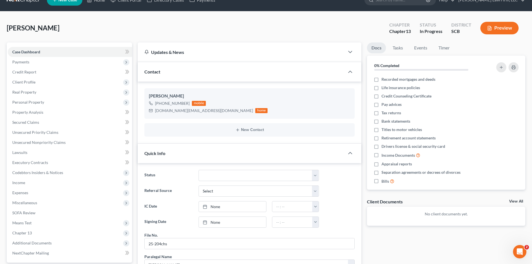
scroll to position [0, 0]
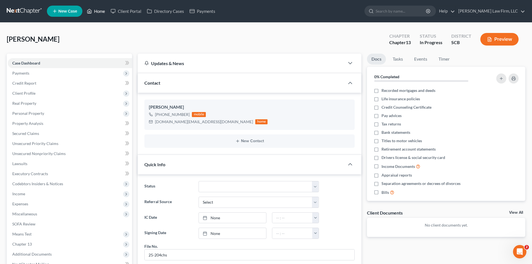
drag, startPoint x: 93, startPoint y: 9, endPoint x: 266, endPoint y: 51, distance: 177.9
click at [93, 9] on link "Home" at bounding box center [96, 11] width 24 height 10
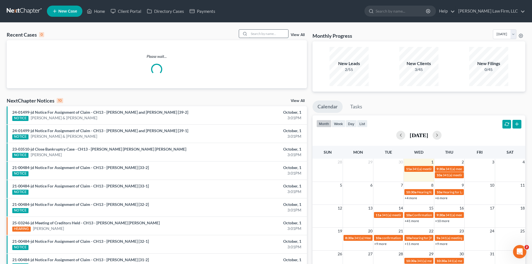
click at [263, 35] on input "search" at bounding box center [268, 34] width 39 height 8
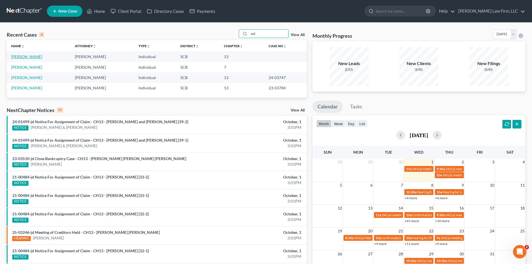
click at [20, 55] on link "Wittrell, Irvin" at bounding box center [26, 56] width 31 height 5
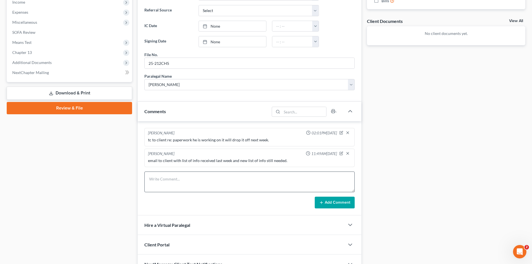
scroll to position [223, 0]
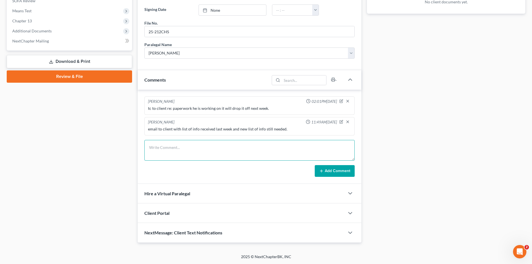
click at [203, 155] on textarea at bounding box center [249, 150] width 210 height 21
drag, startPoint x: 348, startPoint y: 171, endPoint x: 318, endPoint y: 186, distance: 33.6
click at [348, 171] on button "Add Comment" at bounding box center [334, 171] width 40 height 12
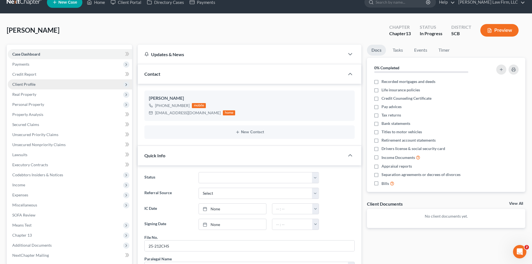
scroll to position [0, 0]
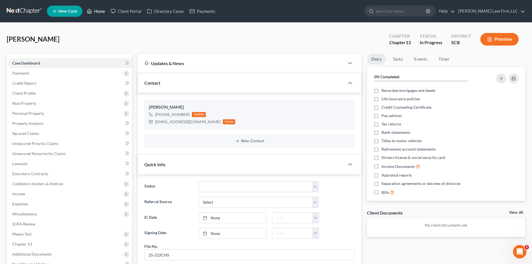
click at [97, 14] on link "Home" at bounding box center [96, 11] width 24 height 10
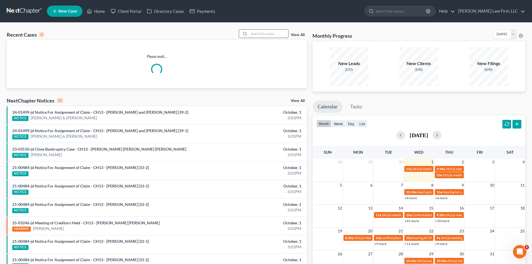
click at [284, 34] on input "search" at bounding box center [268, 34] width 39 height 8
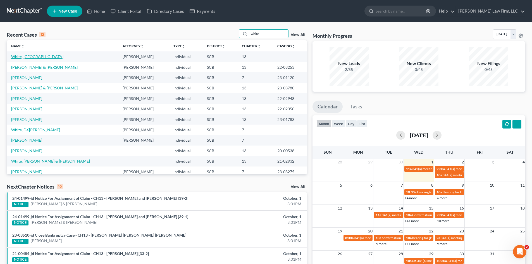
click at [37, 55] on link "White, Tangeria" at bounding box center [37, 56] width 52 height 5
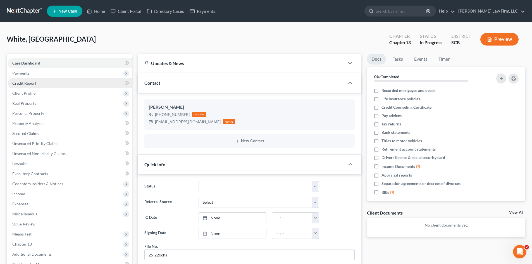
click at [24, 83] on span "Credit Report" at bounding box center [24, 83] width 24 height 5
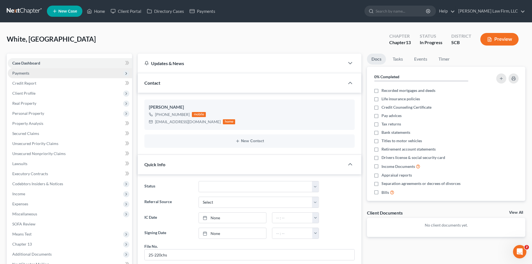
click at [24, 73] on span "Payments" at bounding box center [20, 73] width 17 height 5
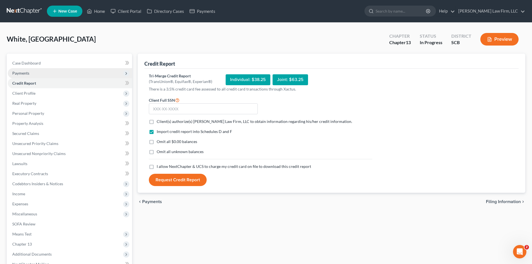
click at [24, 72] on span "Payments" at bounding box center [20, 73] width 17 height 5
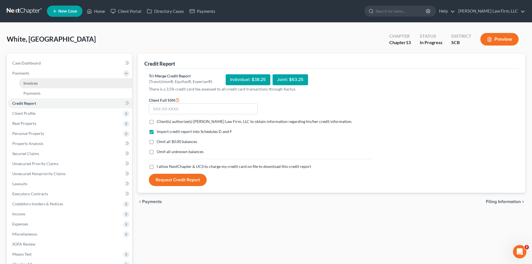
click at [27, 82] on span "Invoices" at bounding box center [30, 83] width 14 height 5
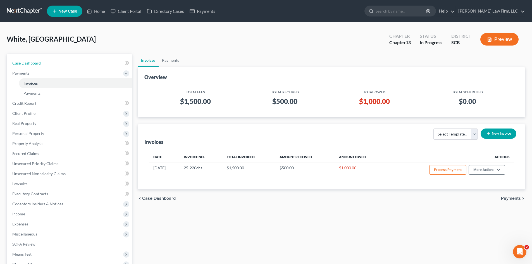
click at [33, 62] on span "Case Dashboard" at bounding box center [26, 63] width 28 height 5
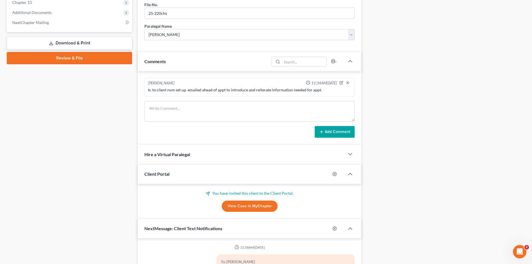
scroll to position [251, 0]
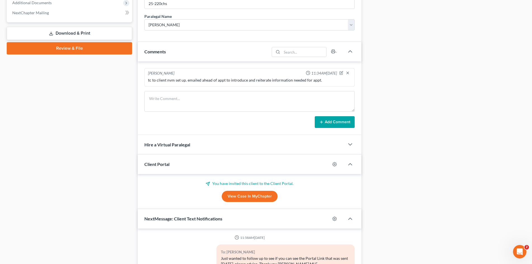
click at [255, 199] on link "View Case in MyChapter" at bounding box center [250, 196] width 56 height 11
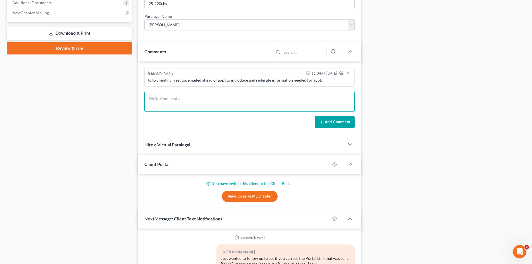
click at [179, 99] on textarea at bounding box center [249, 101] width 210 height 21
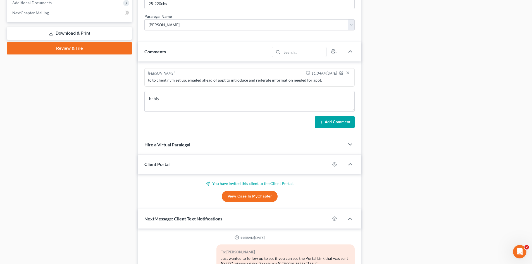
drag, startPoint x: 321, startPoint y: 119, endPoint x: 338, endPoint y: 123, distance: 17.1
click at [321, 119] on button "Add Comment" at bounding box center [334, 122] width 40 height 12
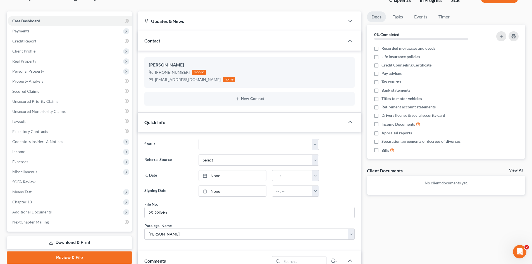
scroll to position [0, 0]
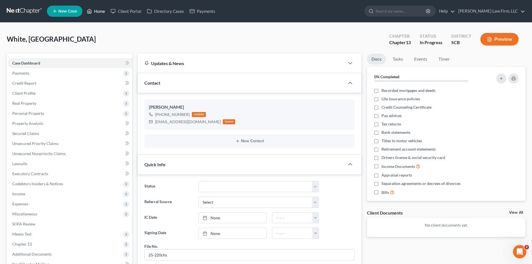
click at [99, 13] on link "Home" at bounding box center [96, 11] width 24 height 10
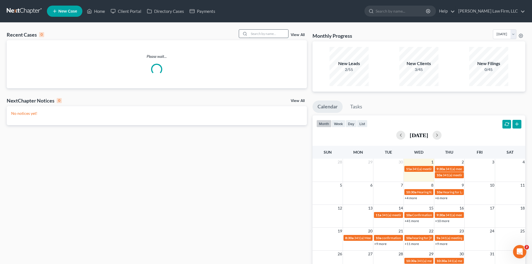
click at [251, 33] on input "search" at bounding box center [268, 34] width 39 height 8
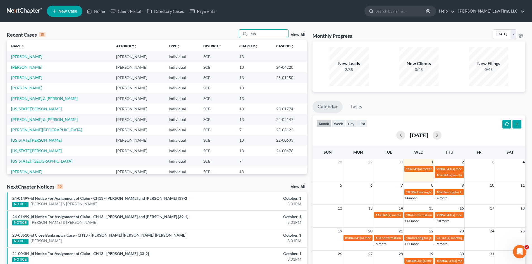
click at [39, 95] on td "Ashworth, John & Moore, Julia" at bounding box center [59, 98] width 105 height 10
click at [40, 97] on link "Ashworth, John & Moore, Julia" at bounding box center [44, 98] width 66 height 5
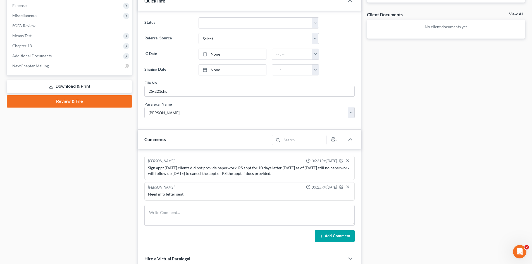
scroll to position [223, 0]
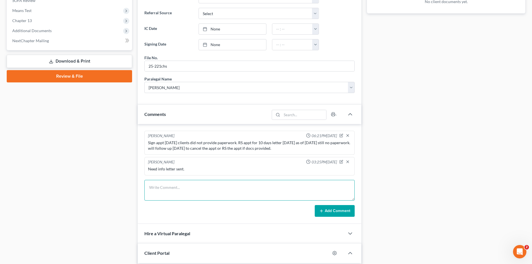
click at [227, 187] on textarea at bounding box center [249, 190] width 210 height 21
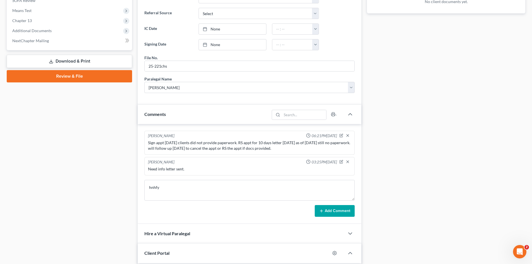
click at [339, 210] on button "Add Comment" at bounding box center [334, 211] width 40 height 12
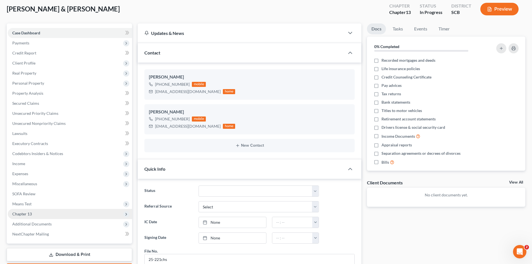
scroll to position [0, 0]
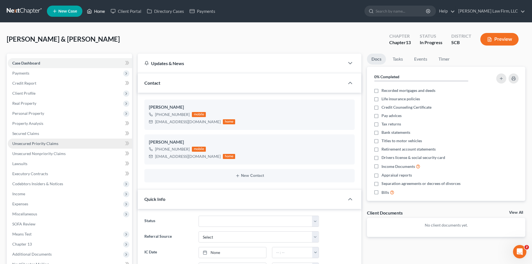
drag, startPoint x: 98, startPoint y: 12, endPoint x: 17, endPoint y: 143, distance: 153.9
click at [98, 12] on link "Home" at bounding box center [96, 11] width 24 height 10
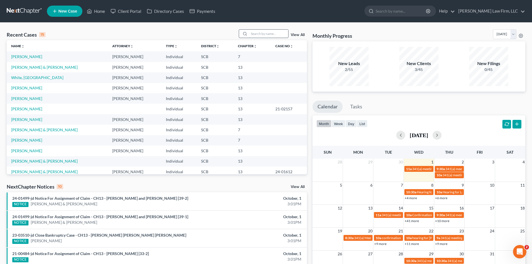
click at [265, 34] on input "search" at bounding box center [268, 34] width 39 height 8
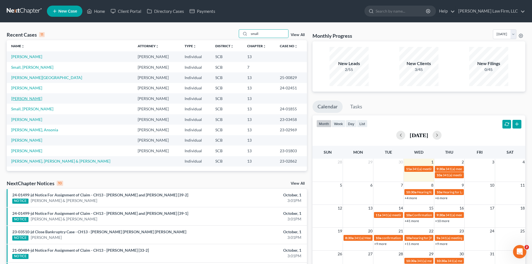
click at [31, 98] on link "Smalls, Thelma" at bounding box center [26, 98] width 31 height 5
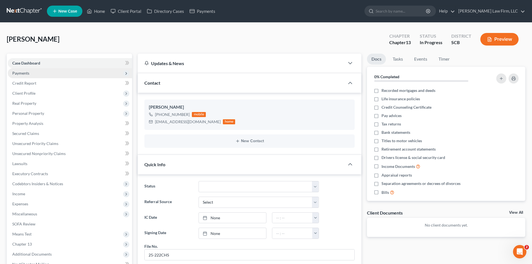
click at [23, 72] on span "Payments" at bounding box center [20, 73] width 17 height 5
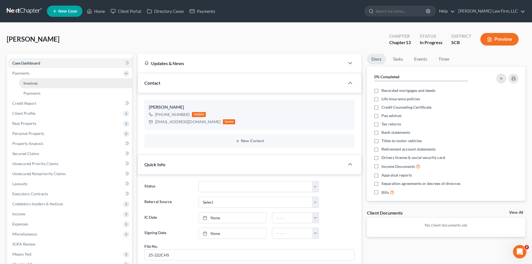
click at [31, 82] on span "Invoices" at bounding box center [30, 83] width 14 height 5
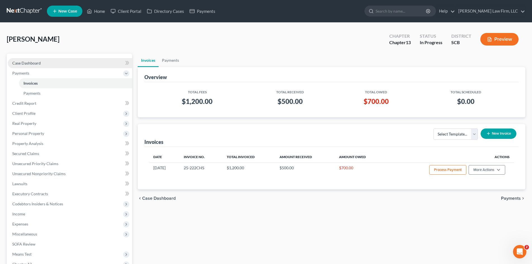
click at [35, 64] on span "Case Dashboard" at bounding box center [26, 63] width 28 height 5
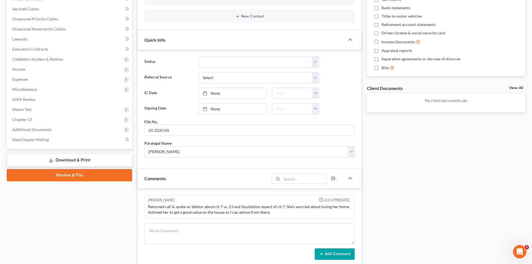
scroll to position [140, 0]
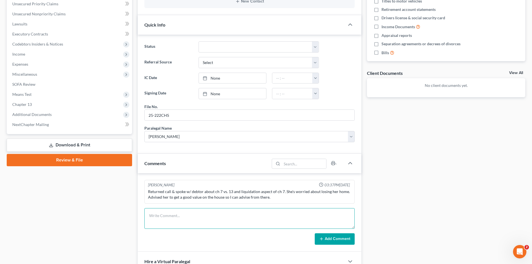
click at [192, 219] on textarea at bounding box center [249, 218] width 210 height 21
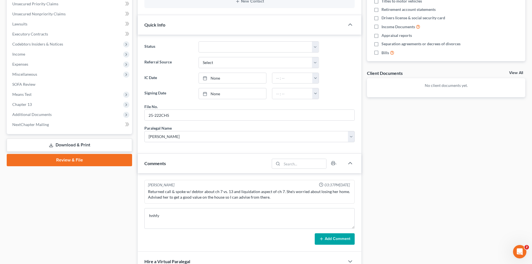
click at [322, 241] on icon at bounding box center [321, 238] width 4 height 4
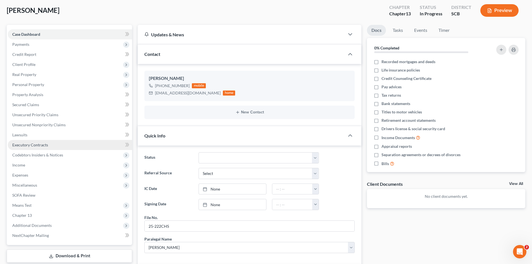
scroll to position [0, 0]
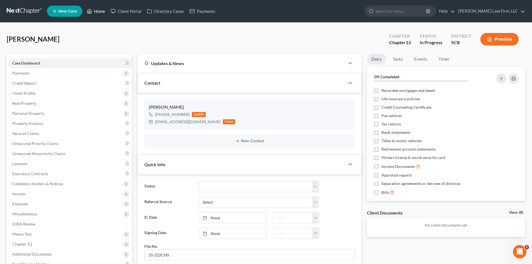
drag, startPoint x: 102, startPoint y: 12, endPoint x: 240, endPoint y: 46, distance: 142.2
click at [102, 12] on link "Home" at bounding box center [96, 11] width 24 height 10
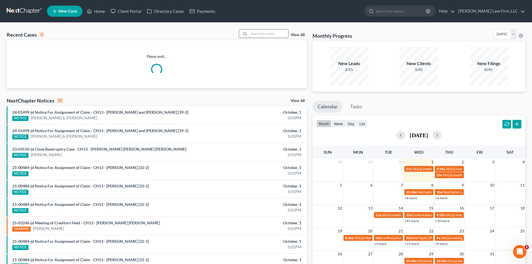
click at [256, 38] on input "search" at bounding box center [268, 34] width 39 height 8
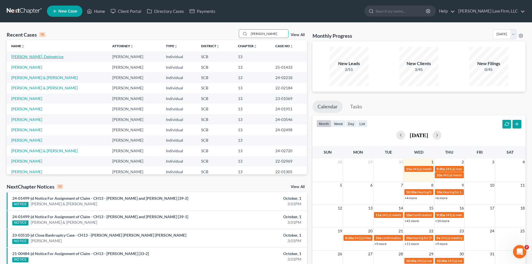
click at [39, 57] on link "Wilson, Delmetrice" at bounding box center [37, 56] width 52 height 5
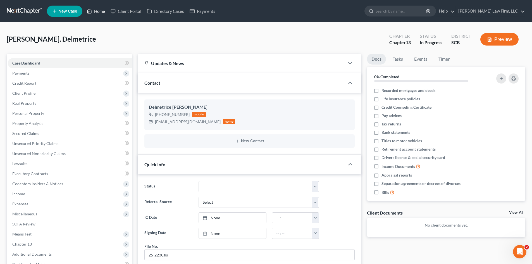
drag, startPoint x: 105, startPoint y: 12, endPoint x: 221, endPoint y: 10, distance: 115.5
click at [105, 12] on link "Home" at bounding box center [96, 11] width 24 height 10
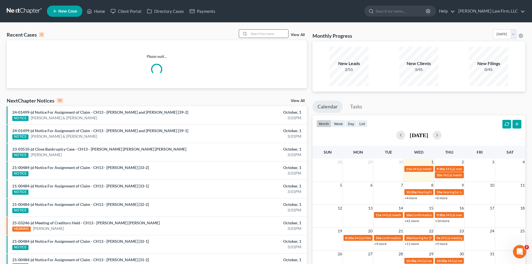
click at [265, 31] on input "search" at bounding box center [268, 34] width 39 height 8
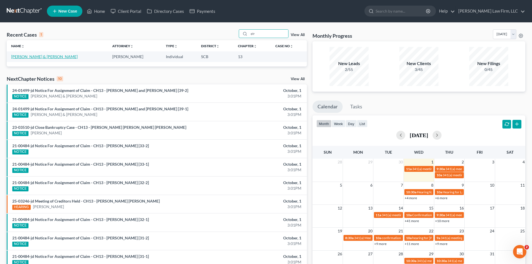
click at [33, 56] on link "O'Reilly, James & Anna" at bounding box center [44, 56] width 66 height 5
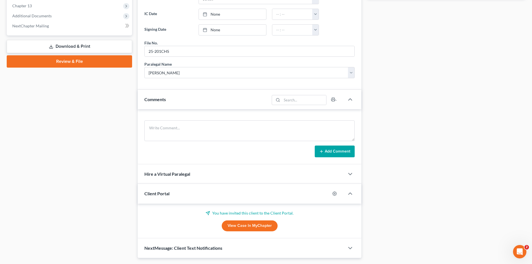
scroll to position [253, 0]
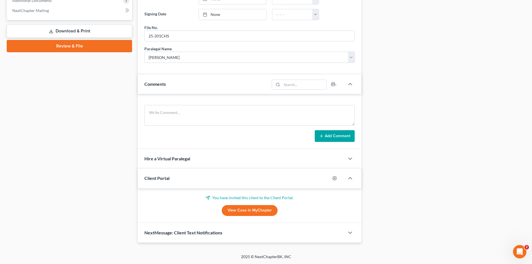
click at [265, 215] on link "View Case in MyChapter" at bounding box center [250, 210] width 56 height 11
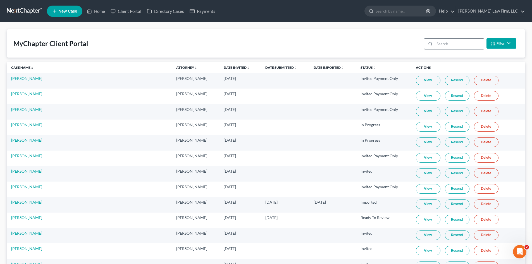
click at [476, 46] on input "search" at bounding box center [458, 44] width 49 height 11
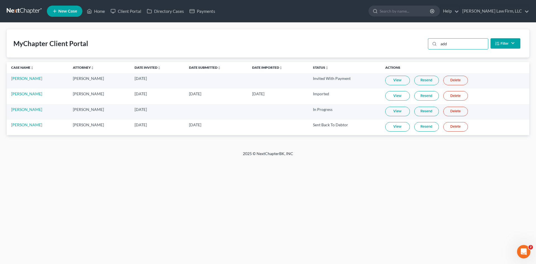
type input "add"
click at [393, 125] on link "View" at bounding box center [397, 126] width 25 height 9
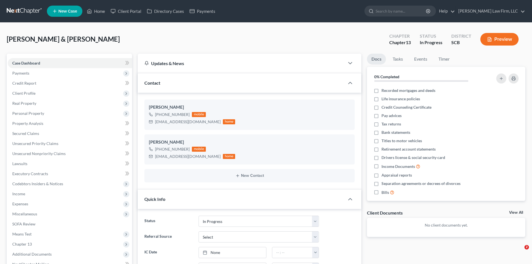
select select "3"
select select "0"
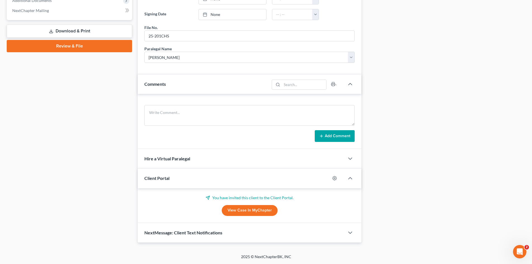
scroll to position [253, 0]
click at [162, 116] on textarea at bounding box center [249, 115] width 210 height 21
type textarea "hnhfy"
click at [331, 139] on button "Add Comment" at bounding box center [334, 136] width 40 height 12
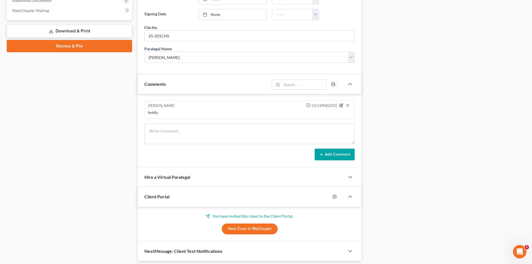
drag, startPoint x: 341, startPoint y: 105, endPoint x: 312, endPoint y: 113, distance: 29.8
click at [341, 105] on icon "button" at bounding box center [341, 105] width 2 height 2
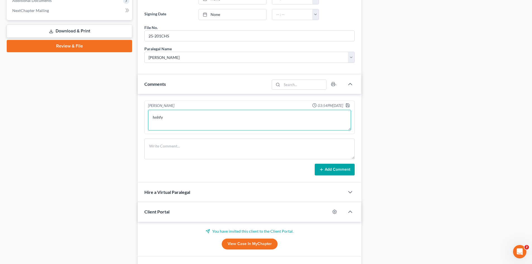
drag, startPoint x: 195, startPoint y: 118, endPoint x: 124, endPoint y: 129, distance: 71.9
click at [112, 126] on div "Petition Navigation Case Dashboard Payments Invoices Payments Payments Credit R…" at bounding box center [266, 38] width 524 height 476
type textarea "need info letter sent"
click at [348, 104] on icon "button" at bounding box center [347, 105] width 4 height 4
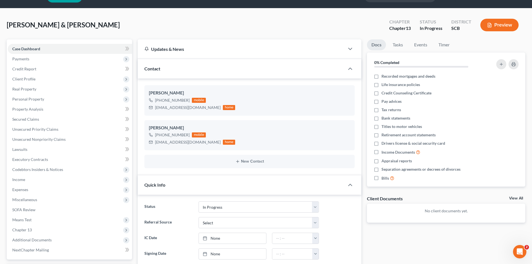
scroll to position [0, 0]
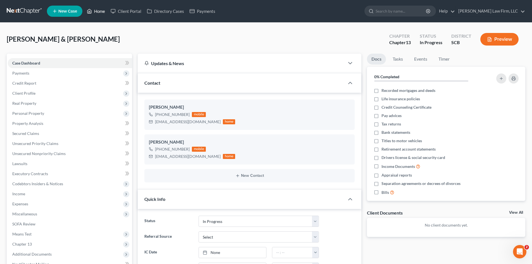
drag, startPoint x: 94, startPoint y: 12, endPoint x: 246, endPoint y: 48, distance: 156.5
click at [94, 12] on link "Home" at bounding box center [96, 11] width 24 height 10
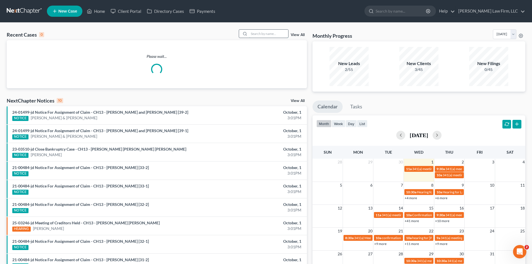
click at [257, 34] on input "search" at bounding box center [268, 34] width 39 height 8
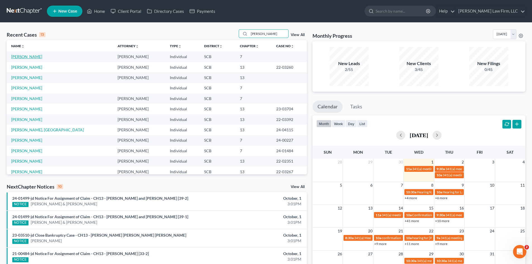
type input "anderson"
click at [35, 57] on link "Anderson, Chenise" at bounding box center [26, 56] width 31 height 5
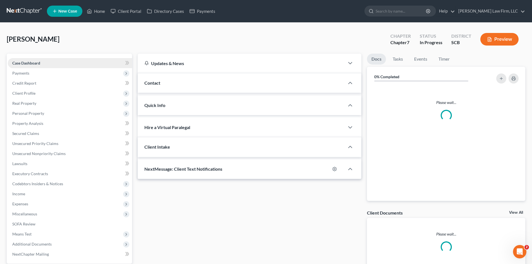
select select "0"
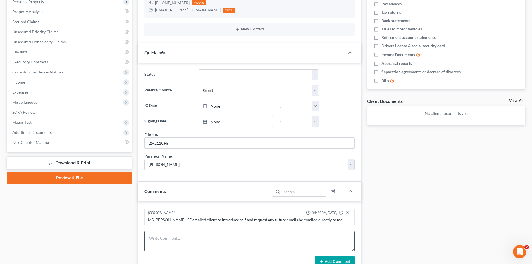
scroll to position [167, 0]
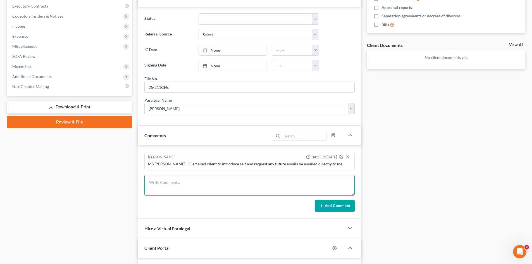
click at [207, 194] on textarea at bounding box center [249, 185] width 210 height 21
click at [195, 184] on textarea "tc disc with client" at bounding box center [249, 185] width 210 height 21
type textarea "tc disc with client 9/19/2025 mailed out list of info needed."
click at [332, 206] on button "Add Comment" at bounding box center [334, 206] width 40 height 12
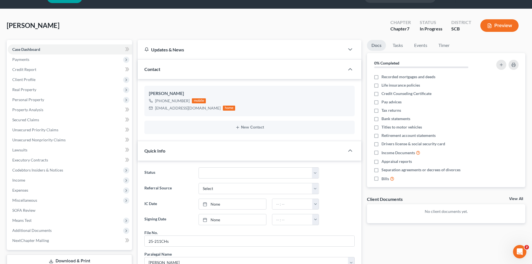
scroll to position [0, 0]
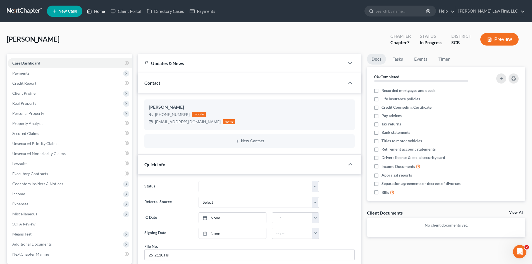
drag, startPoint x: 97, startPoint y: 9, endPoint x: 13, endPoint y: 51, distance: 93.1
click at [97, 9] on link "Home" at bounding box center [96, 11] width 24 height 10
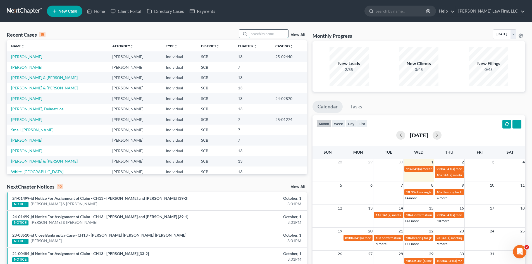
click at [272, 33] on input "search" at bounding box center [268, 34] width 39 height 8
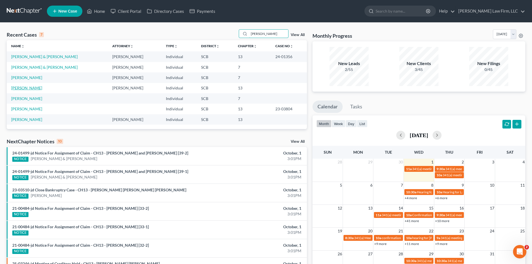
type input "herr"
click at [27, 86] on link "Herriott, Anita" at bounding box center [26, 87] width 31 height 5
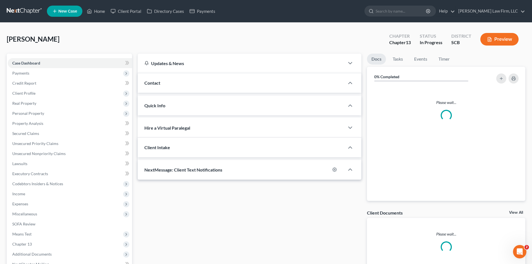
select select "0"
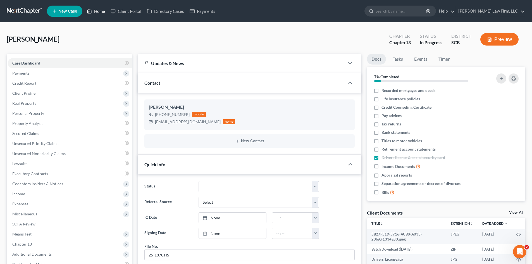
drag, startPoint x: 98, startPoint y: 13, endPoint x: 284, endPoint y: 49, distance: 189.1
click at [99, 13] on link "Home" at bounding box center [96, 11] width 24 height 10
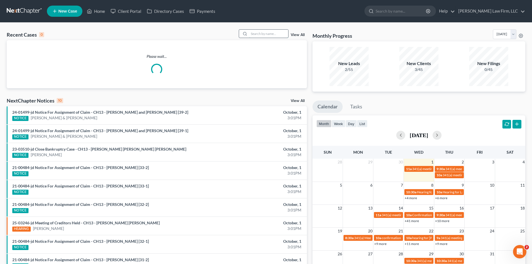
click at [279, 33] on input "search" at bounding box center [268, 34] width 39 height 8
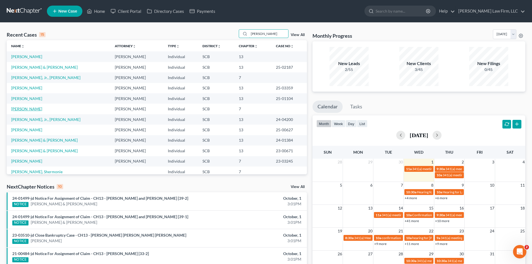
type input "allen"
click at [19, 109] on link "Allen, Lori" at bounding box center [26, 108] width 31 height 5
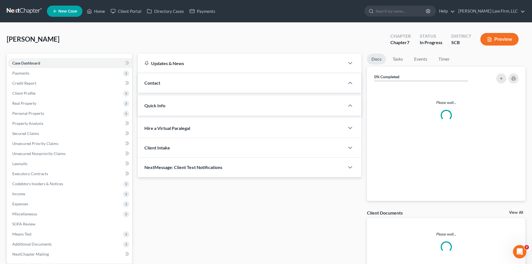
select select "1"
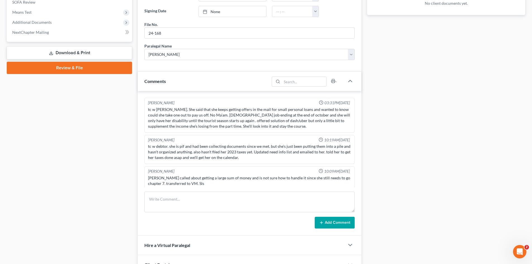
scroll to position [223, 0]
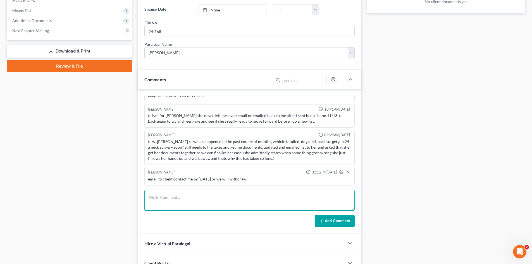
click at [188, 196] on textarea at bounding box center [249, 200] width 210 height 21
type textarea "w"
type textarea "h"
type textarea "w"
type textarea "h"
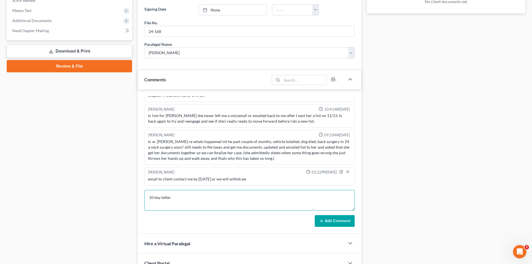
type textarea "10 day letter"
click at [342, 224] on button "Add Comment" at bounding box center [334, 221] width 40 height 12
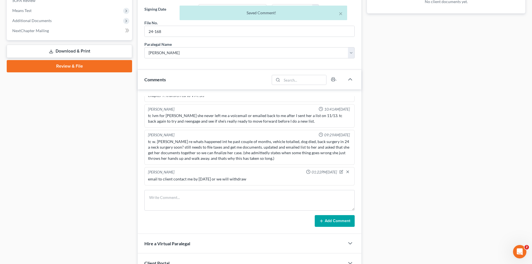
scroll to position [107, 0]
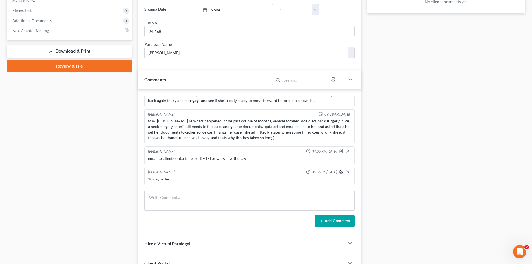
drag, startPoint x: 338, startPoint y: 172, endPoint x: 274, endPoint y: 174, distance: 64.2
click at [339, 172] on icon "button" at bounding box center [341, 172] width 4 height 4
drag, startPoint x: 164, startPoint y: 188, endPoint x: 148, endPoint y: 182, distance: 16.1
click at [148, 188] on div "Mercedes Sawyer 03:31PM, 10/28/2024 tc w Ms. Allen. She said that she keeps get…" at bounding box center [250, 161] width 224 height 144
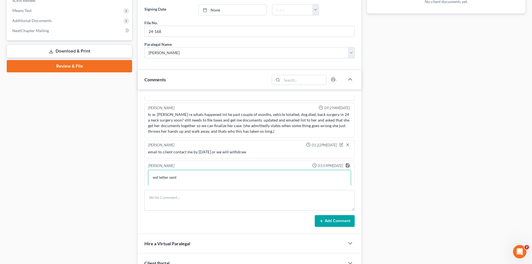
type textarea "wd letter sent"
click at [347, 165] on polyline "button" at bounding box center [348, 165] width 2 height 1
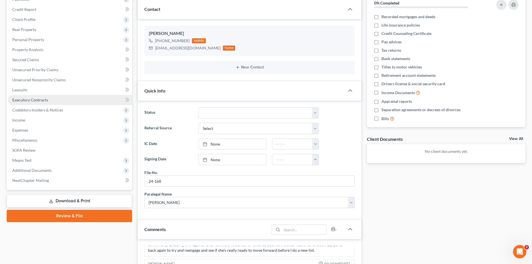
scroll to position [0, 0]
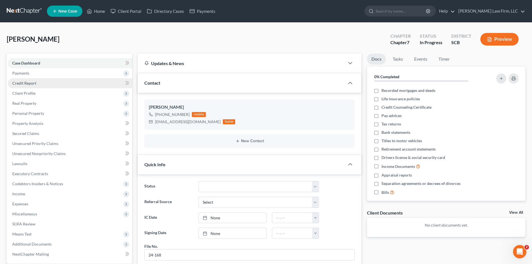
click at [26, 73] on span "Payments" at bounding box center [20, 73] width 17 height 5
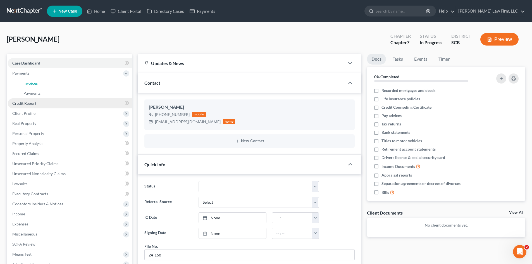
click at [31, 84] on span "Invoices" at bounding box center [30, 83] width 14 height 5
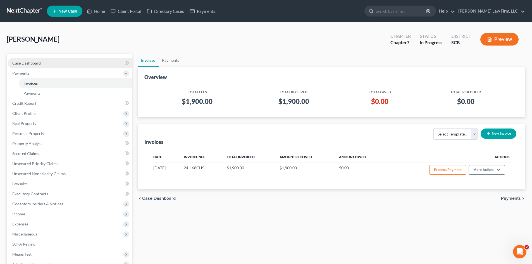
click at [27, 62] on span "Case Dashboard" at bounding box center [26, 63] width 28 height 5
select select "1"
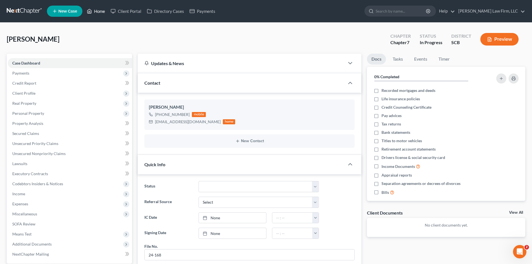
drag, startPoint x: 102, startPoint y: 9, endPoint x: 100, endPoint y: 17, distance: 8.7
click at [102, 9] on link "Home" at bounding box center [96, 11] width 24 height 10
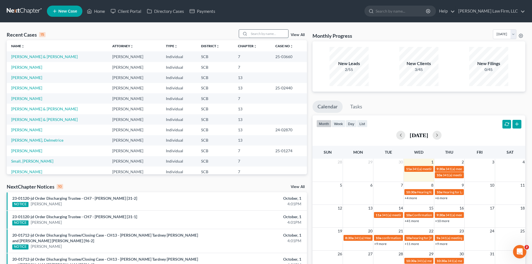
click at [281, 37] on input "search" at bounding box center [268, 34] width 39 height 8
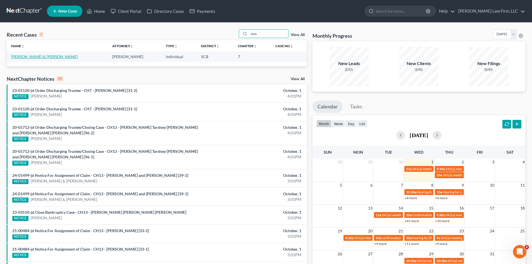
type input "nou"
click at [42, 58] on link "Nouse, Matthew & Alysia" at bounding box center [44, 56] width 66 height 5
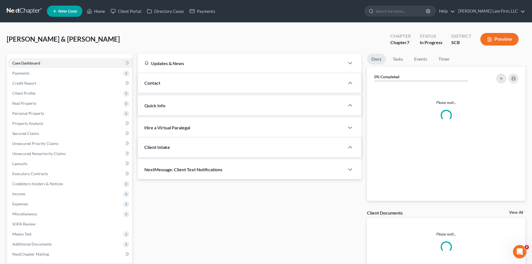
select select "0"
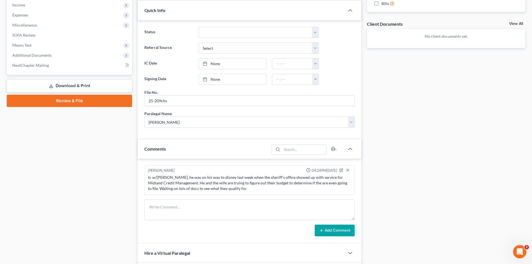
scroll to position [223, 0]
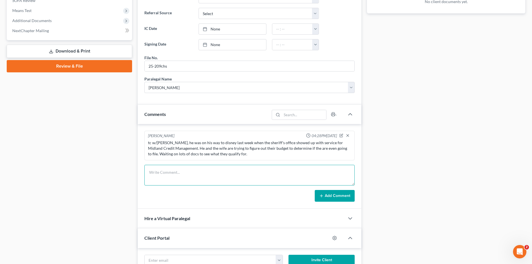
click at [241, 170] on textarea at bounding box center [249, 175] width 210 height 21
type textarea "will follow up in November if not heard from client."
click at [340, 195] on button "Add Comment" at bounding box center [334, 196] width 40 height 12
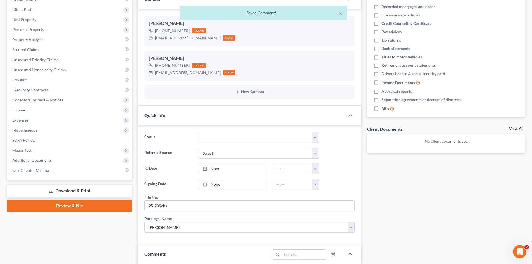
scroll to position [0, 0]
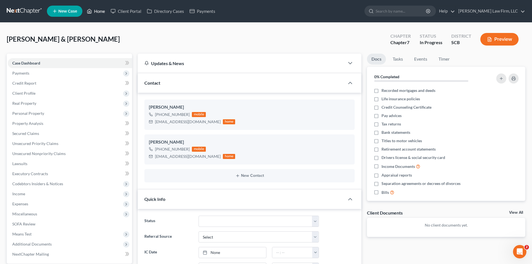
drag, startPoint x: 99, startPoint y: 13, endPoint x: 338, endPoint y: 33, distance: 240.0
click at [99, 13] on link "Home" at bounding box center [96, 11] width 24 height 10
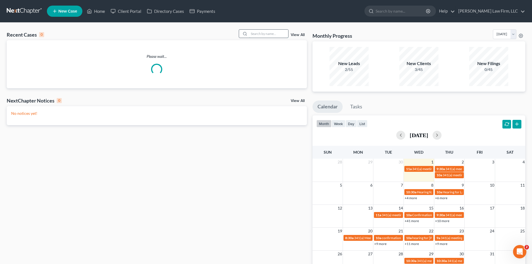
click at [269, 35] on input "search" at bounding box center [268, 34] width 39 height 8
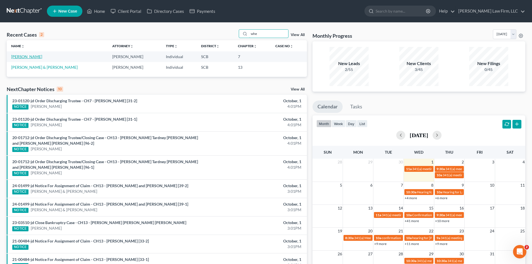
type input "whe"
click at [26, 59] on link "Wherry, Ronica" at bounding box center [26, 56] width 31 height 5
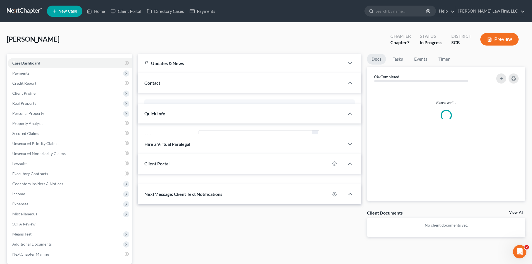
select select "0"
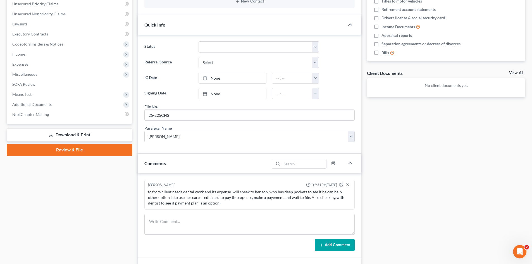
scroll to position [24, 0]
click at [176, 224] on textarea at bounding box center [249, 224] width 210 height 21
type textarea "sign appt 10/20/25"
click at [343, 250] on button "Add Comment" at bounding box center [334, 245] width 40 height 12
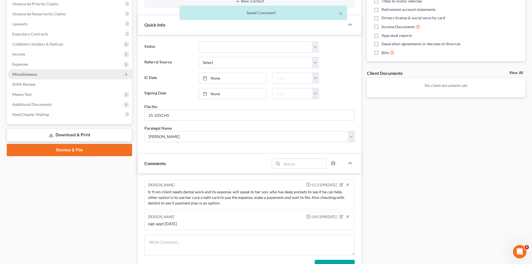
scroll to position [0, 0]
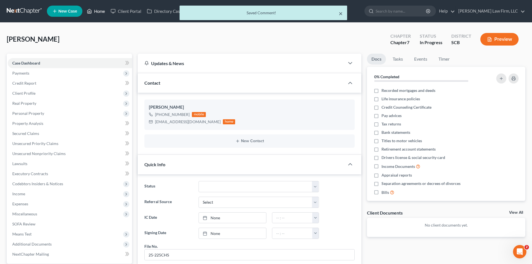
drag, startPoint x: 341, startPoint y: 14, endPoint x: 101, endPoint y: 12, distance: 240.0
click at [341, 14] on button "×" at bounding box center [340, 13] width 4 height 7
click at [101, 12] on link "Home" at bounding box center [96, 11] width 24 height 10
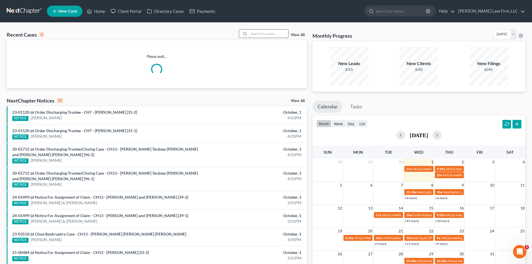
click at [273, 31] on input "search" at bounding box center [268, 34] width 39 height 8
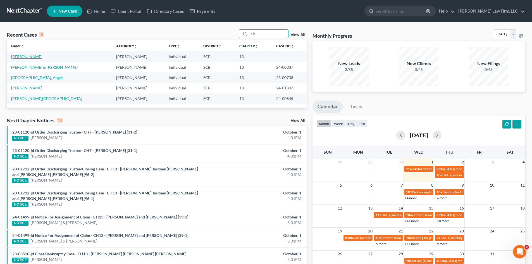
type input "alb"
click at [31, 57] on link "Albano, Christopher" at bounding box center [26, 56] width 31 height 5
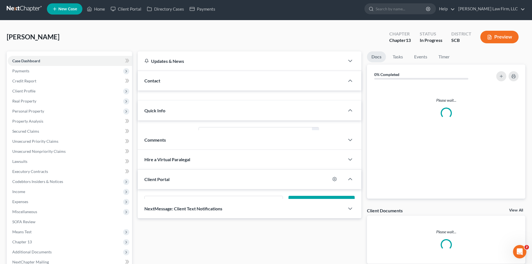
select select "0"
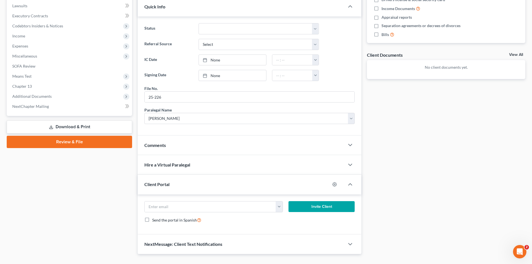
scroll to position [167, 0]
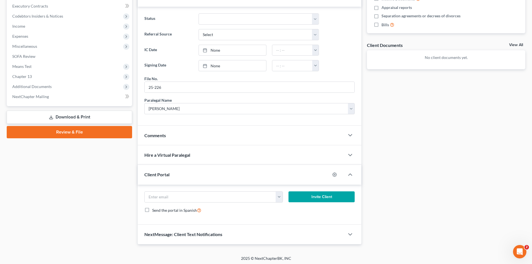
click at [182, 132] on div "Comments" at bounding box center [241, 135] width 207 height 19
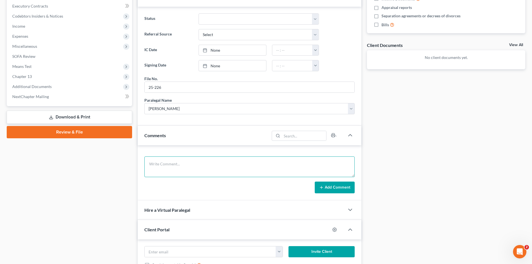
click at [164, 161] on textarea at bounding box center [249, 166] width 210 height 21
type textarea "sign appt 10/16/25"
drag, startPoint x: 338, startPoint y: 187, endPoint x: 346, endPoint y: 183, distance: 8.9
click at [338, 187] on button "Add Comment" at bounding box center [334, 187] width 40 height 12
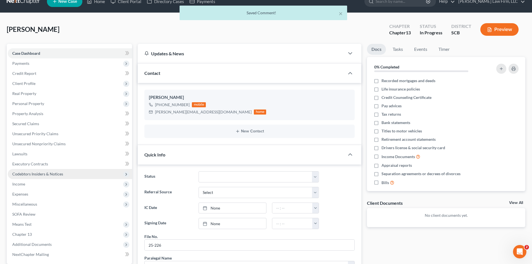
scroll to position [0, 0]
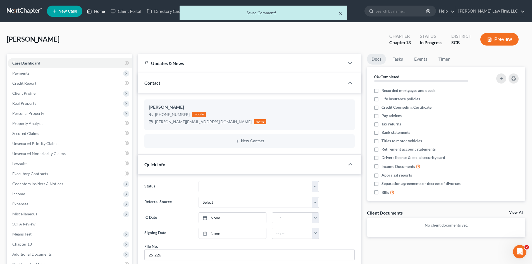
drag, startPoint x: 340, startPoint y: 13, endPoint x: 99, endPoint y: 12, distance: 241.7
click at [340, 13] on button "×" at bounding box center [340, 13] width 4 height 7
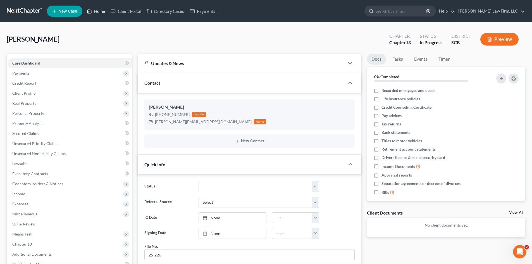
click at [99, 12] on link "Home" at bounding box center [96, 11] width 24 height 10
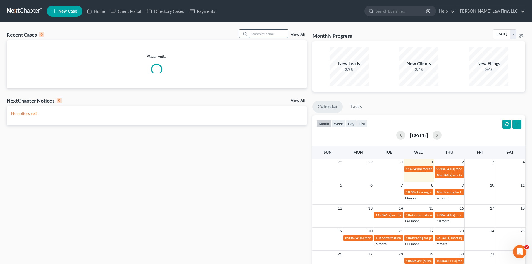
click at [266, 36] on input "search" at bounding box center [268, 34] width 39 height 8
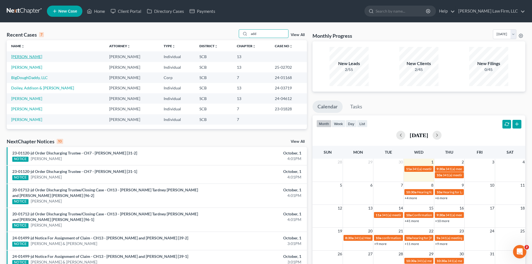
type input "add"
click at [33, 57] on link "Addison, Kiah" at bounding box center [26, 56] width 31 height 5
select select "3"
select select "0"
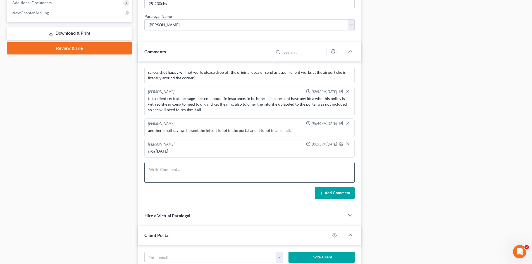
scroll to position [210, 0]
click at [198, 166] on textarea at bounding box center [249, 172] width 210 height 21
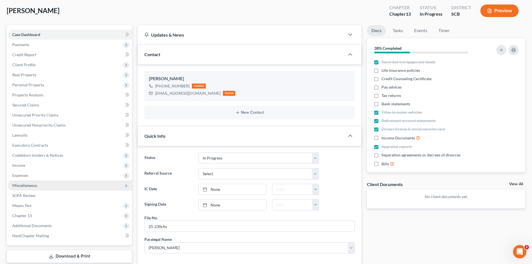
scroll to position [0, 0]
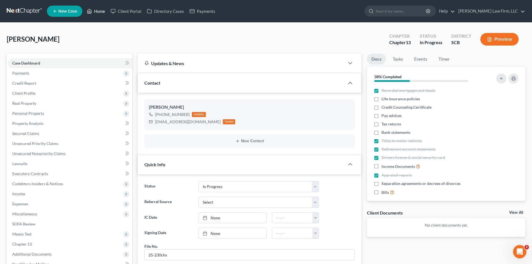
click at [104, 10] on link "Home" at bounding box center [96, 11] width 24 height 10
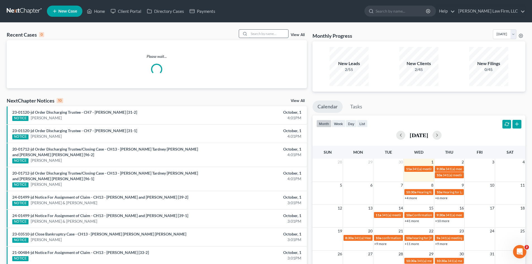
click at [277, 36] on input "search" at bounding box center [268, 34] width 39 height 8
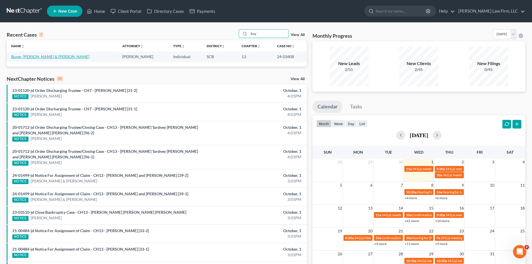
type input "buy"
click at [41, 58] on link "Buyer, Paul & Megan" at bounding box center [50, 56] width 78 height 5
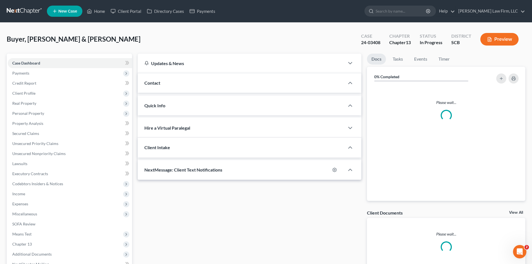
select select "0"
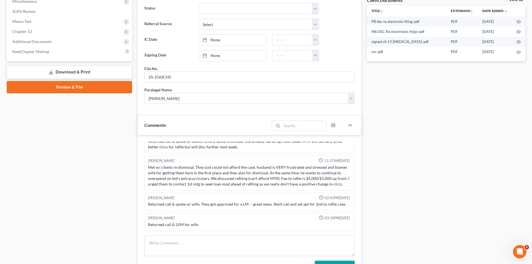
scroll to position [223, 0]
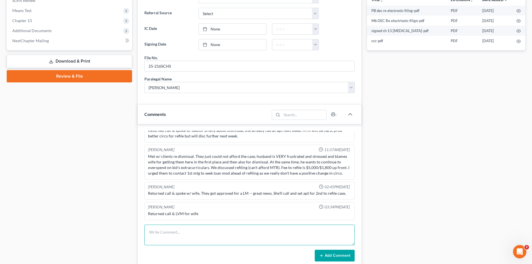
drag, startPoint x: 202, startPoint y: 230, endPoint x: 208, endPoint y: 223, distance: 8.8
click at [203, 230] on textarea at bounding box center [249, 234] width 210 height 21
type textarea "sign appt 10/14"
click at [337, 258] on button "Add Comment" at bounding box center [334, 255] width 40 height 12
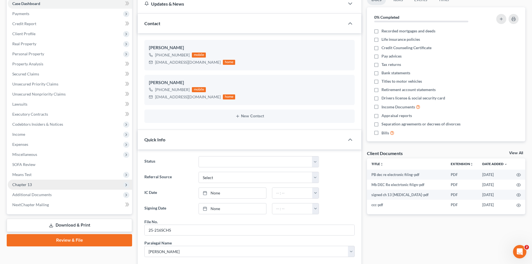
scroll to position [0, 0]
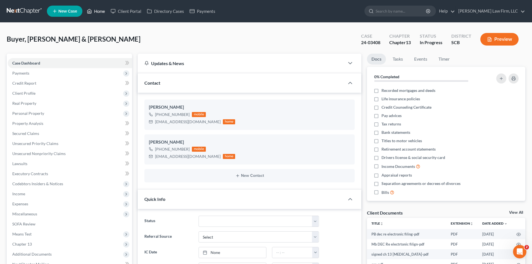
click at [99, 12] on link "Home" at bounding box center [96, 11] width 24 height 10
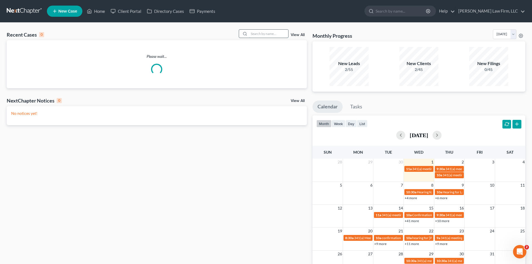
click at [259, 34] on input "search" at bounding box center [268, 34] width 39 height 8
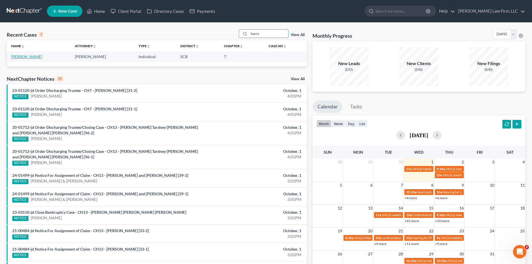
type input "horry"
click at [25, 57] on link "Horry, Marti" at bounding box center [26, 56] width 31 height 5
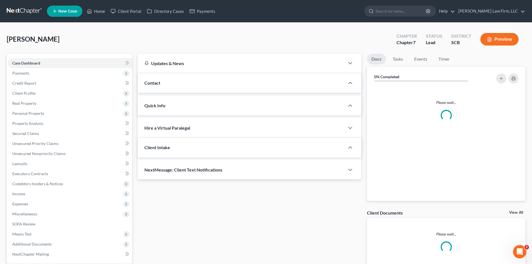
select select "0"
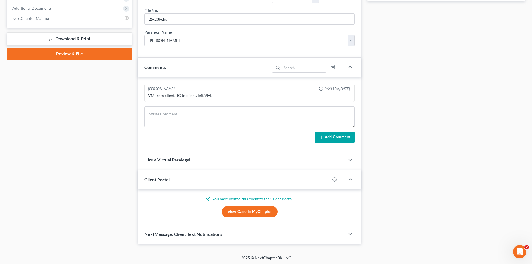
scroll to position [237, 0]
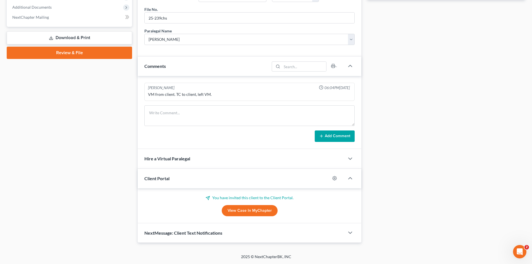
click at [239, 214] on link "View Case in MyChapter" at bounding box center [250, 210] width 56 height 11
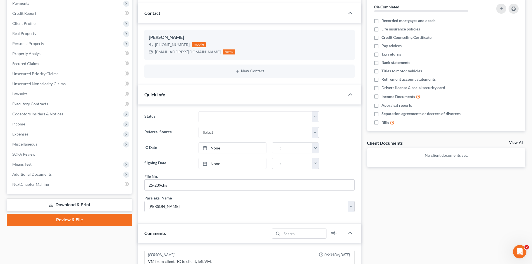
scroll to position [69, 0]
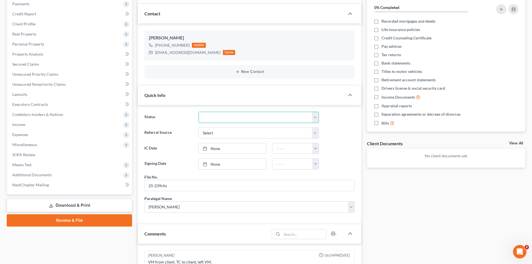
click at [215, 120] on select "Discharged Dismissed Filed In Progress Lead Lost Lead Ready to File To Review W…" at bounding box center [258, 117] width 120 height 11
select select "3"
click at [198, 112] on select "Discharged Dismissed Filed In Progress Lead Lost Lead Ready to File To Review W…" at bounding box center [258, 117] width 120 height 11
drag, startPoint x: 223, startPoint y: 114, endPoint x: 221, endPoint y: 122, distance: 8.1
click at [223, 114] on select "Discharged Dismissed Filed In Progress Lead Lost Lead Ready to File To Review W…" at bounding box center [258, 117] width 120 height 11
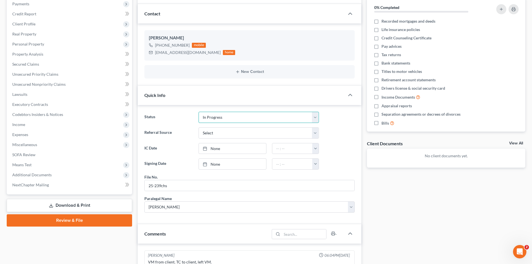
click at [198, 112] on select "Discharged Dismissed Filed In Progress Lead Lost Lead Ready to File To Review W…" at bounding box center [258, 117] width 120 height 11
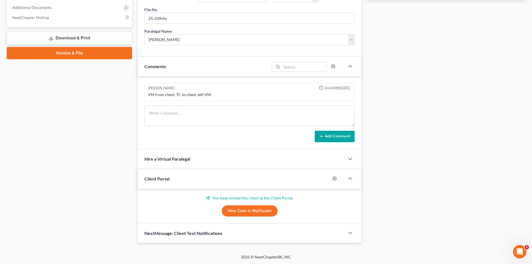
scroll to position [237, 0]
drag, startPoint x: 190, startPoint y: 114, endPoint x: 209, endPoint y: 113, distance: 19.0
click at [190, 114] on textarea at bounding box center [249, 115] width 210 height 21
drag, startPoint x: 184, startPoint y: 110, endPoint x: 127, endPoint y: 110, distance: 56.9
click at [130, 117] on div "Petition Navigation Case Dashboard Payments Invoices Payments Payments Credit R…" at bounding box center [266, 30] width 524 height 426
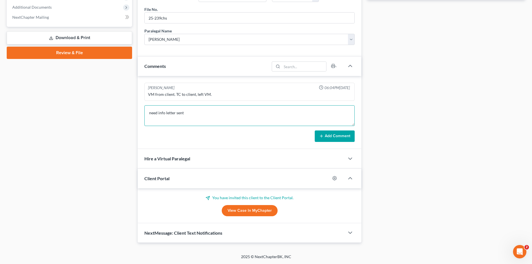
type textarea "need info letter sent"
click at [330, 138] on button "Add Comment" at bounding box center [334, 136] width 40 height 12
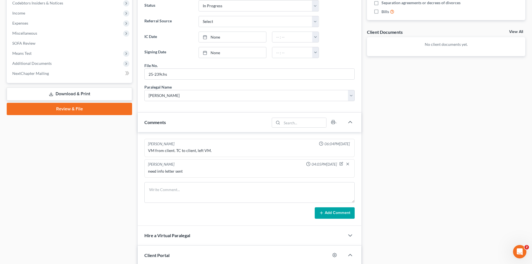
scroll to position [167, 0]
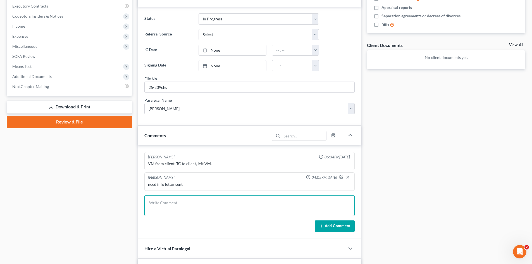
click at [218, 207] on textarea at bounding box center [249, 205] width 210 height 21
type textarea "Mr. Horry needs an appointment to bring in paperwork"
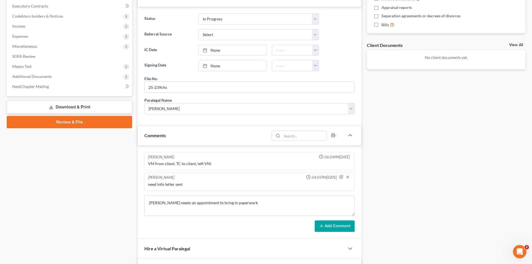
click at [331, 224] on button "Add Comment" at bounding box center [334, 226] width 40 height 12
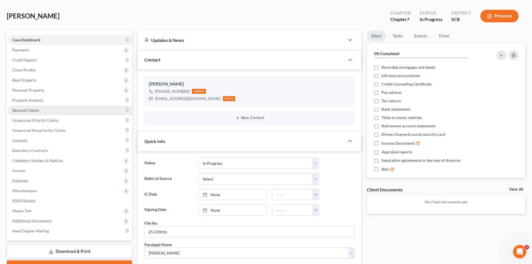
scroll to position [0, 0]
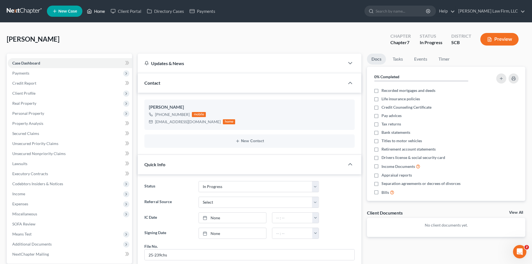
drag, startPoint x: 97, startPoint y: 12, endPoint x: 250, endPoint y: 36, distance: 155.1
click at [97, 12] on link "Home" at bounding box center [96, 11] width 24 height 10
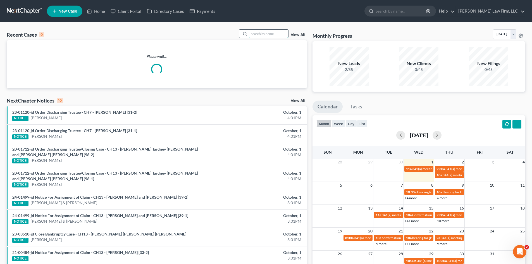
click at [265, 35] on input "search" at bounding box center [268, 34] width 39 height 8
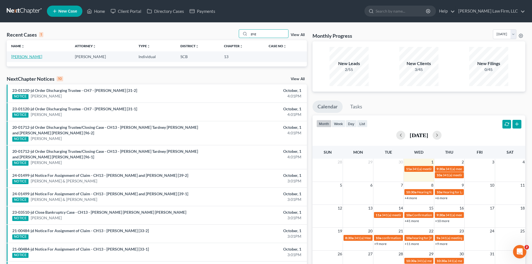
type input "gog"
click at [18, 57] on link "Goglin, Jonathan" at bounding box center [26, 56] width 31 height 5
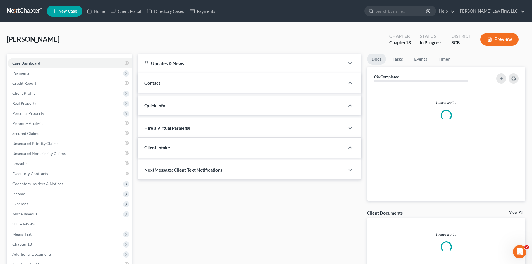
select select "0"
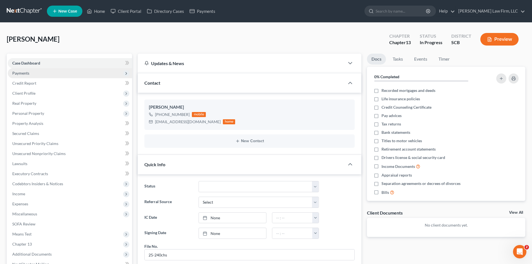
click at [21, 74] on span "Payments" at bounding box center [20, 73] width 17 height 5
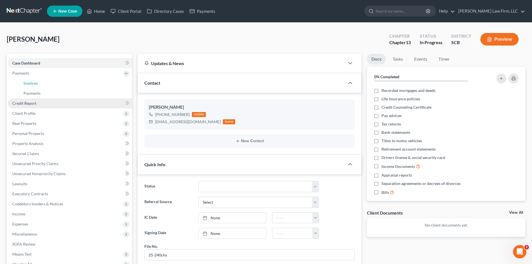
click at [25, 83] on span "Invoices" at bounding box center [30, 83] width 14 height 5
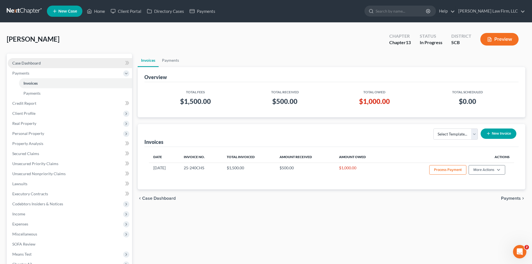
click at [37, 61] on span "Case Dashboard" at bounding box center [26, 63] width 28 height 5
select select "0"
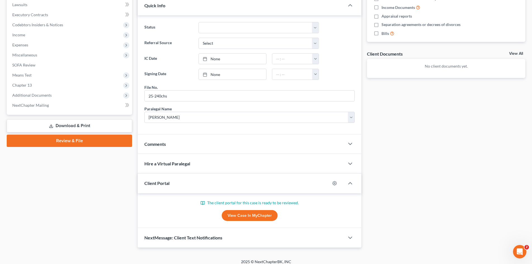
scroll to position [164, 0]
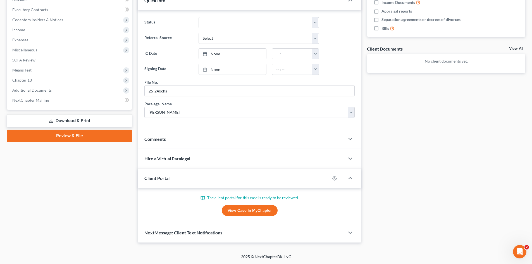
click at [251, 211] on link "View Case in MyChapter" at bounding box center [250, 210] width 56 height 11
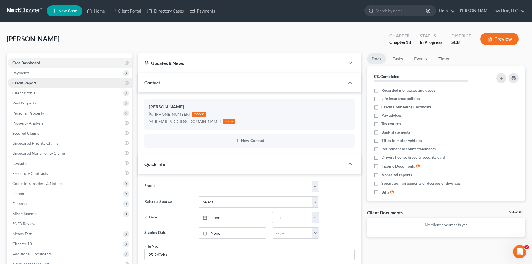
scroll to position [0, 0]
drag, startPoint x: 97, startPoint y: 13, endPoint x: 179, endPoint y: 54, distance: 92.8
click at [97, 13] on link "Home" at bounding box center [96, 11] width 24 height 10
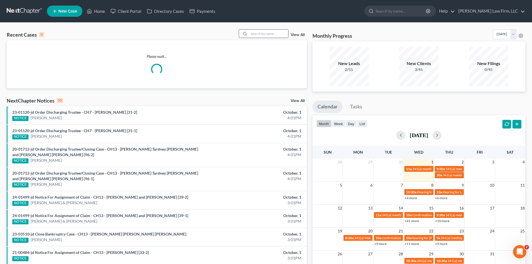
click at [255, 34] on input "search" at bounding box center [268, 34] width 39 height 8
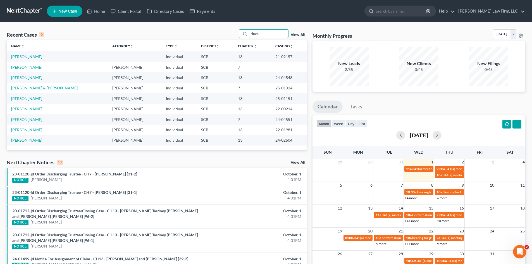
type input "simm"
click at [38, 67] on link "Simmons, Jazzalyn" at bounding box center [26, 67] width 31 height 5
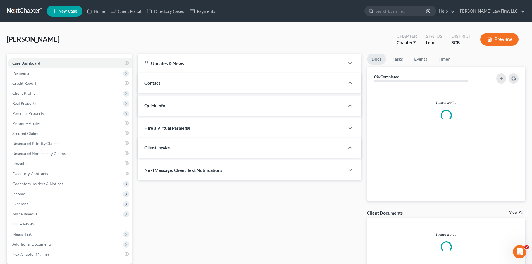
select select "0"
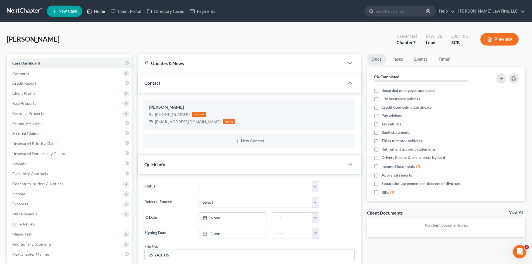
click at [100, 14] on link "Home" at bounding box center [96, 11] width 24 height 10
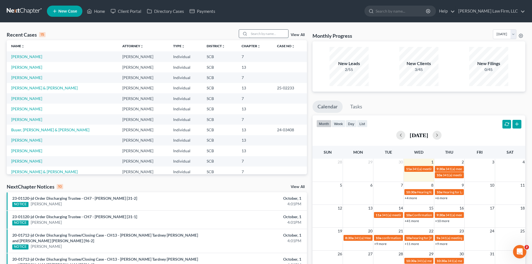
click at [263, 36] on input "search" at bounding box center [268, 34] width 39 height 8
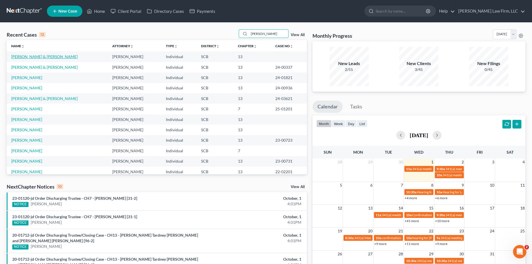
type input "robinson"
click at [39, 59] on link "Robinson, Robert & Tiffany" at bounding box center [44, 56] width 66 height 5
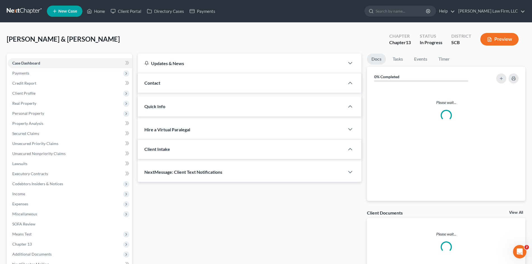
select select "0"
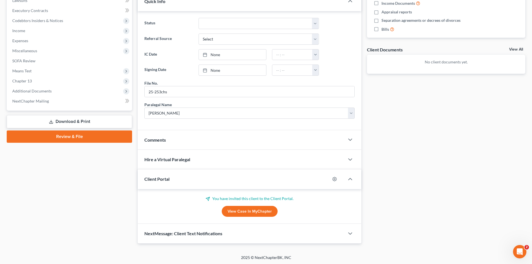
scroll to position [164, 0]
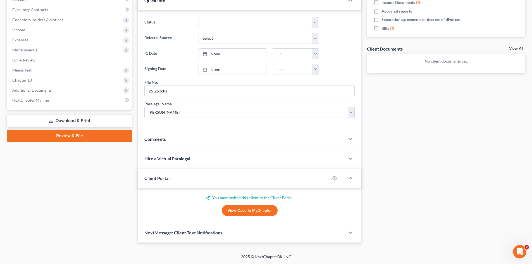
click at [187, 140] on div "Comments" at bounding box center [241, 138] width 207 height 19
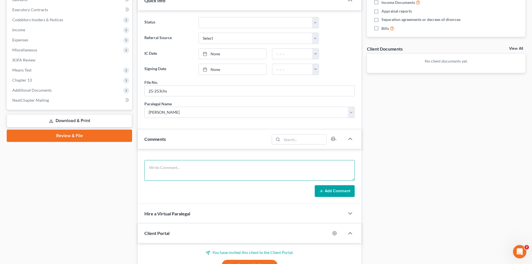
click at [193, 173] on textarea at bounding box center [249, 170] width 210 height 21
type textarea "follow up appt 10/20/25"
click at [328, 192] on button "Add Comment" at bounding box center [334, 191] width 40 height 12
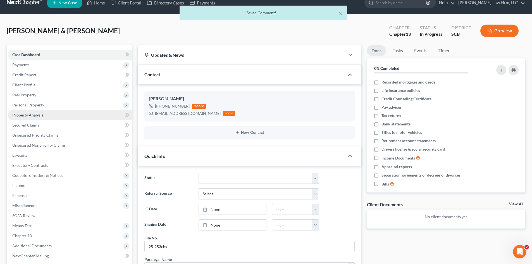
scroll to position [0, 0]
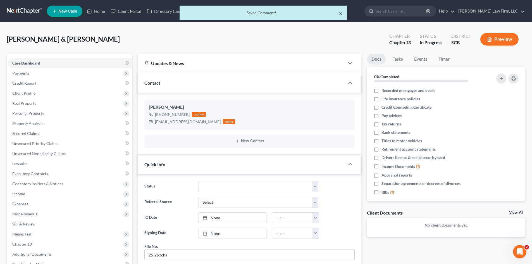
click at [340, 15] on button "×" at bounding box center [340, 13] width 4 height 7
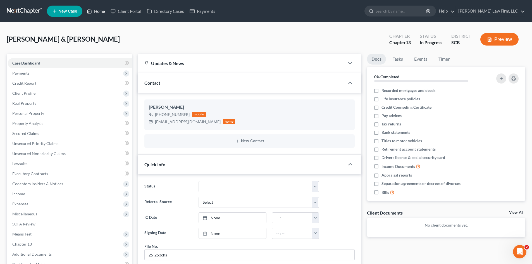
click at [103, 9] on link "Home" at bounding box center [96, 11] width 24 height 10
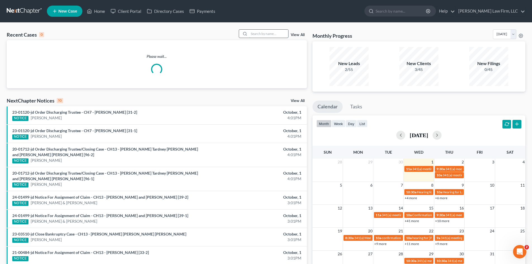
click at [268, 36] on input "search" at bounding box center [268, 34] width 39 height 8
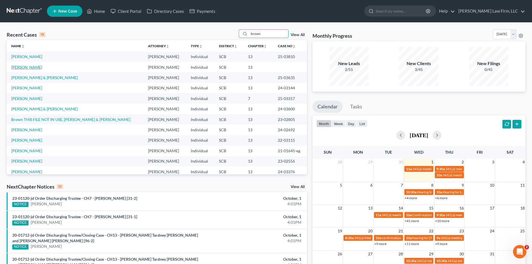
type input "brown"
click at [33, 67] on link "Brown, Rasheeda" at bounding box center [26, 67] width 31 height 5
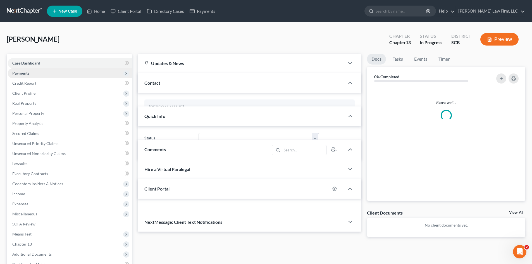
select select "0"
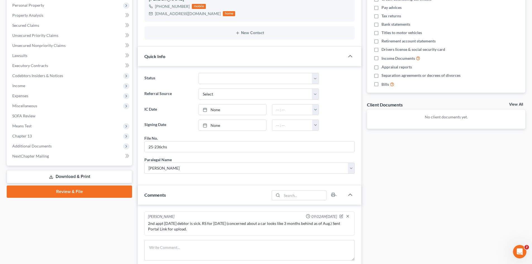
scroll to position [112, 0]
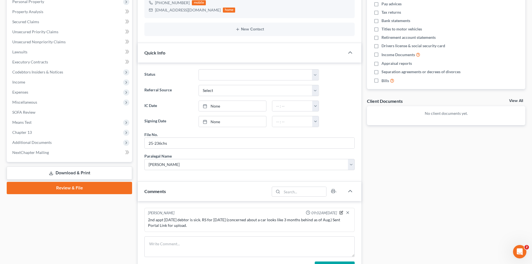
drag, startPoint x: 341, startPoint y: 212, endPoint x: 235, endPoint y: 210, distance: 106.1
click at [341, 212] on icon "button" at bounding box center [341, 212] width 2 height 2
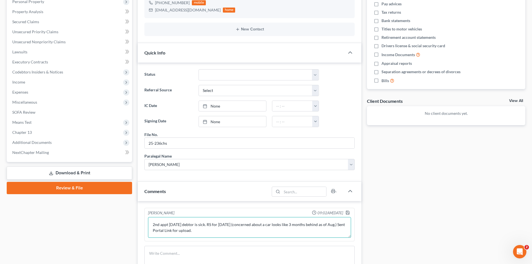
drag, startPoint x: 215, startPoint y: 224, endPoint x: 230, endPoint y: 225, distance: 14.8
click at [230, 225] on textarea "2nd appt 9.9.25 debtor is sick. RS for 10/7/25 (concerned about a car looks lik…" at bounding box center [249, 227] width 203 height 21
type textarea "2nd appt 9.9.25 debtor is sick. RS for 9/24/25 (concerned about a car looks lik…"
click at [346, 213] on icon "button" at bounding box center [347, 212] width 3 height 3
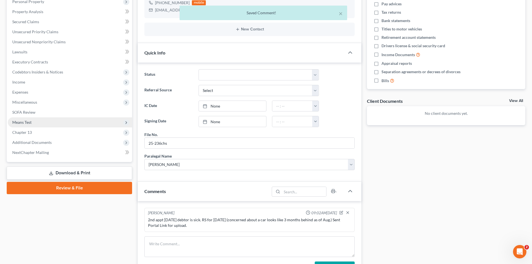
scroll to position [0, 0]
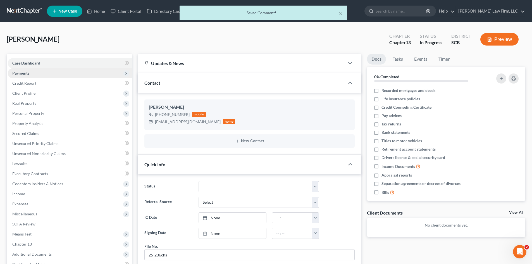
click at [25, 73] on span "Payments" at bounding box center [20, 73] width 17 height 5
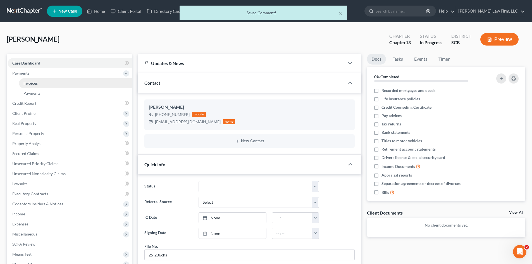
click at [25, 78] on link "Invoices" at bounding box center [75, 83] width 113 height 10
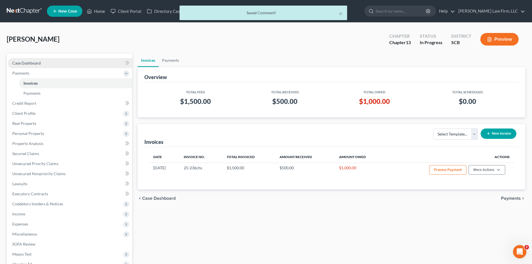
click at [33, 63] on span "Case Dashboard" at bounding box center [26, 63] width 28 height 5
select select "0"
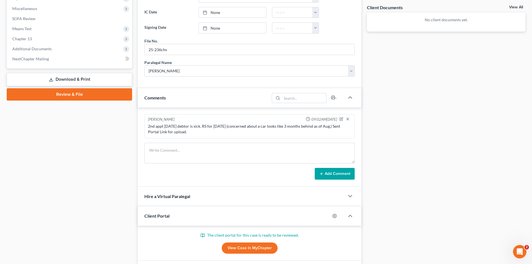
scroll to position [242, 0]
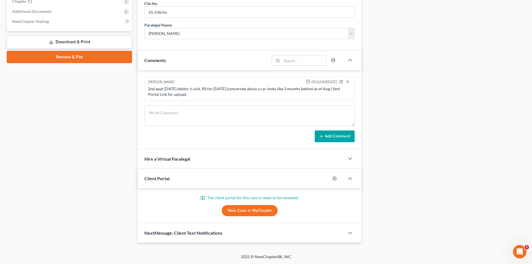
click at [245, 209] on link "View Case in MyChapter" at bounding box center [250, 210] width 56 height 11
click at [196, 116] on textarea at bounding box center [249, 115] width 210 height 21
type textarea "email to client"
click at [343, 136] on button "Add Comment" at bounding box center [334, 136] width 40 height 12
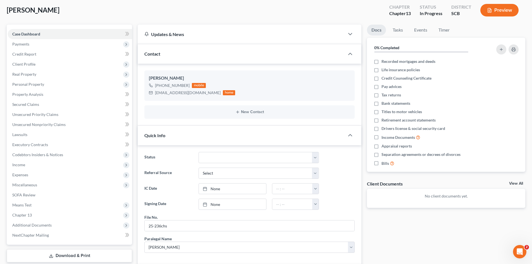
scroll to position [0, 0]
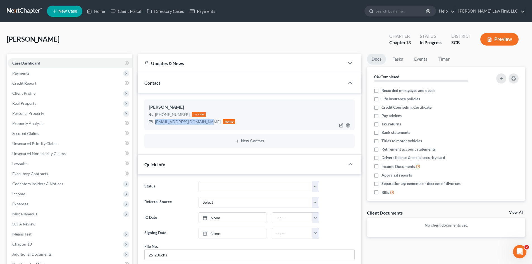
drag, startPoint x: 155, startPoint y: 122, endPoint x: 206, endPoint y: 123, distance: 50.5
click at [206, 123] on div "rasheedabrown76@gmail.com" at bounding box center [188, 122] width 66 height 6
copy div "rasheedabrown76@gmail.com"
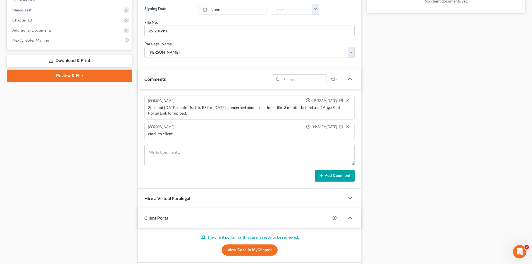
scroll to position [251, 0]
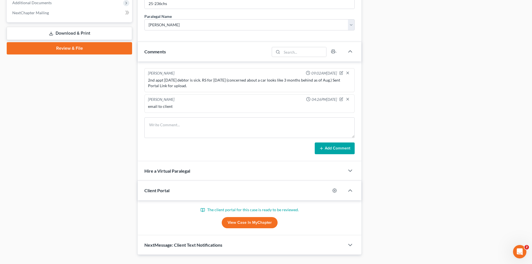
drag, startPoint x: 237, startPoint y: 223, endPoint x: 230, endPoint y: 174, distance: 50.2
click at [237, 223] on link "View Case in MyChapter" at bounding box center [250, 222] width 56 height 11
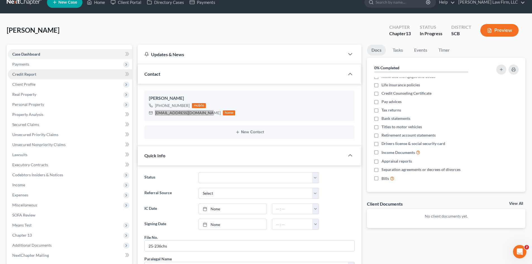
scroll to position [0, 0]
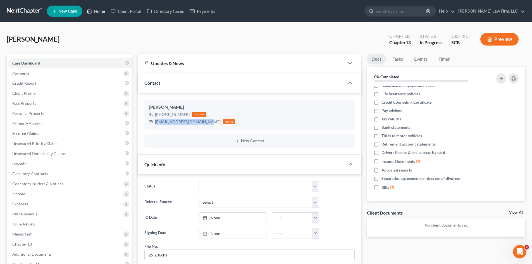
click at [97, 13] on link "Home" at bounding box center [96, 11] width 24 height 10
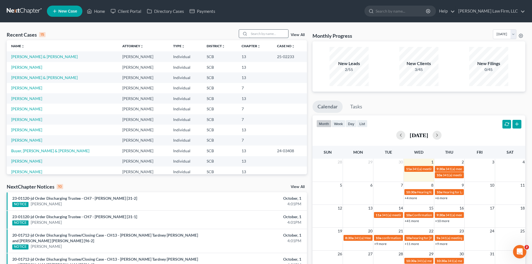
click at [251, 35] on input "search" at bounding box center [268, 34] width 39 height 8
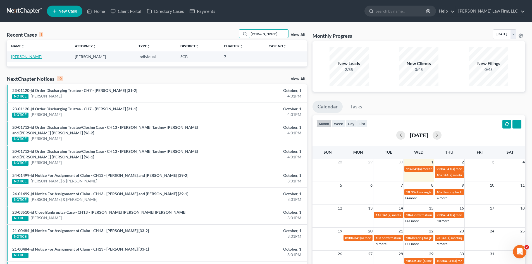
type input "bishop"
click at [32, 57] on link "Bishop, Brandon" at bounding box center [26, 56] width 31 height 5
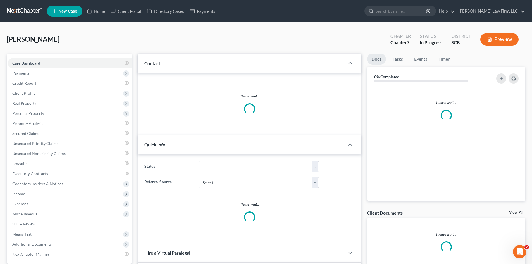
select select "0"
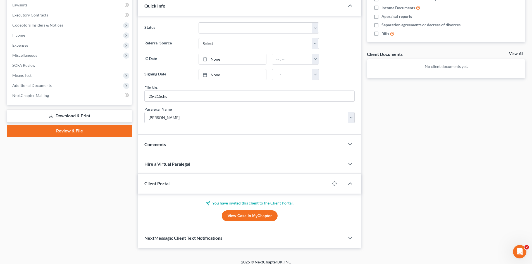
scroll to position [164, 0]
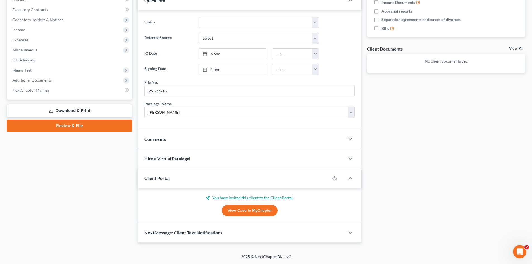
click at [241, 211] on link "View Case in MyChapter" at bounding box center [250, 210] width 56 height 11
drag, startPoint x: 181, startPoint y: 138, endPoint x: 189, endPoint y: 159, distance: 22.4
click at [181, 138] on div "Comments" at bounding box center [241, 138] width 207 height 19
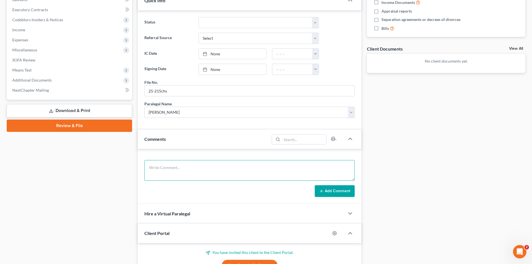
drag, startPoint x: 186, startPoint y: 168, endPoint x: 192, endPoint y: 158, distance: 11.2
click at [186, 168] on textarea at bounding box center [249, 170] width 210 height 21
type textarea "f"
type textarea "follow up on 10/8/2025"
click at [330, 196] on button "Add Comment" at bounding box center [334, 191] width 40 height 12
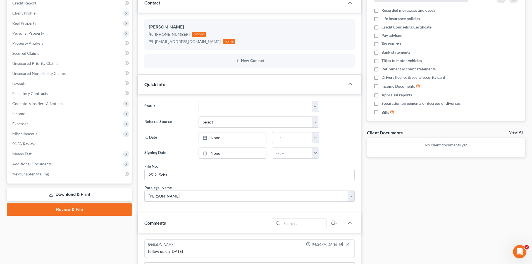
scroll to position [0, 0]
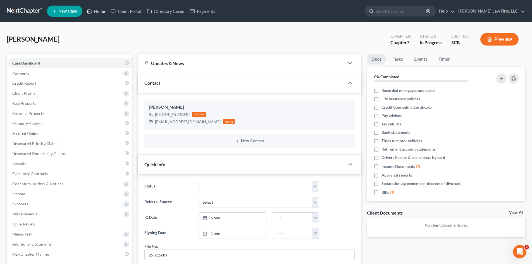
click at [103, 12] on link "Home" at bounding box center [96, 11] width 24 height 10
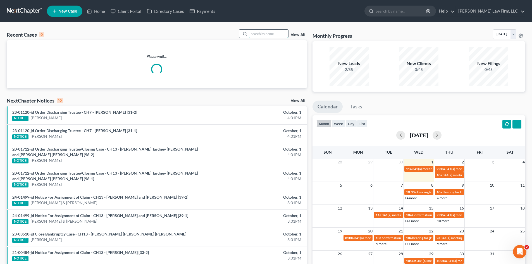
click at [252, 35] on input "search" at bounding box center [268, 34] width 39 height 8
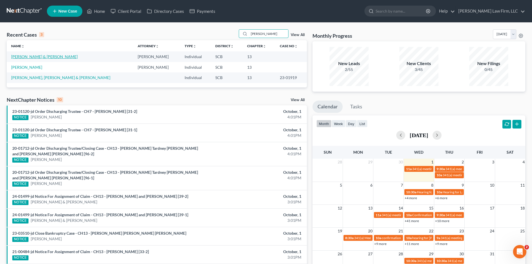
type input "gill"
click at [37, 57] on link "Gilliard, Edward & Leanetta" at bounding box center [44, 56] width 66 height 5
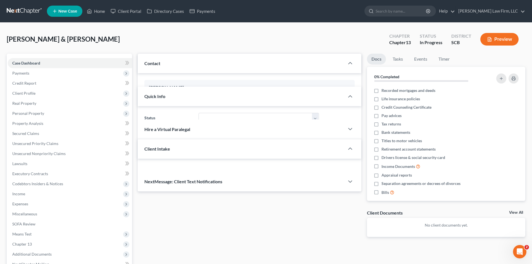
select select "0"
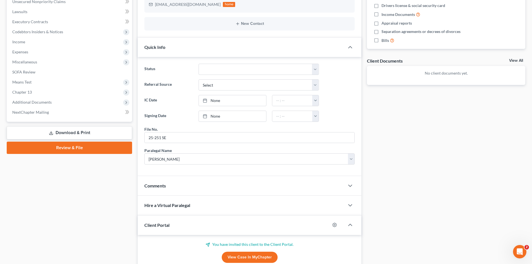
scroll to position [198, 0]
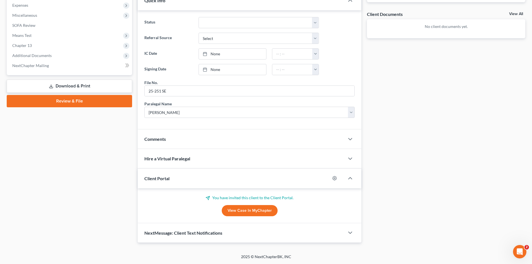
click at [241, 213] on link "View Case in MyChapter" at bounding box center [250, 210] width 56 height 11
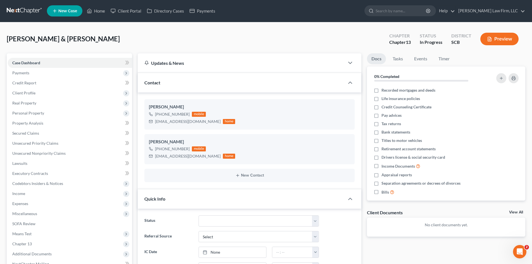
scroll to position [0, 0]
click at [24, 61] on span "Case Dashboard" at bounding box center [26, 63] width 28 height 5
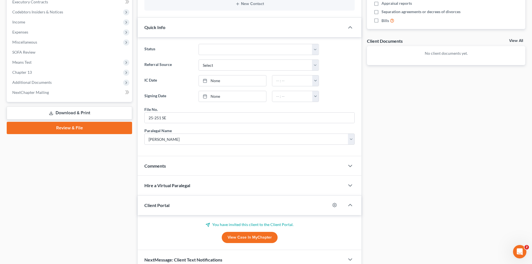
scroll to position [198, 0]
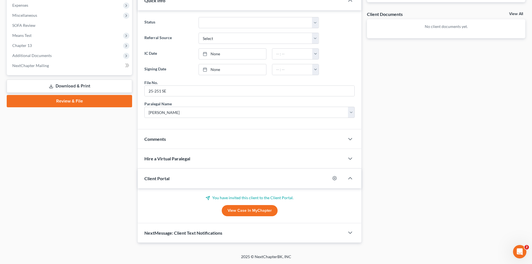
drag, startPoint x: 174, startPoint y: 140, endPoint x: 172, endPoint y: 151, distance: 11.2
click at [173, 140] on div "Comments" at bounding box center [241, 138] width 207 height 19
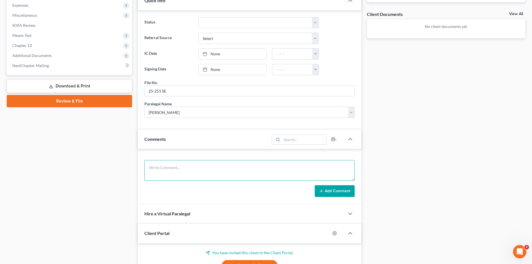
click at [166, 164] on textarea at bounding box center [249, 170] width 210 height 21
type textarea "emailed list of info needed on 9/30/2025"
click at [331, 189] on button "Add Comment" at bounding box center [334, 191] width 40 height 12
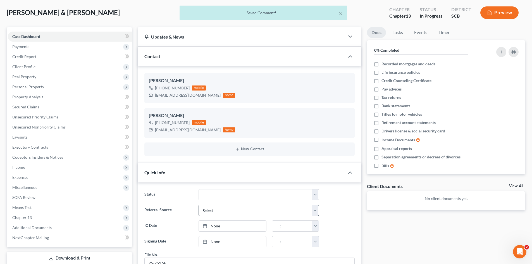
scroll to position [0, 0]
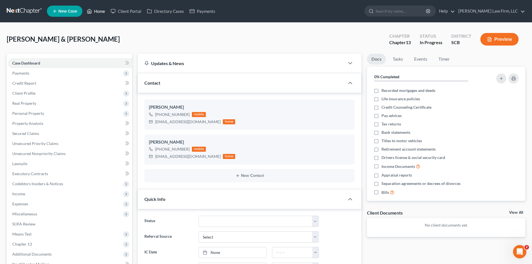
drag, startPoint x: 101, startPoint y: 11, endPoint x: 302, endPoint y: 93, distance: 216.6
click at [101, 11] on link "Home" at bounding box center [96, 11] width 24 height 10
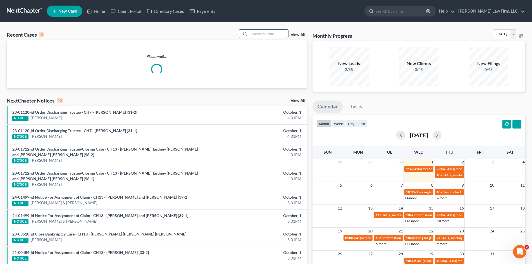
click at [260, 37] on input "search" at bounding box center [268, 34] width 39 height 8
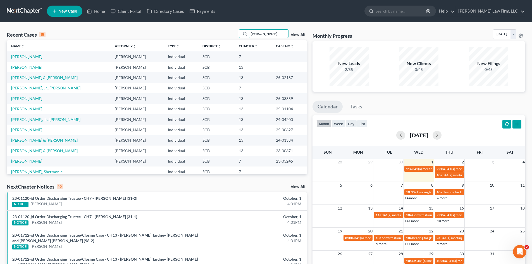
type input "allen"
click at [26, 69] on link "Allen, Ashley" at bounding box center [26, 67] width 31 height 5
select select "0"
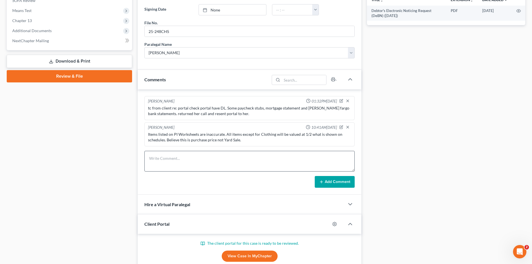
scroll to position [214, 0]
click at [245, 158] on textarea at bounding box center [249, 161] width 210 height 21
type textarea "sign appt 10/7/25"
click at [337, 184] on button "Add Comment" at bounding box center [334, 182] width 40 height 12
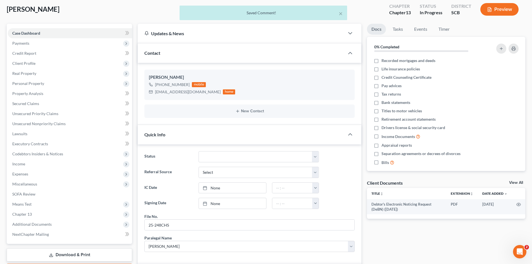
scroll to position [0, 0]
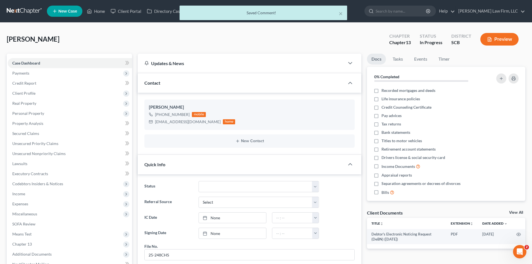
click at [102, 11] on div "× Saved Comment!" at bounding box center [263, 14] width 532 height 17
click at [342, 13] on button "×" at bounding box center [340, 13] width 4 height 7
click at [94, 11] on link "Home" at bounding box center [96, 11] width 24 height 10
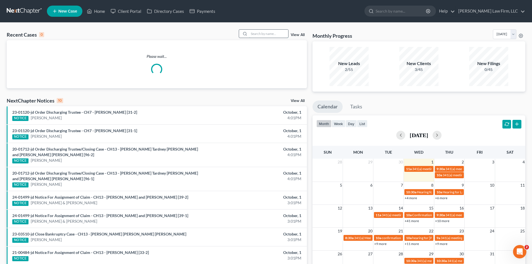
click at [258, 36] on input "search" at bounding box center [268, 34] width 39 height 8
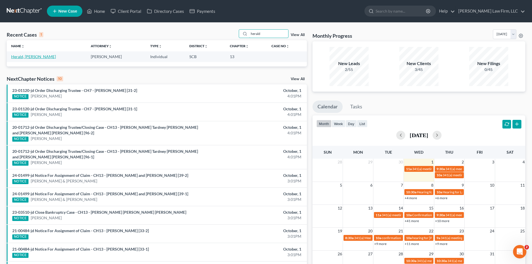
type input "herald"
click at [32, 58] on link "Herald, Greg" at bounding box center [33, 56] width 45 height 5
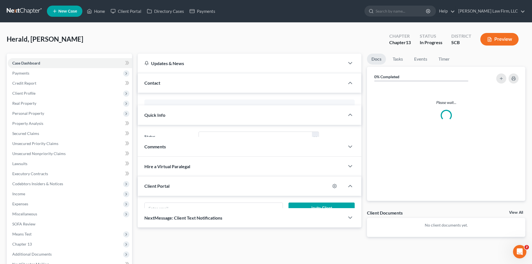
select select "0"
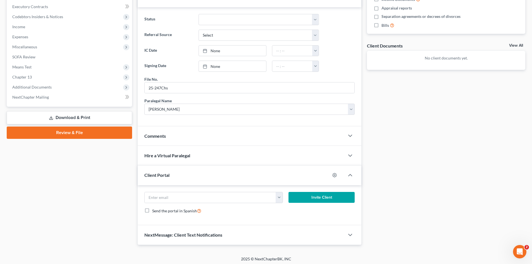
scroll to position [167, 0]
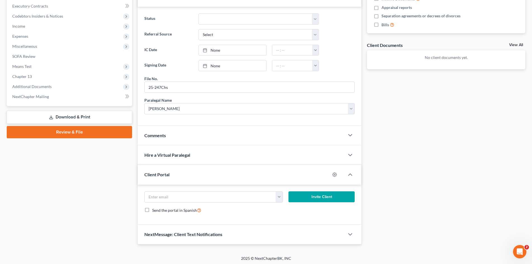
click at [188, 140] on div "Comments" at bounding box center [241, 135] width 207 height 19
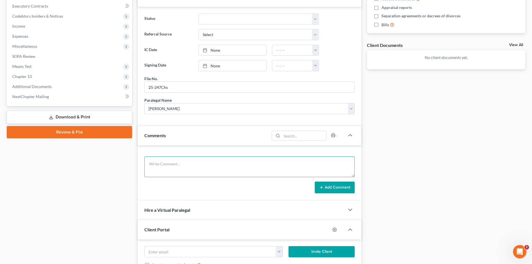
click at [167, 162] on textarea at bounding box center [249, 166] width 210 height 21
type textarea "sign appt 10/17/25"
click at [323, 187] on icon at bounding box center [321, 187] width 4 height 4
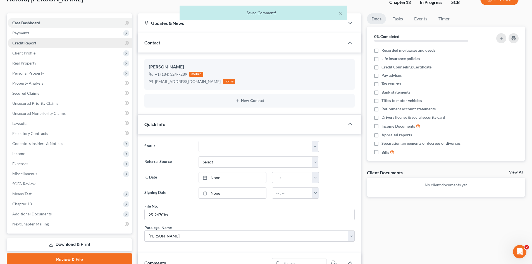
scroll to position [0, 0]
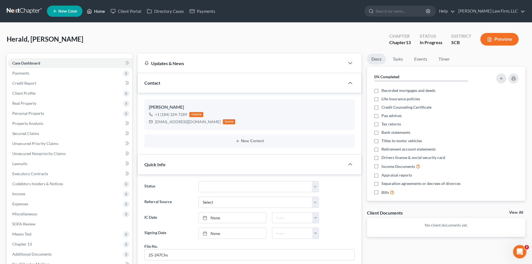
click at [100, 11] on link "Home" at bounding box center [96, 11] width 24 height 10
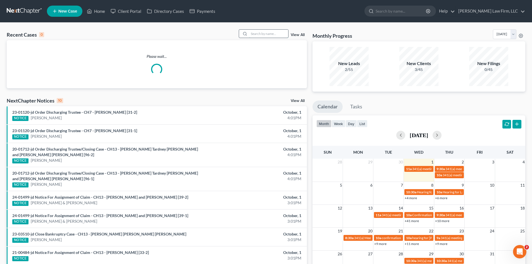
click at [254, 36] on input "search" at bounding box center [268, 34] width 39 height 8
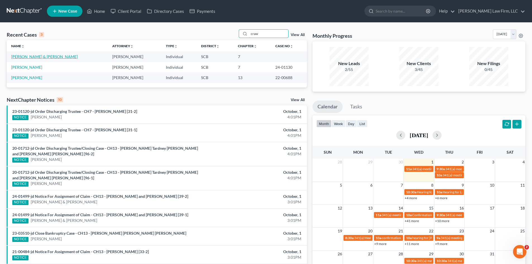
type input "craw"
click at [44, 56] on link "Crawford, Mark & Jennifer" at bounding box center [44, 56] width 66 height 5
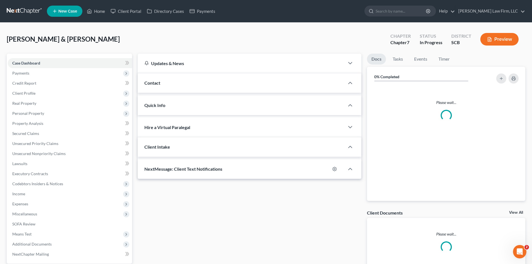
select select "0"
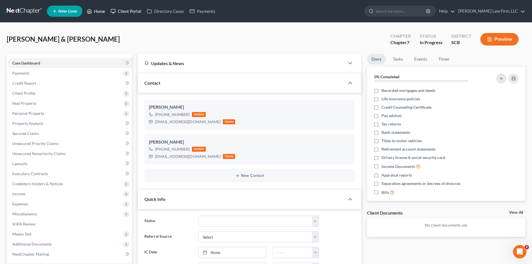
drag, startPoint x: 95, startPoint y: 14, endPoint x: 110, endPoint y: 15, distance: 14.8
click at [95, 14] on link "Home" at bounding box center [96, 11] width 24 height 10
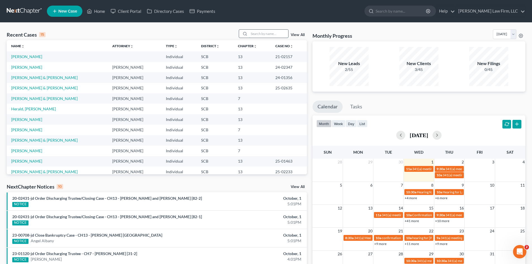
click at [264, 34] on input "search" at bounding box center [268, 34] width 39 height 8
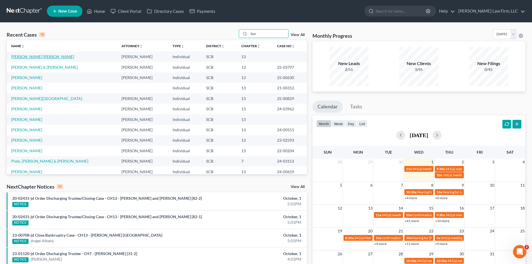
type input "bur"
click at [27, 58] on link "Burgoon, Peggy Jo" at bounding box center [42, 56] width 63 height 5
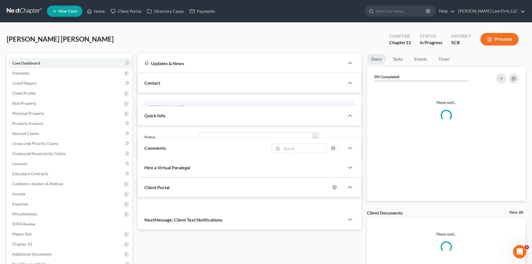
select select "1"
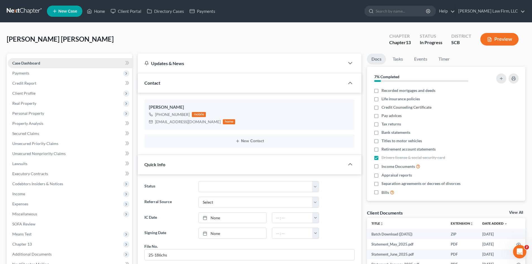
click at [21, 67] on link "Case Dashboard" at bounding box center [70, 63] width 124 height 10
click at [20, 72] on span "Payments" at bounding box center [20, 73] width 17 height 5
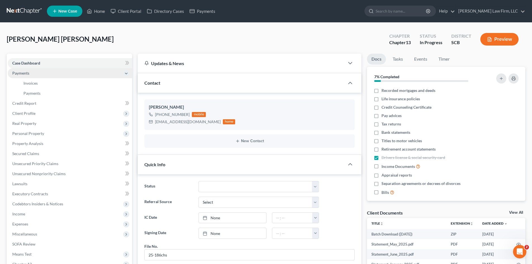
click at [23, 74] on span "Payments" at bounding box center [20, 73] width 17 height 5
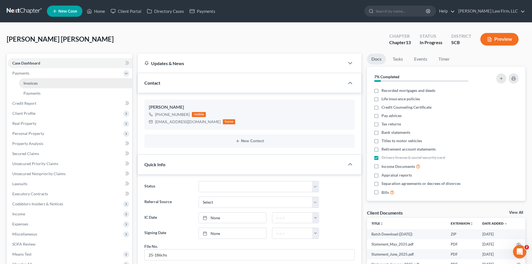
click at [30, 87] on link "Invoices" at bounding box center [75, 83] width 113 height 10
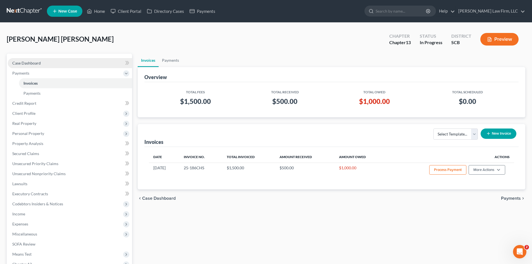
click at [28, 63] on span "Case Dashboard" at bounding box center [26, 63] width 28 height 5
select select "1"
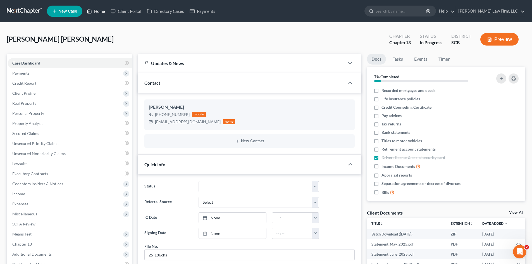
drag, startPoint x: 103, startPoint y: 12, endPoint x: 172, endPoint y: 75, distance: 93.0
click at [103, 12] on link "Home" at bounding box center [96, 11] width 24 height 10
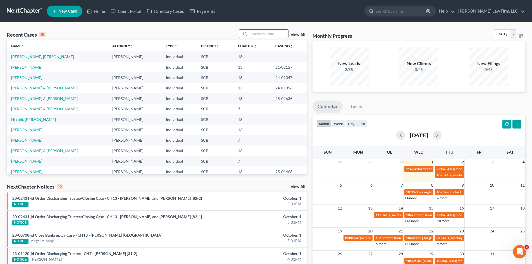
click at [254, 34] on input "search" at bounding box center [268, 34] width 39 height 8
type input "w"
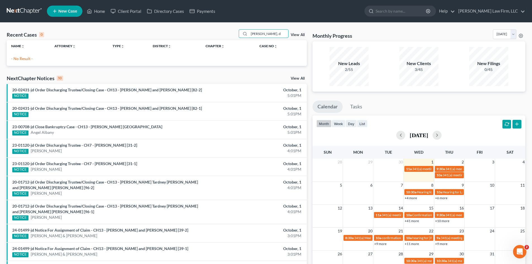
drag, startPoint x: 277, startPoint y: 33, endPoint x: 230, endPoint y: 40, distance: 47.3
click at [230, 40] on div "Recent Cases 0 williams, d View All Name unfold_more expand_more expand_less At…" at bounding box center [157, 47] width 300 height 37
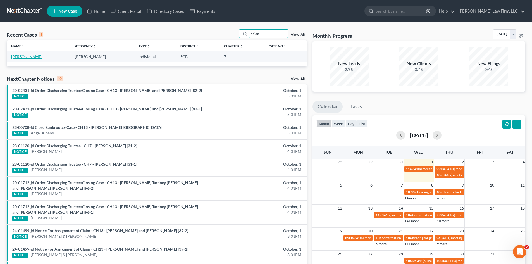
type input "deion"
click at [24, 57] on link "Williams, Deion" at bounding box center [26, 56] width 31 height 5
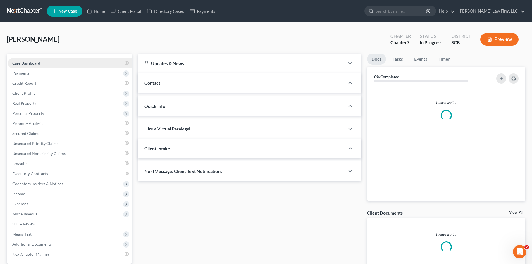
select select "1"
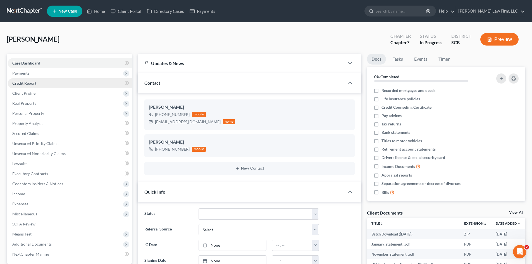
click at [24, 74] on span "Payments" at bounding box center [20, 73] width 17 height 5
click at [26, 82] on span "Invoices" at bounding box center [30, 83] width 14 height 5
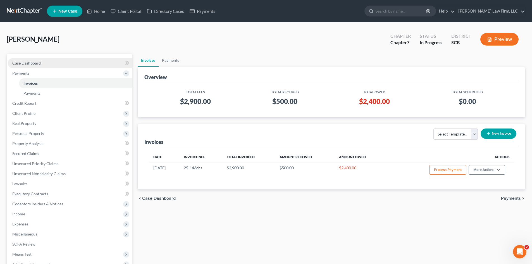
click at [29, 61] on span "Case Dashboard" at bounding box center [26, 63] width 28 height 5
select select "1"
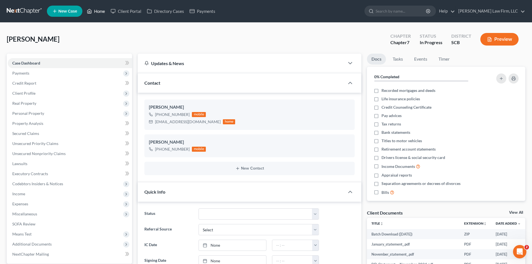
click at [104, 12] on link "Home" at bounding box center [96, 11] width 24 height 10
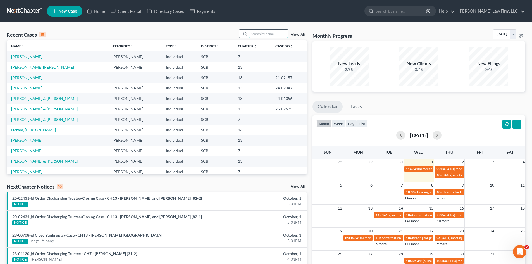
click at [261, 34] on input "search" at bounding box center [268, 34] width 39 height 8
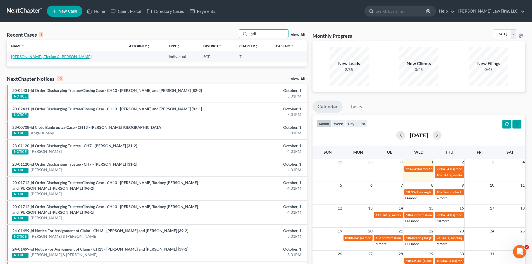
type input "gall"
click at [47, 56] on link "Gallagher, Tierian & Jacqueline" at bounding box center [51, 56] width 80 height 5
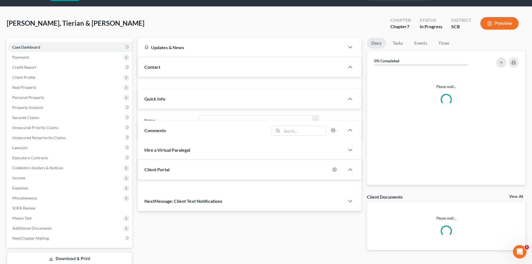
select select "1"
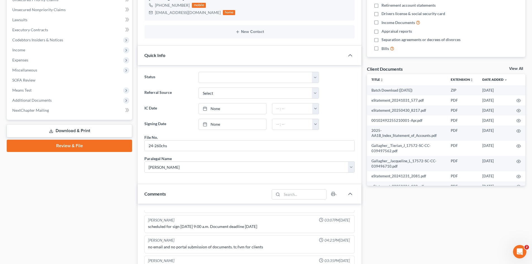
scroll to position [223, 0]
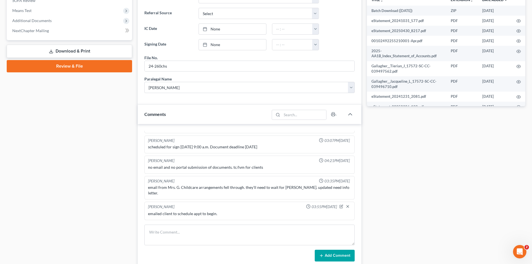
click at [225, 246] on form "Add Comment" at bounding box center [249, 242] width 210 height 37
click at [224, 241] on textarea at bounding box center [249, 234] width 210 height 21
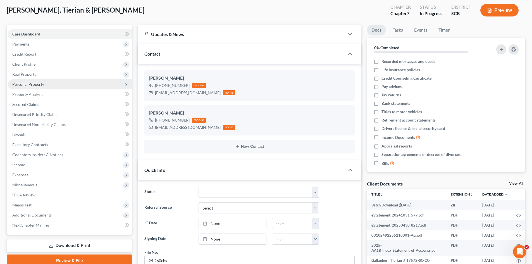
scroll to position [0, 0]
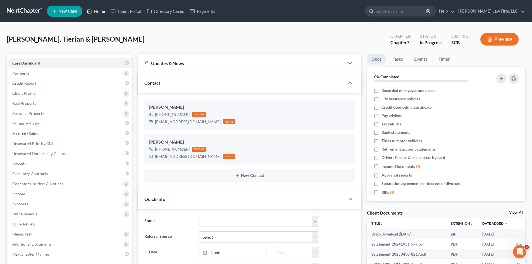
click at [99, 10] on link "Home" at bounding box center [96, 11] width 24 height 10
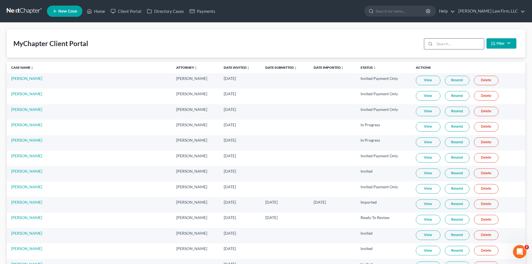
click at [443, 47] on input "search" at bounding box center [458, 44] width 49 height 11
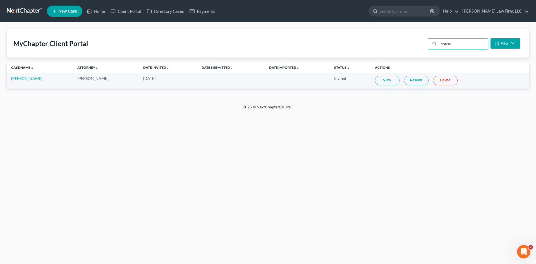
type input "nouse"
click at [391, 80] on link "View" at bounding box center [387, 80] width 25 height 9
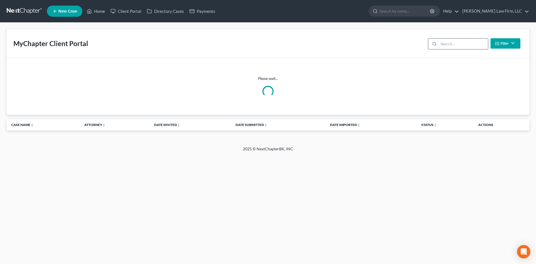
click at [451, 41] on input "search" at bounding box center [462, 44] width 49 height 11
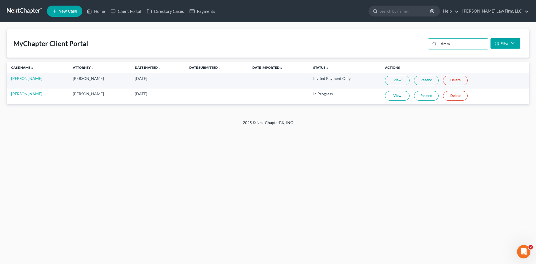
click at [391, 97] on link "View" at bounding box center [397, 95] width 25 height 9
drag, startPoint x: 438, startPoint y: 44, endPoint x: 451, endPoint y: 44, distance: 13.1
click at [451, 44] on div "simm" at bounding box center [458, 43] width 60 height 11
drag, startPoint x: 451, startPoint y: 44, endPoint x: 430, endPoint y: 45, distance: 21.2
click at [430, 45] on div "simm" at bounding box center [458, 43] width 60 height 11
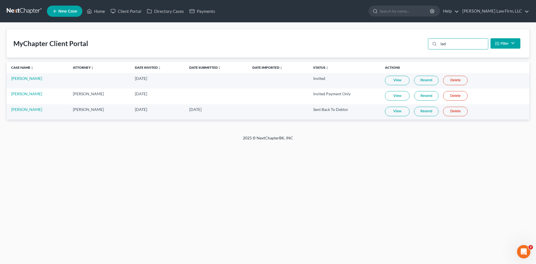
type input "led"
click at [392, 110] on link "View" at bounding box center [397, 111] width 25 height 9
click at [34, 109] on link "Jeremy Ledford" at bounding box center [26, 109] width 31 height 5
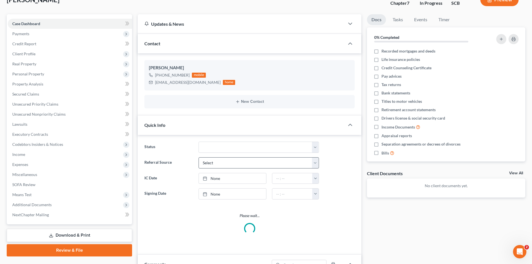
select select "0"
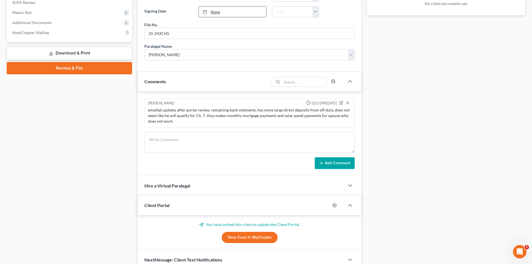
scroll to position [248, 0]
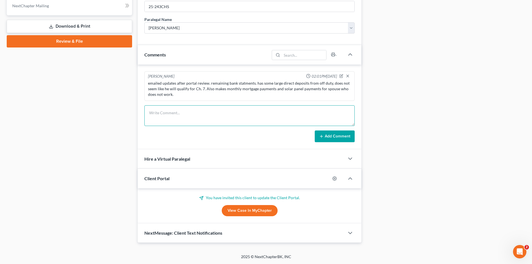
click at [211, 122] on textarea at bounding box center [249, 115] width 210 height 21
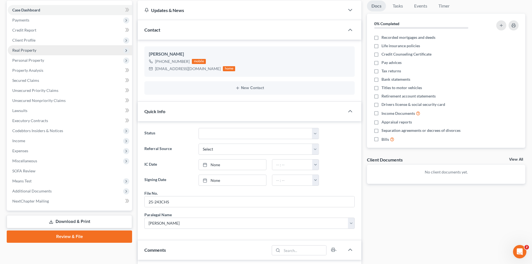
scroll to position [53, 0]
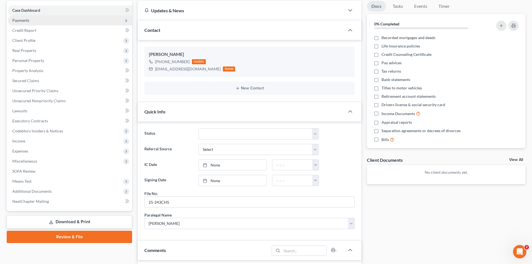
click at [22, 21] on span "Payments" at bounding box center [20, 20] width 17 height 5
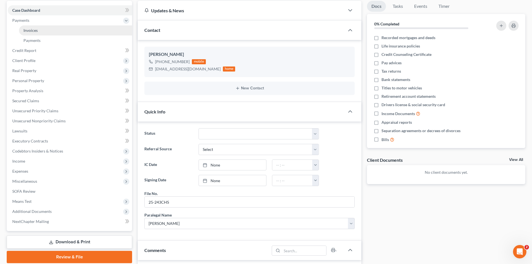
click at [25, 32] on span "Invoices" at bounding box center [30, 30] width 14 height 5
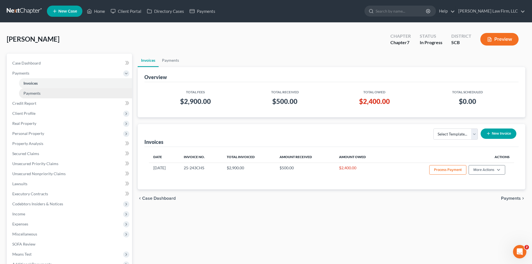
click at [32, 93] on span "Payments" at bounding box center [31, 93] width 17 height 5
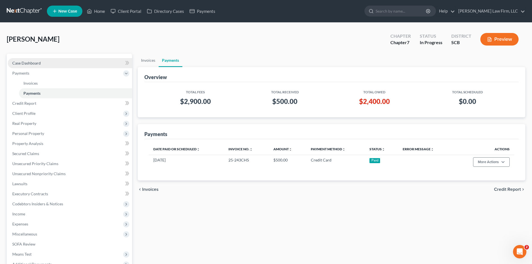
click at [32, 62] on span "Case Dashboard" at bounding box center [26, 63] width 28 height 5
select select "3"
select select "0"
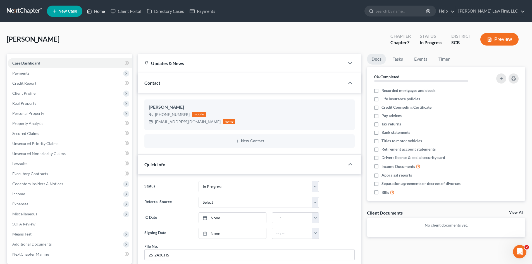
click at [99, 10] on link "Home" at bounding box center [96, 11] width 24 height 10
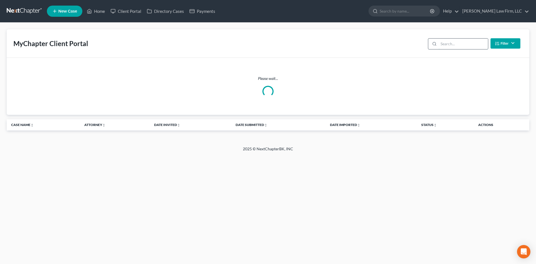
click at [452, 41] on input "search" at bounding box center [462, 44] width 49 height 11
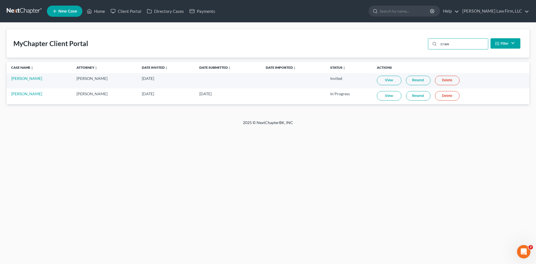
type input "craw"
click at [387, 97] on link "View" at bounding box center [389, 95] width 25 height 9
